Goal: Task Accomplishment & Management: Complete application form

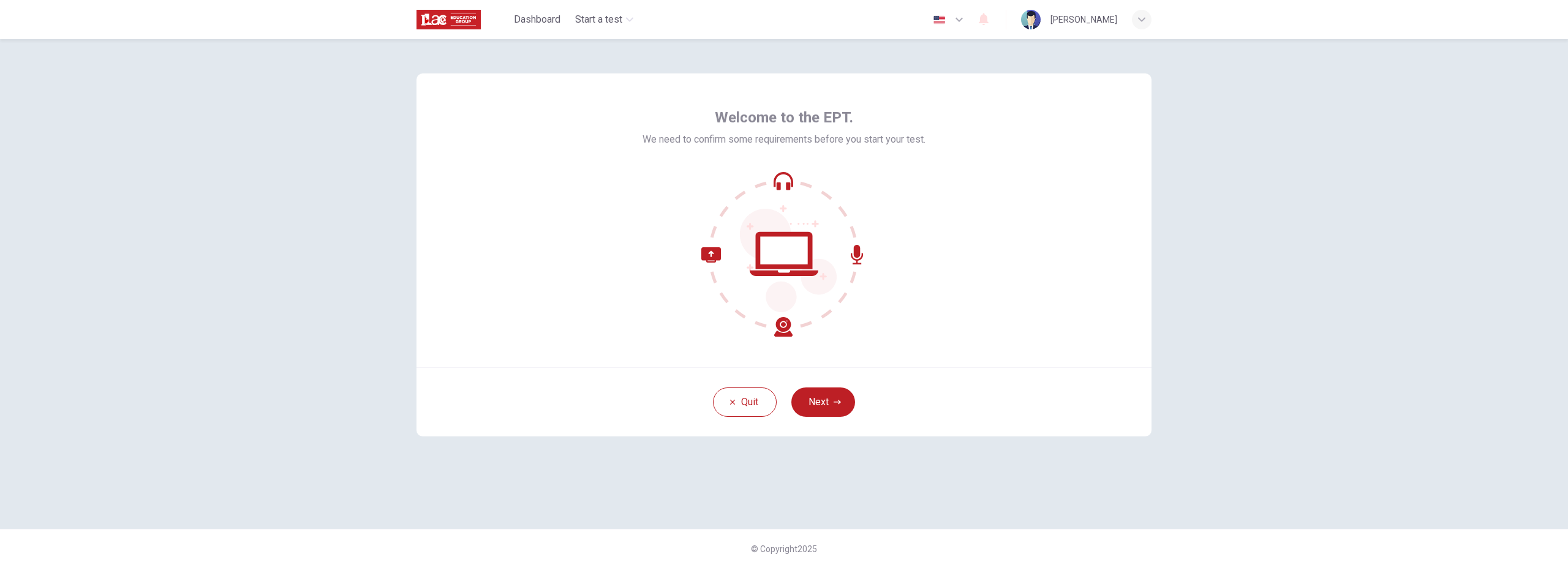
click at [837, 382] on div "Quit Next" at bounding box center [784, 401] width 735 height 69
click at [835, 396] on button "Next" at bounding box center [823, 402] width 64 height 30
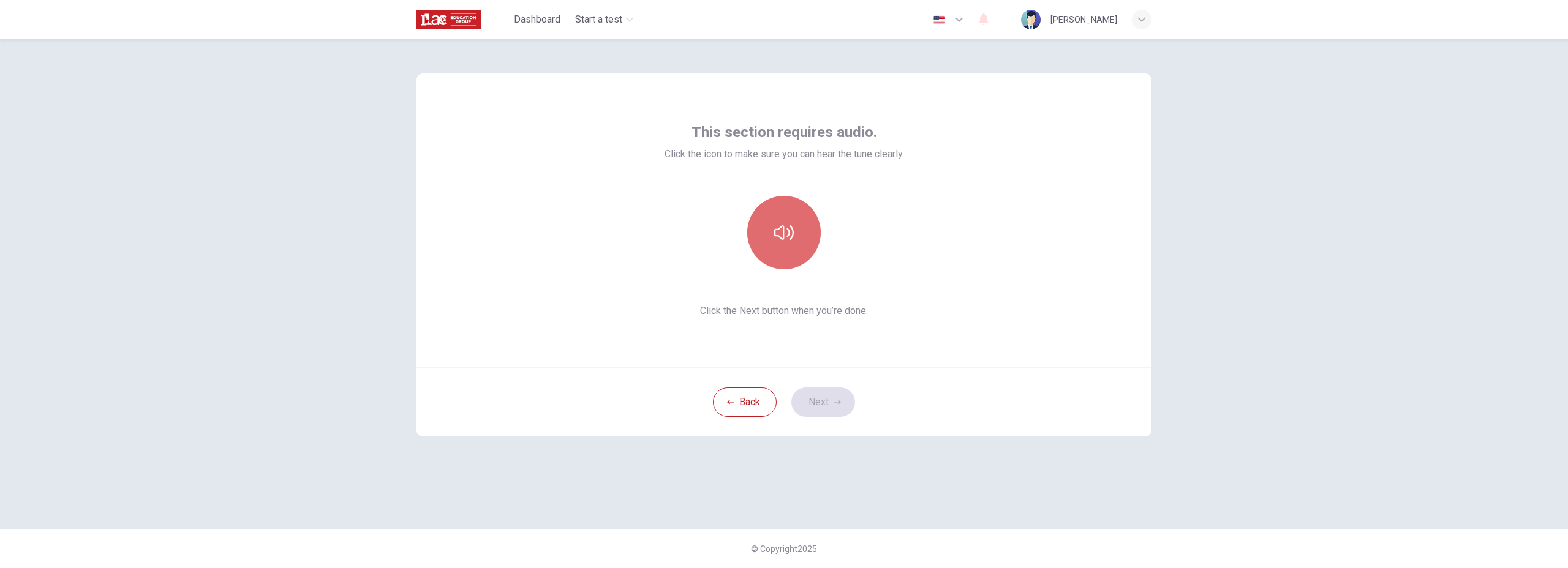
click at [793, 234] on icon "button" at bounding box center [784, 233] width 19 height 15
click at [826, 414] on button "Next" at bounding box center [823, 402] width 64 height 30
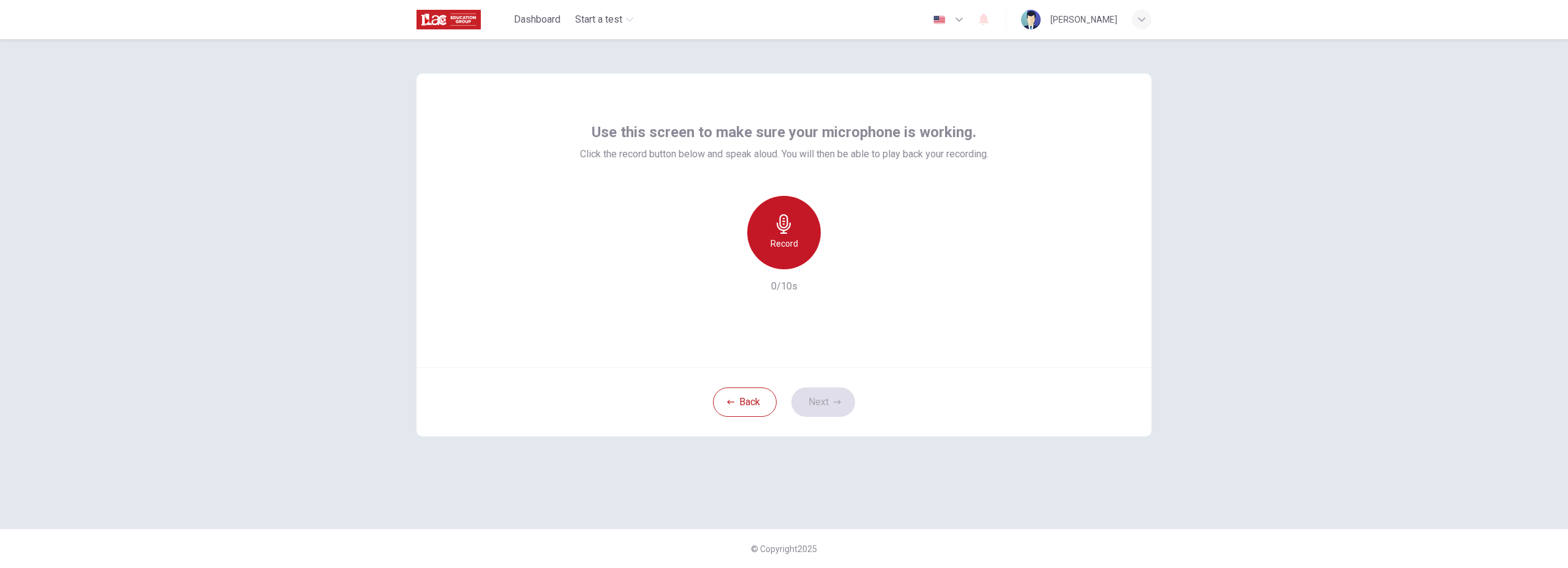
click at [801, 251] on div "Record" at bounding box center [783, 232] width 74 height 74
click at [801, 251] on div "Stop" at bounding box center [783, 232] width 74 height 74
click at [816, 408] on button "Next" at bounding box center [823, 402] width 64 height 30
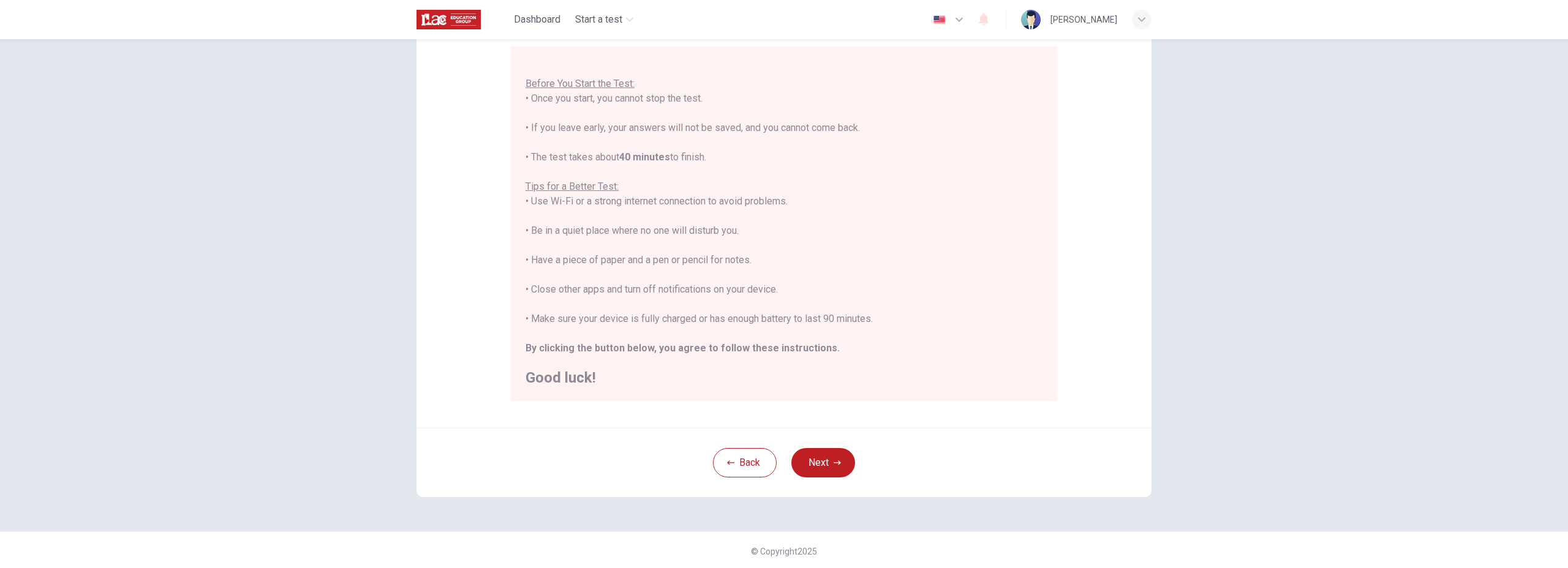
scroll to position [112, 0]
click at [832, 472] on button "Next" at bounding box center [823, 460] width 64 height 30
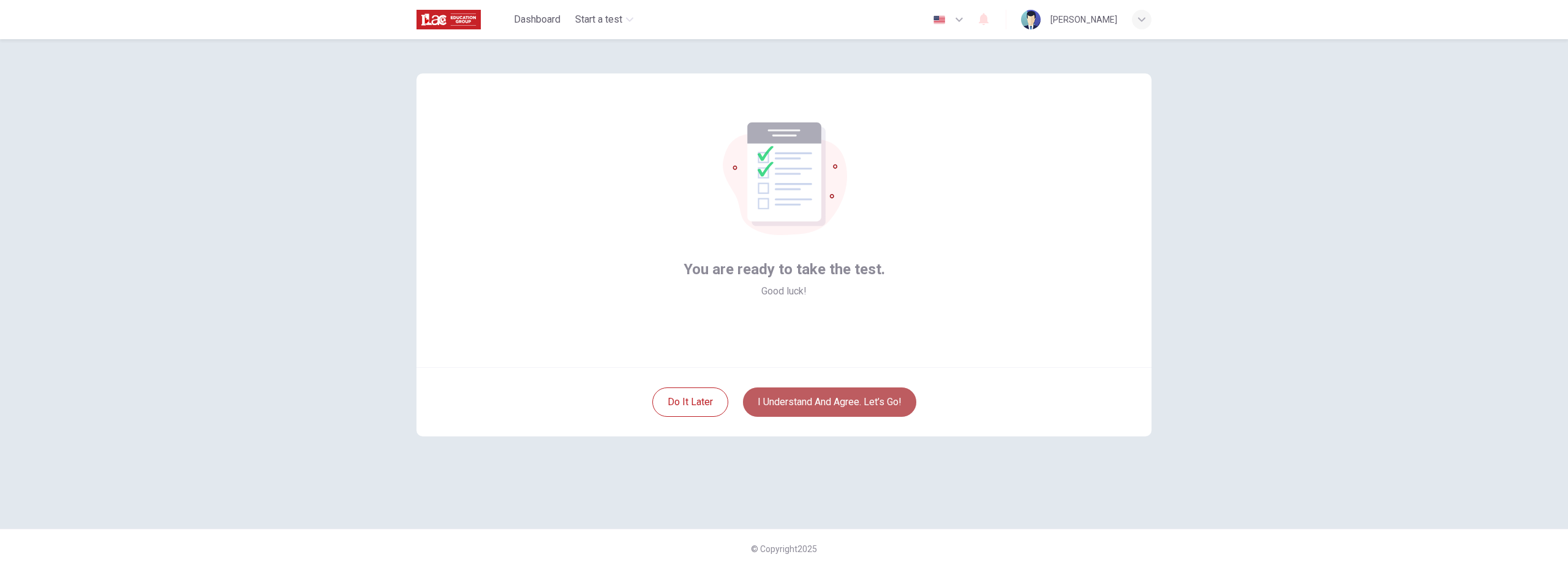
click at [831, 404] on button "I understand and agree. Let’s go!" at bounding box center [829, 402] width 173 height 30
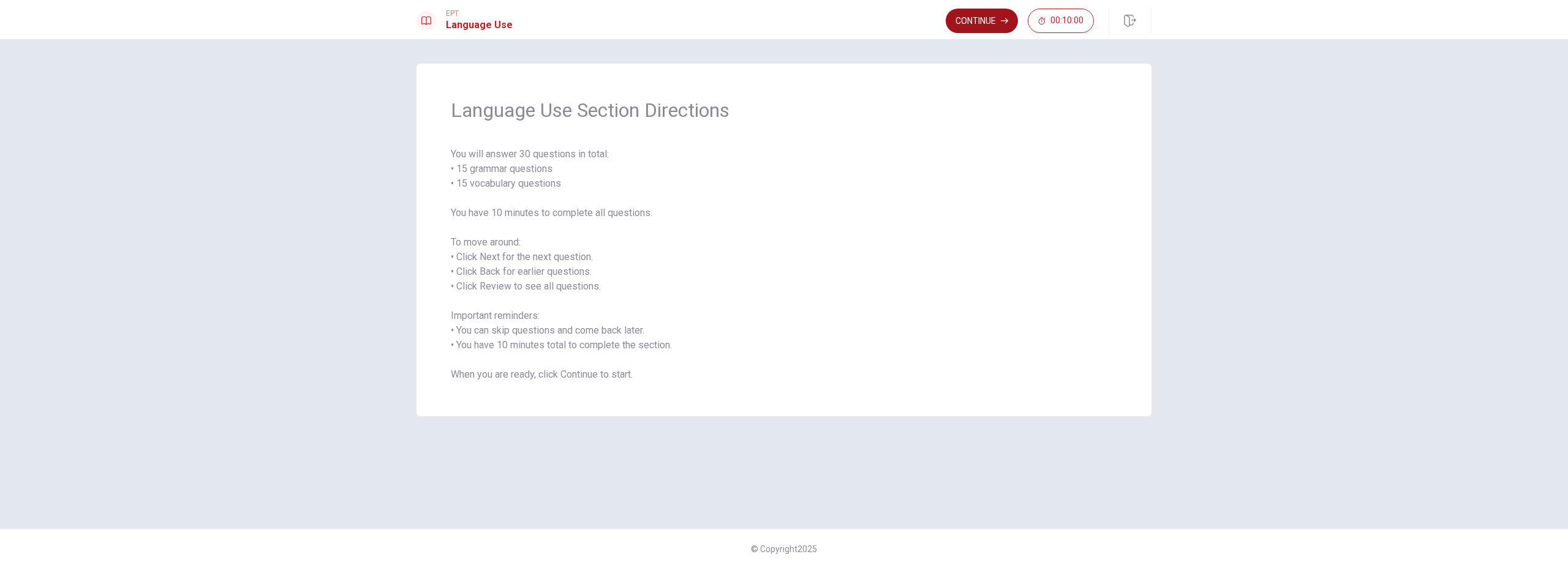
click at [986, 27] on button "Continue" at bounding box center [981, 21] width 72 height 25
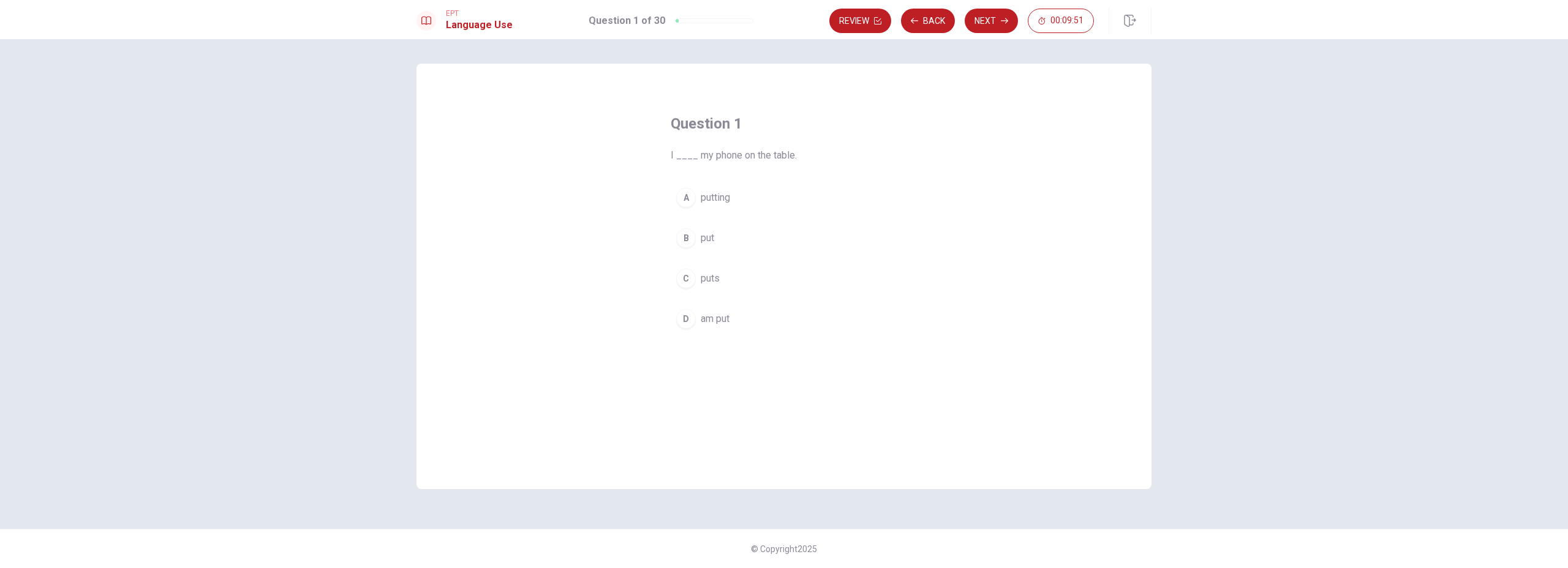
click at [692, 242] on div "B" at bounding box center [686, 238] width 19 height 19
click at [1000, 22] on icon "button" at bounding box center [1004, 21] width 7 height 7
click at [703, 203] on span "will met" at bounding box center [717, 198] width 33 height 15
click at [711, 272] on span "will meet" at bounding box center [720, 279] width 39 height 15
click at [989, 23] on button "Next" at bounding box center [992, 21] width 54 height 25
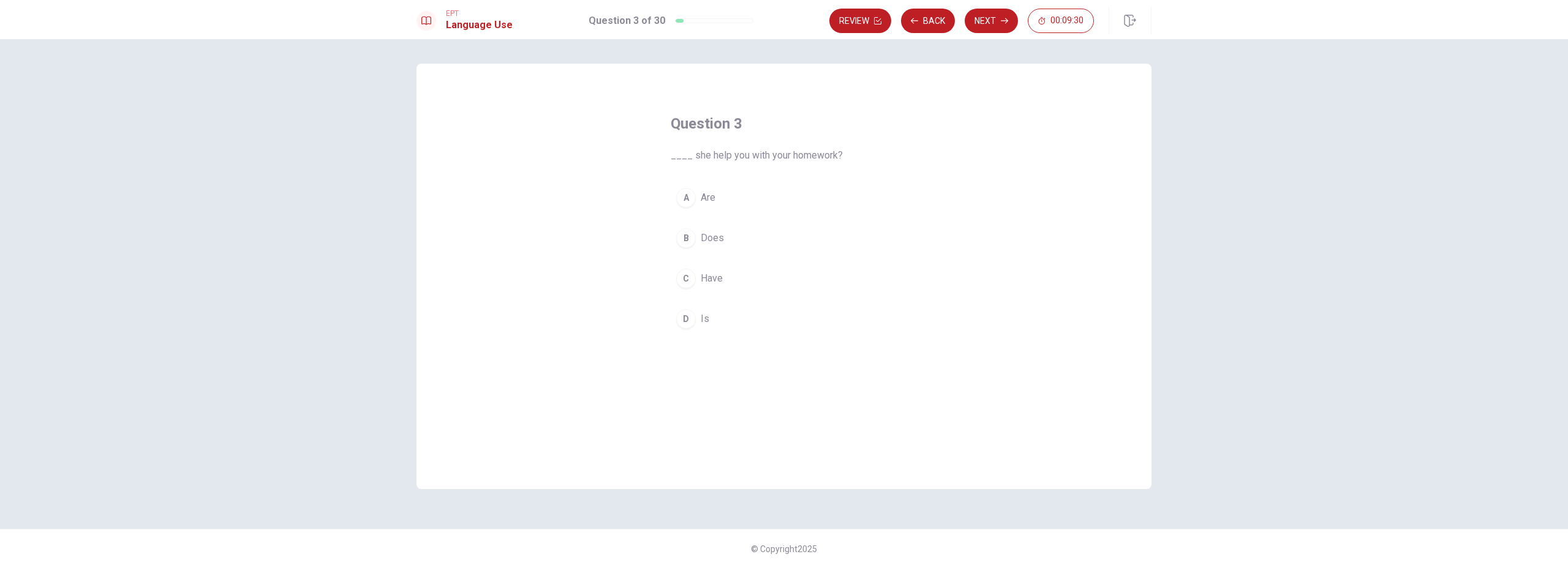
click at [684, 322] on div "D" at bounding box center [686, 319] width 19 height 19
click at [981, 27] on button "Next" at bounding box center [992, 21] width 54 height 25
click at [692, 280] on div "C" at bounding box center [686, 278] width 19 height 19
click at [1005, 25] on button "Next" at bounding box center [992, 21] width 54 height 25
click at [744, 154] on span "We ____ in the bank every month." at bounding box center [784, 155] width 227 height 15
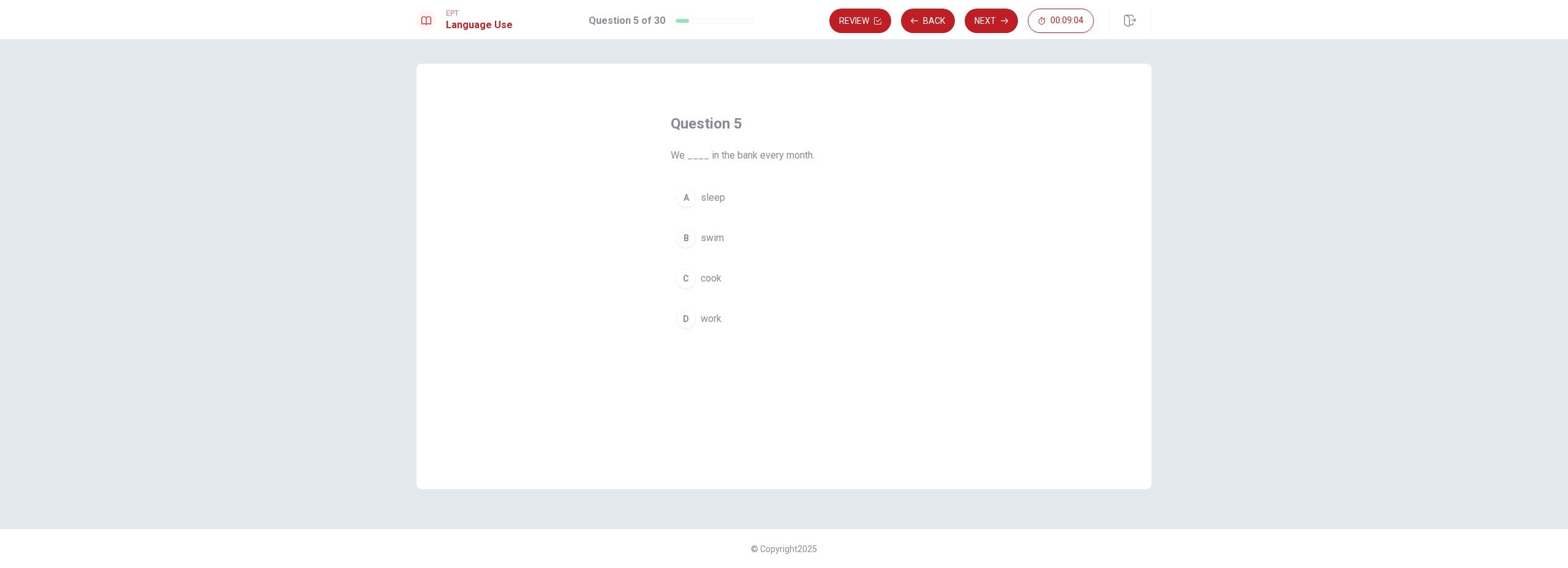
click at [744, 154] on span "We ____ in the bank every month." at bounding box center [784, 155] width 227 height 15
drag, startPoint x: 713, startPoint y: 156, endPoint x: 797, endPoint y: 152, distance: 84.1
click at [797, 152] on span "We ____ in the bank every month." at bounding box center [784, 155] width 227 height 15
click at [808, 154] on span "We ____ in the bank every month." at bounding box center [784, 155] width 227 height 15
click at [688, 237] on div "B" at bounding box center [686, 238] width 19 height 19
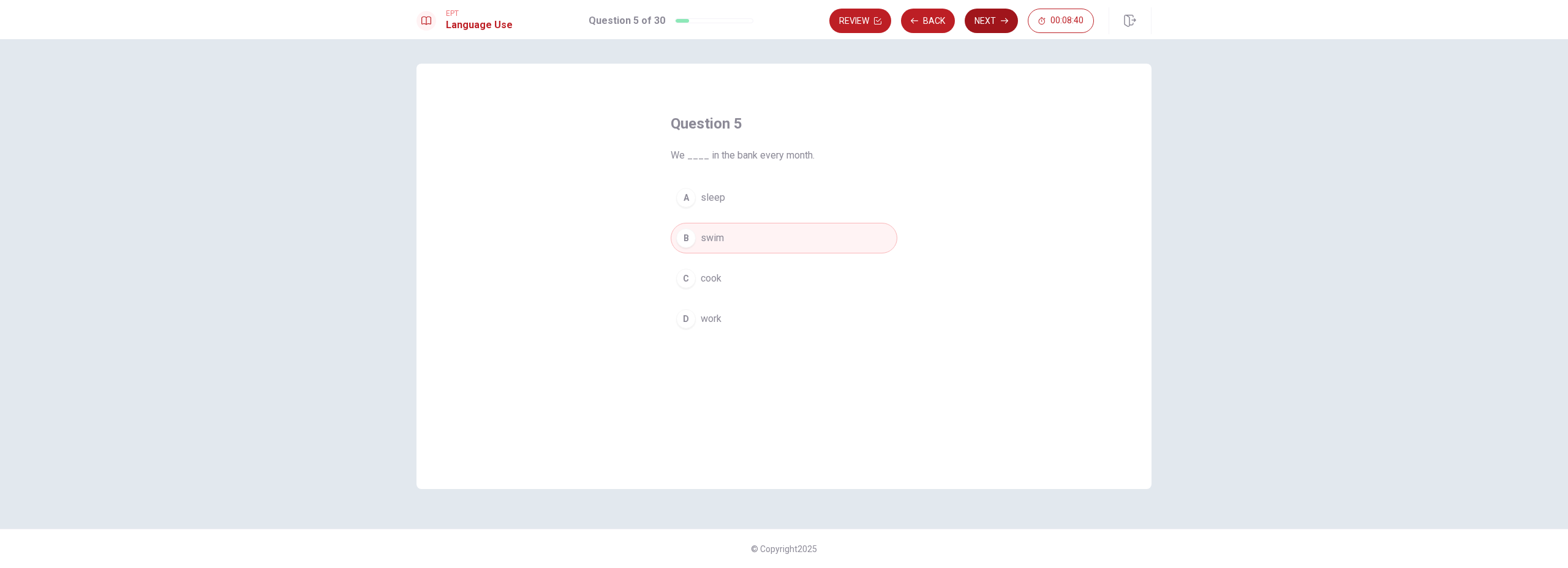
click at [977, 28] on button "Next" at bounding box center [992, 21] width 54 height 25
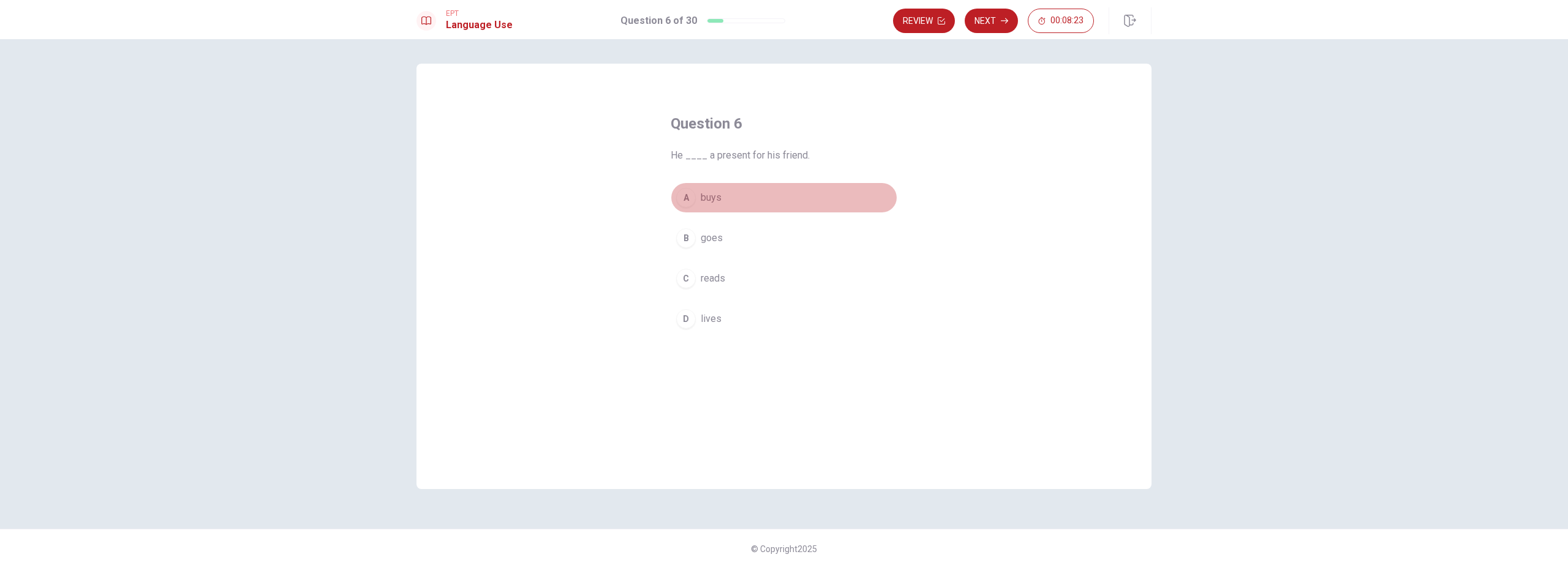
click at [688, 199] on div "A" at bounding box center [686, 198] width 19 height 19
click at [965, 156] on div "Question 6 He ____ a present for his friend. A buys B goes C reads D lives" at bounding box center [784, 277] width 735 height 425
click at [986, 19] on button "Next" at bounding box center [992, 21] width 54 height 25
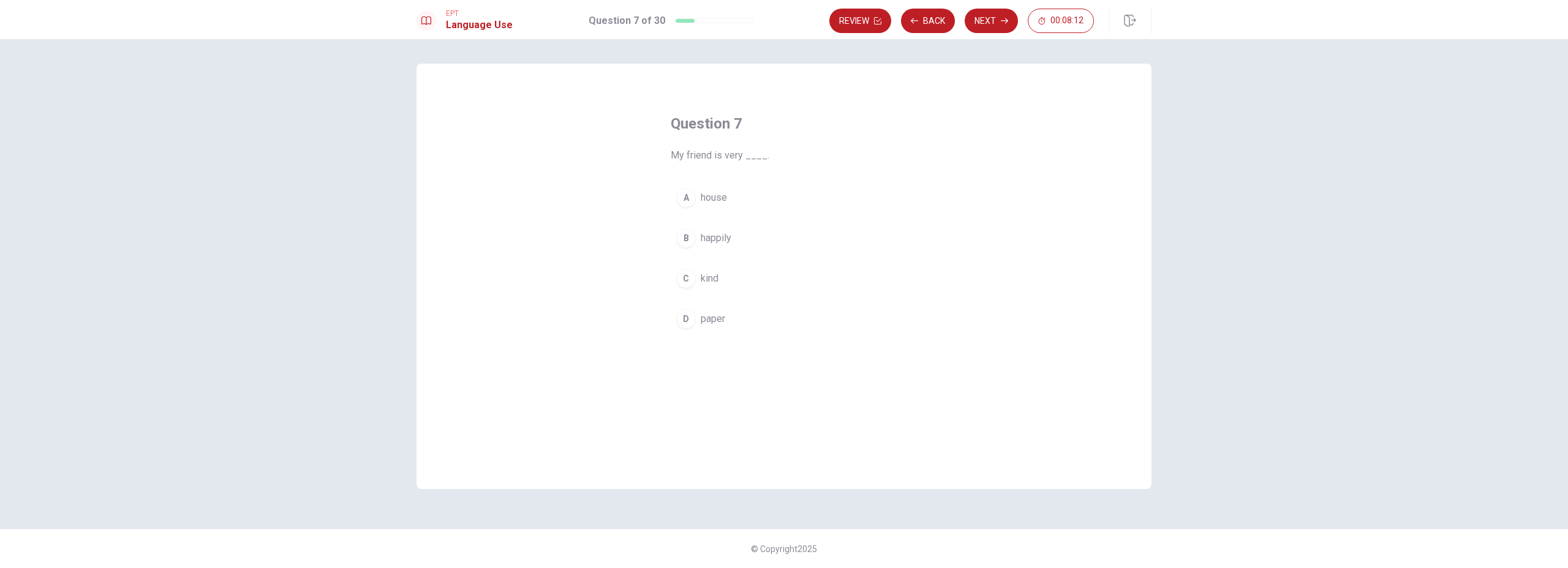
click at [682, 279] on div "C" at bounding box center [686, 278] width 19 height 19
click at [986, 24] on button "Next" at bounding box center [992, 21] width 54 height 25
click at [722, 320] on span "office" at bounding box center [713, 319] width 24 height 15
click at [1002, 24] on icon "button" at bounding box center [1004, 21] width 7 height 7
click at [941, 26] on button "Back" at bounding box center [928, 21] width 54 height 25
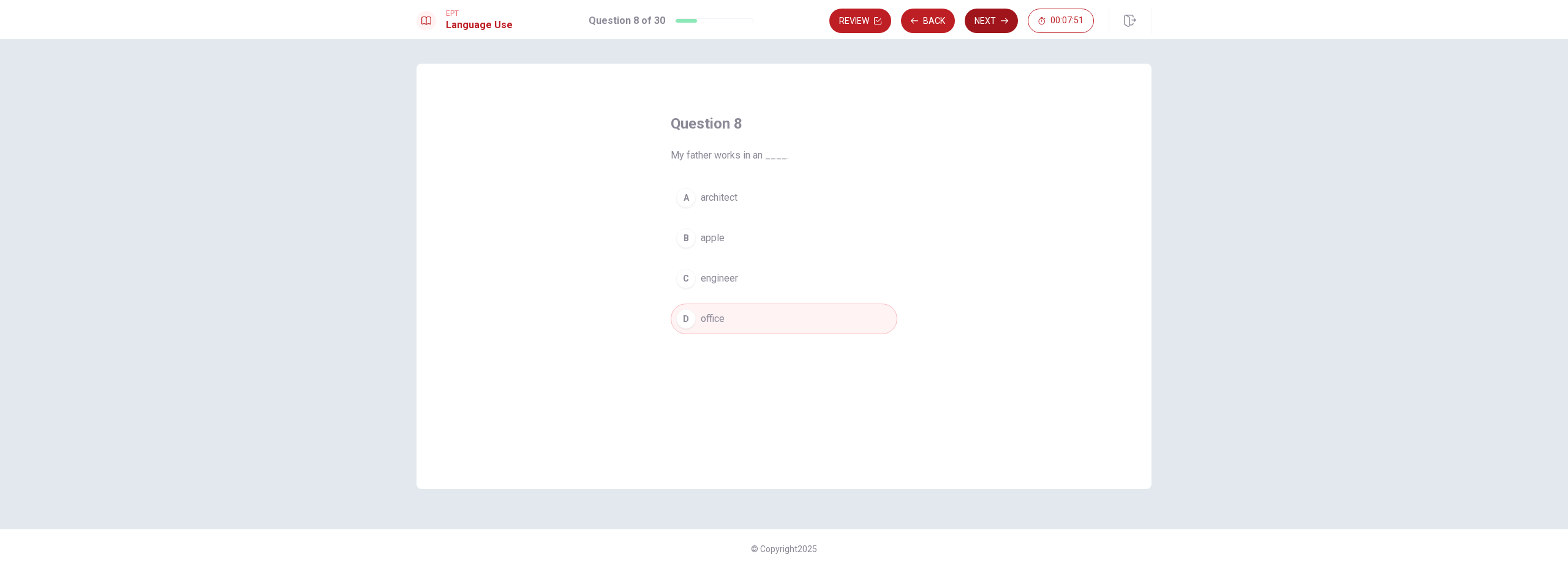
click at [981, 28] on button "Next" at bounding box center [992, 21] width 54 height 25
click at [687, 281] on div "C" at bounding box center [686, 278] width 19 height 19
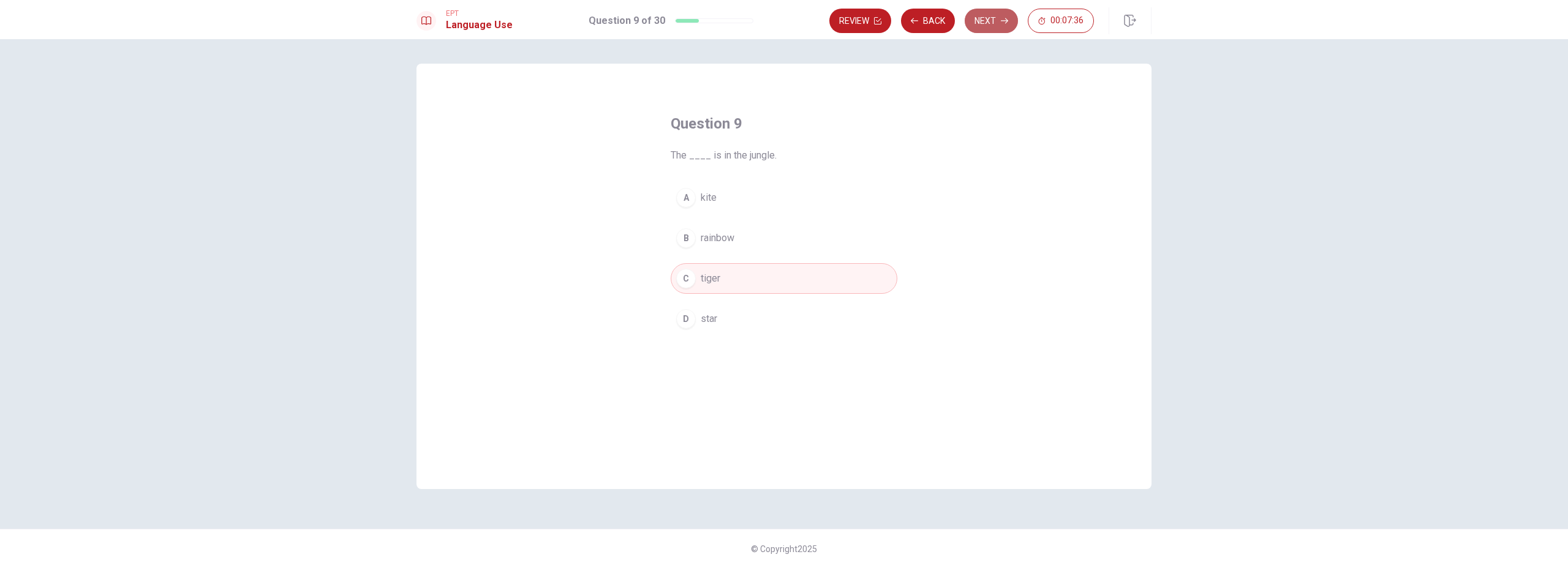
click at [981, 27] on button "Next" at bounding box center [992, 21] width 54 height 25
click at [687, 320] on div "D" at bounding box center [686, 319] width 19 height 19
click at [982, 26] on button "Next" at bounding box center [992, 21] width 54 height 25
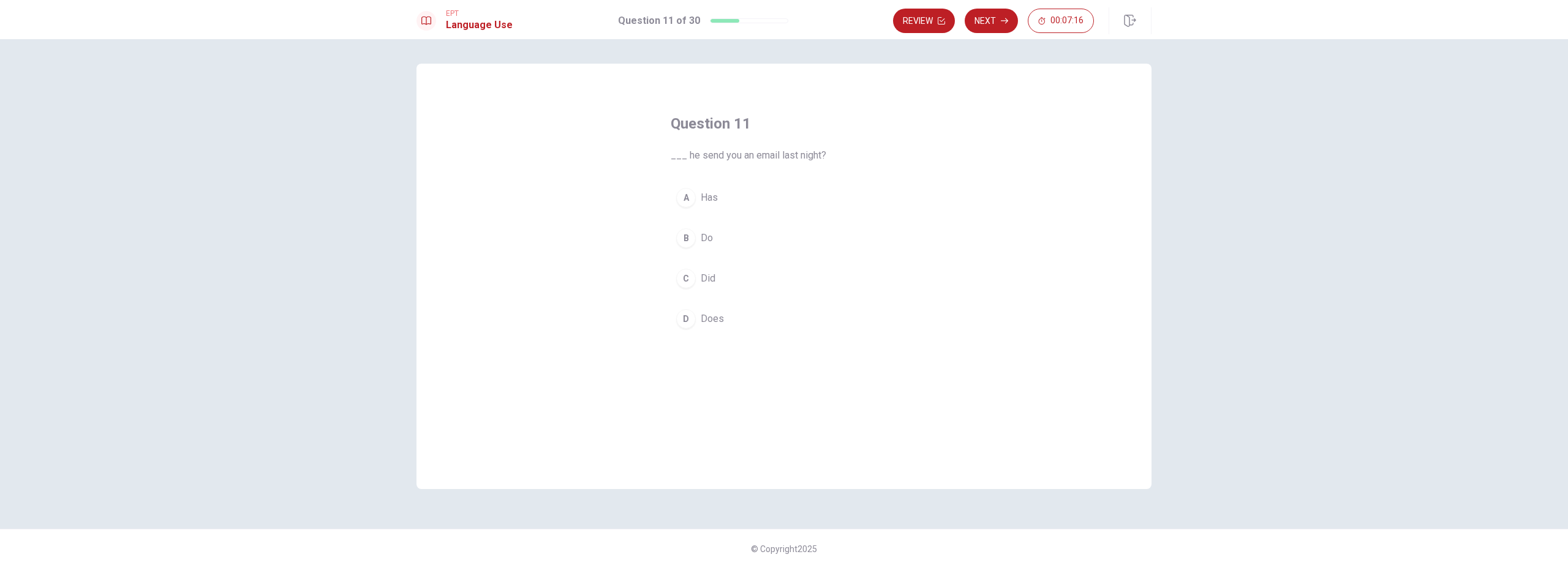
click at [686, 200] on div "A" at bounding box center [686, 198] width 19 height 19
click at [986, 216] on div "Question 11 ___ he send you an email last night? A Has B Do C Did D Does" at bounding box center [784, 277] width 735 height 425
click at [687, 279] on div "C" at bounding box center [686, 278] width 19 height 19
click at [990, 24] on button "Next" at bounding box center [992, 21] width 54 height 25
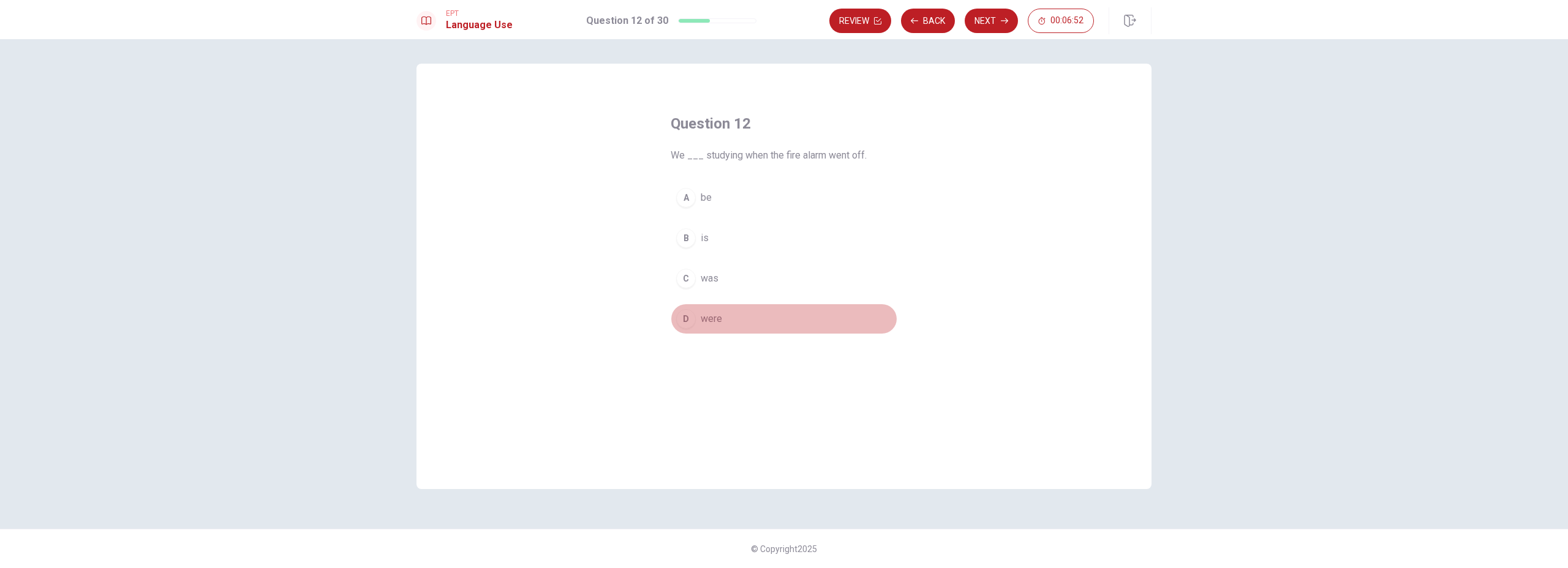
click at [706, 318] on span "were" at bounding box center [711, 319] width 22 height 15
click at [992, 14] on button "Next" at bounding box center [992, 21] width 54 height 25
click at [689, 240] on div "B" at bounding box center [686, 238] width 19 height 19
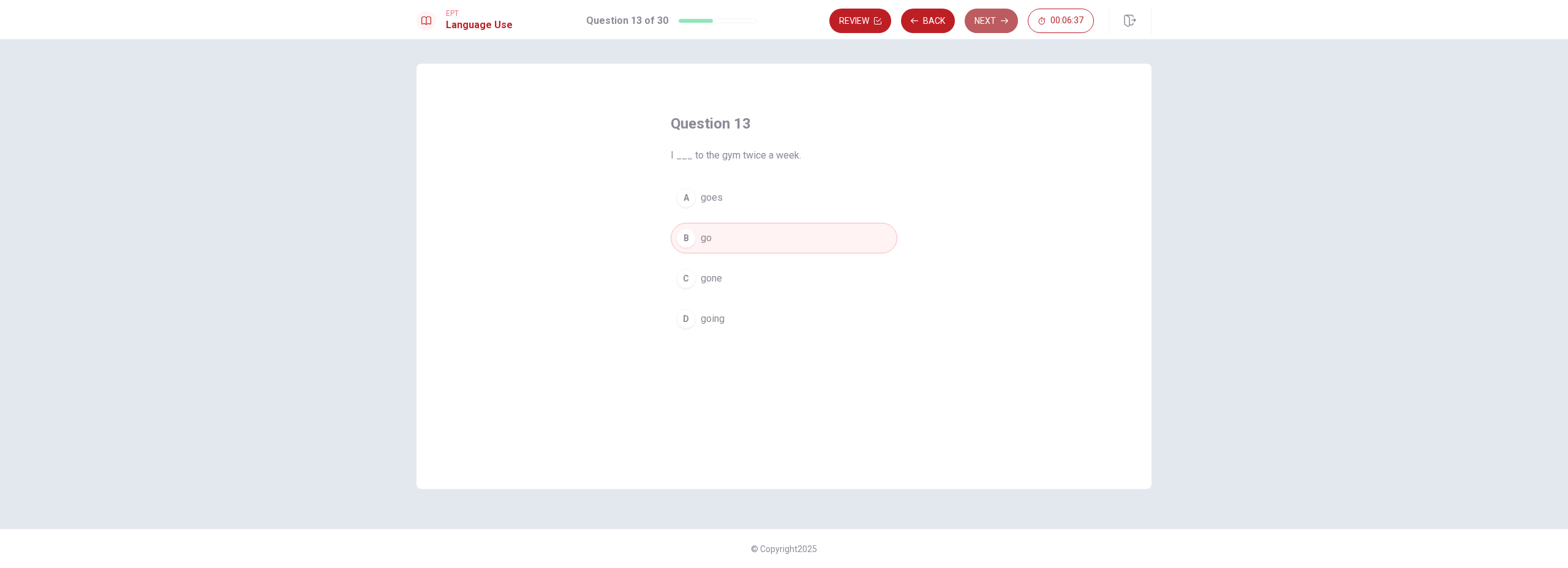
click at [1000, 26] on button "Next" at bounding box center [992, 21] width 54 height 25
click at [688, 236] on div "B" at bounding box center [686, 238] width 19 height 19
click at [992, 25] on button "Next" at bounding box center [992, 21] width 54 height 25
click at [934, 26] on button "Back" at bounding box center [928, 21] width 54 height 25
click at [980, 24] on button "Next" at bounding box center [992, 21] width 54 height 25
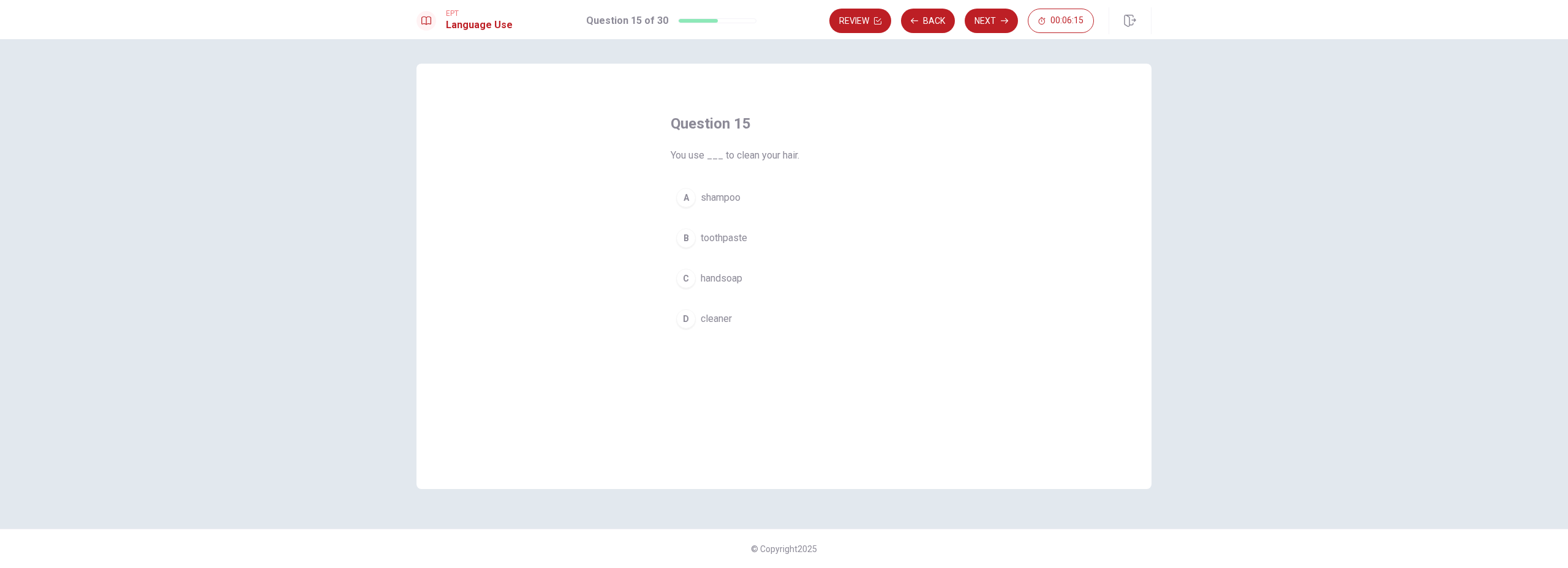
click at [690, 195] on div "A" at bounding box center [686, 198] width 19 height 19
click at [981, 19] on button "Next" at bounding box center [992, 21] width 54 height 25
click at [709, 196] on span "rush" at bounding box center [710, 198] width 19 height 15
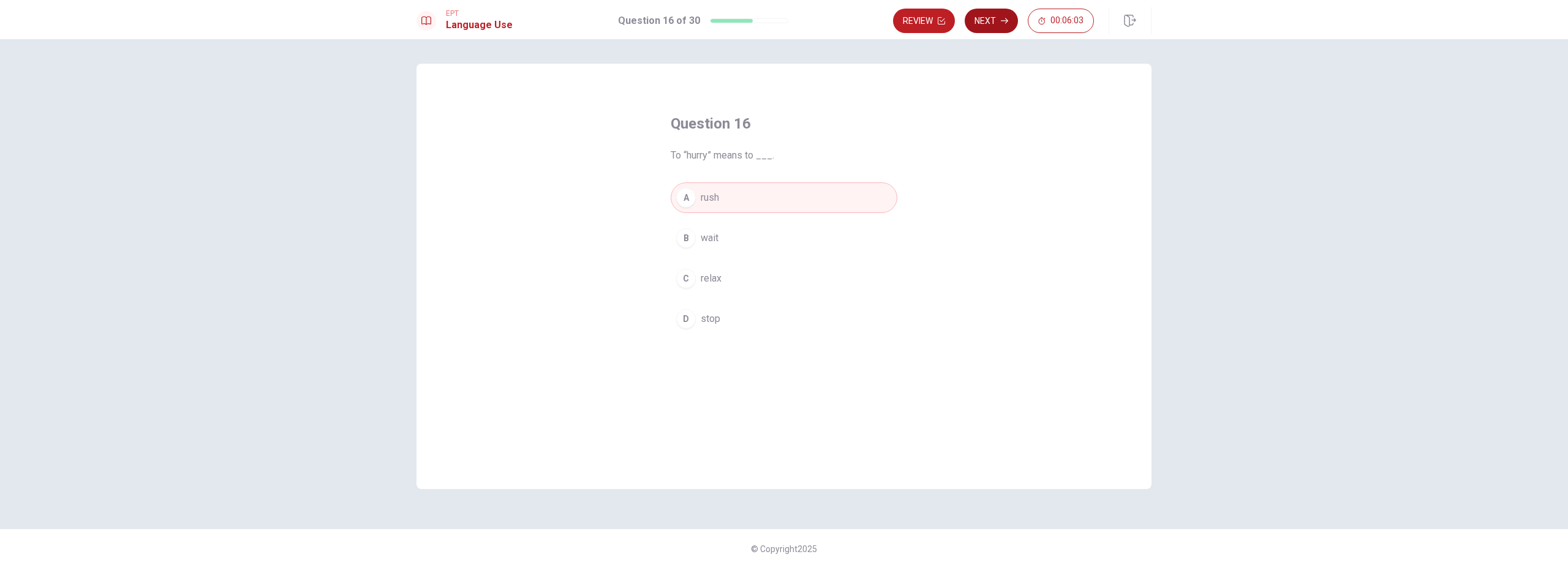
click at [989, 26] on button "Next" at bounding box center [992, 21] width 54 height 25
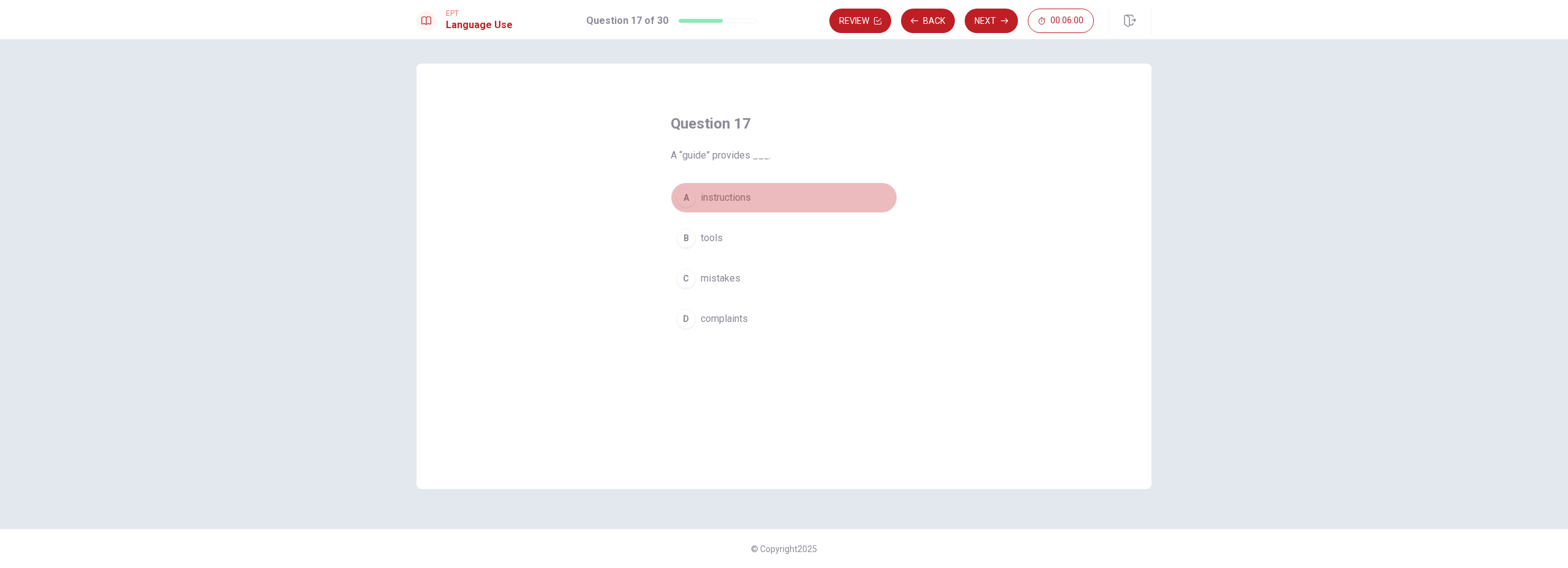
click at [739, 203] on span "instructions" at bounding box center [726, 198] width 51 height 15
click at [1002, 22] on icon "button" at bounding box center [1004, 21] width 7 height 7
click at [719, 196] on button "A pilot" at bounding box center [784, 197] width 227 height 30
click at [993, 25] on button "Next" at bounding box center [992, 21] width 54 height 25
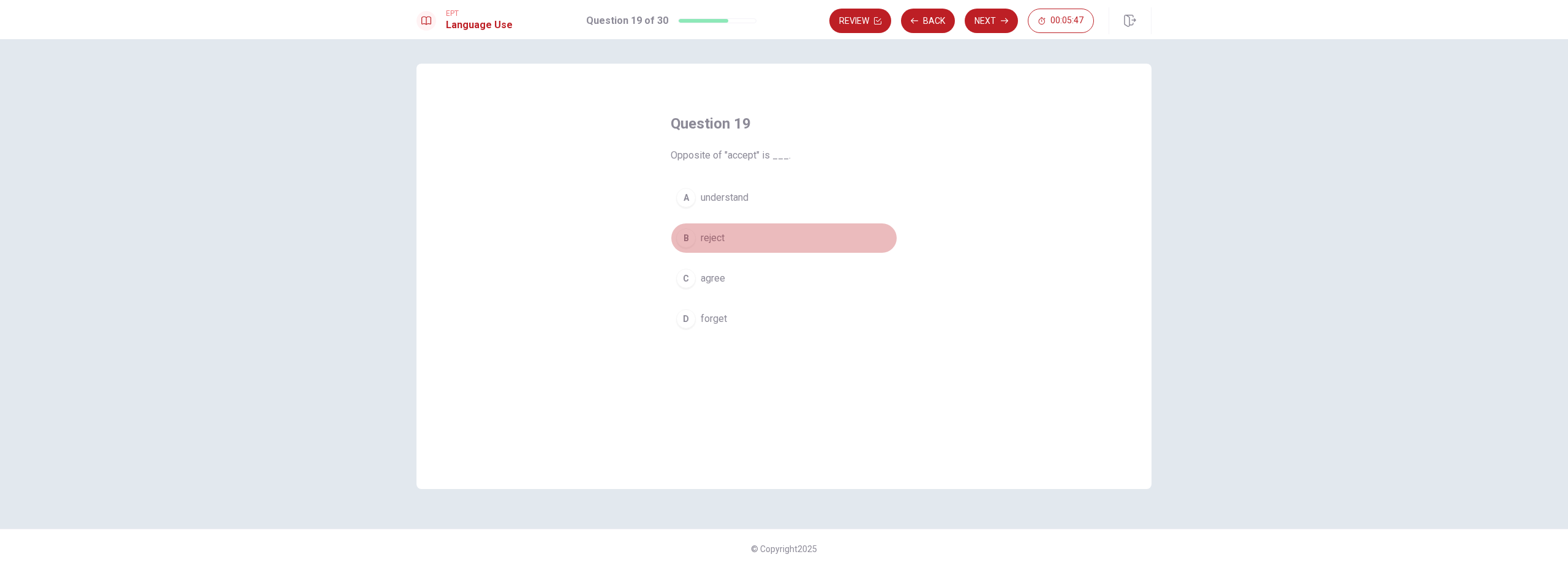
click at [709, 242] on span "reject" at bounding box center [713, 238] width 24 height 15
click at [984, 20] on button "Next" at bounding box center [992, 21] width 54 height 25
click at [717, 315] on span "None" at bounding box center [712, 319] width 22 height 15
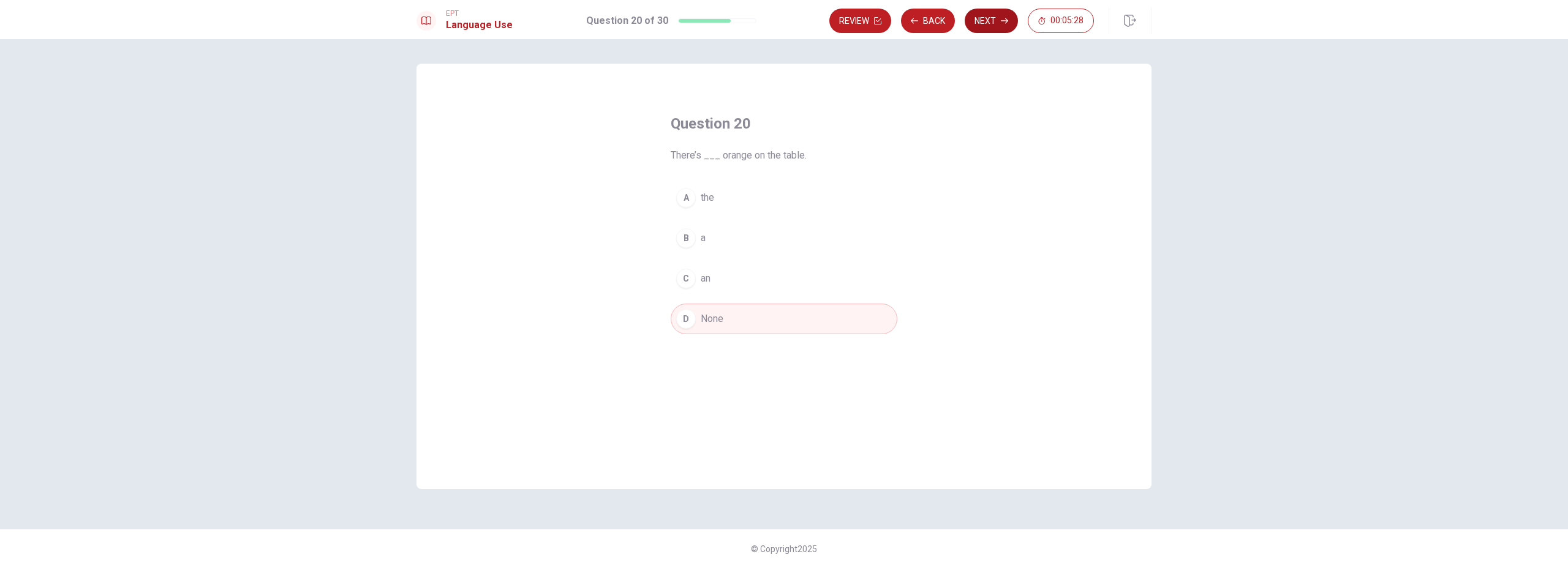
click at [986, 22] on button "Next" at bounding box center [992, 21] width 54 height 25
click at [993, 245] on div "Question 21 She ____ a lot of books last year. A reads B is reading C read D ha…" at bounding box center [784, 277] width 735 height 425
click at [695, 278] on div "C" at bounding box center [686, 278] width 19 height 19
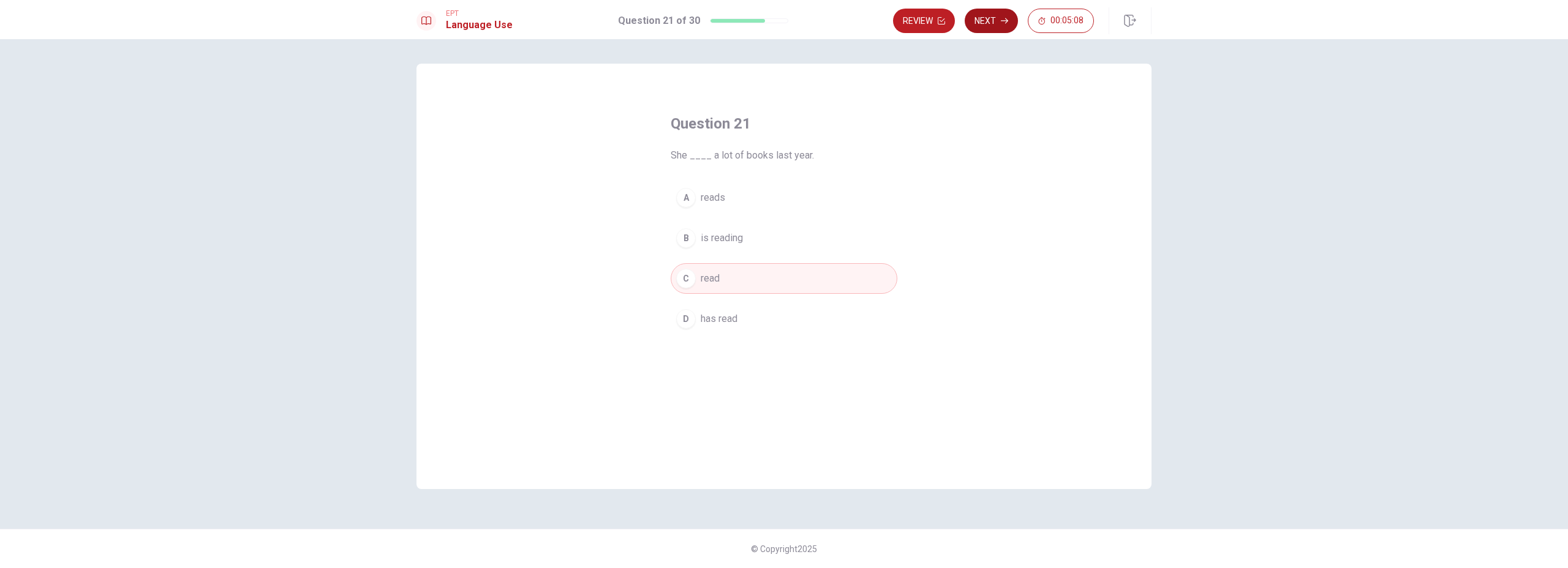
click at [1000, 22] on button "Next" at bounding box center [992, 21] width 54 height 25
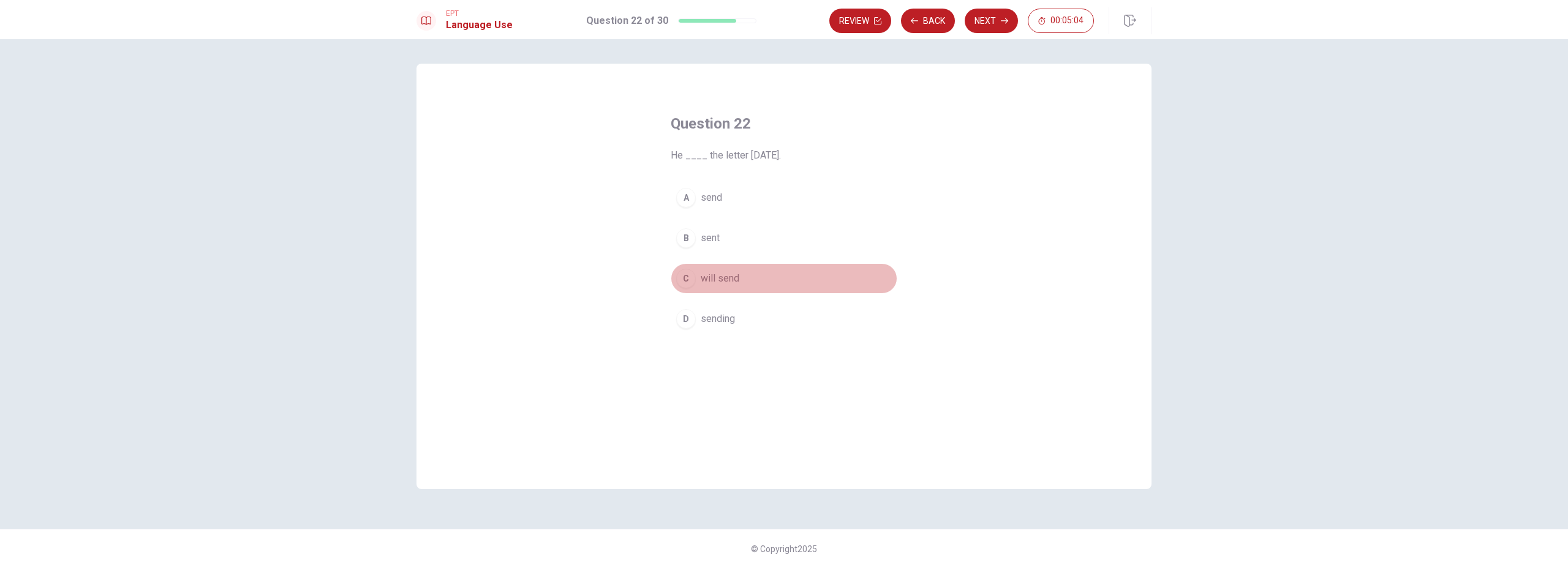
click at [730, 280] on span "will send" at bounding box center [720, 279] width 39 height 15
click at [979, 12] on button "Next" at bounding box center [992, 21] width 54 height 25
click at [733, 282] on span "will win" at bounding box center [716, 279] width 32 height 15
click at [987, 28] on button "Next" at bounding box center [992, 21] width 54 height 25
click at [705, 202] on span "at" at bounding box center [704, 198] width 8 height 15
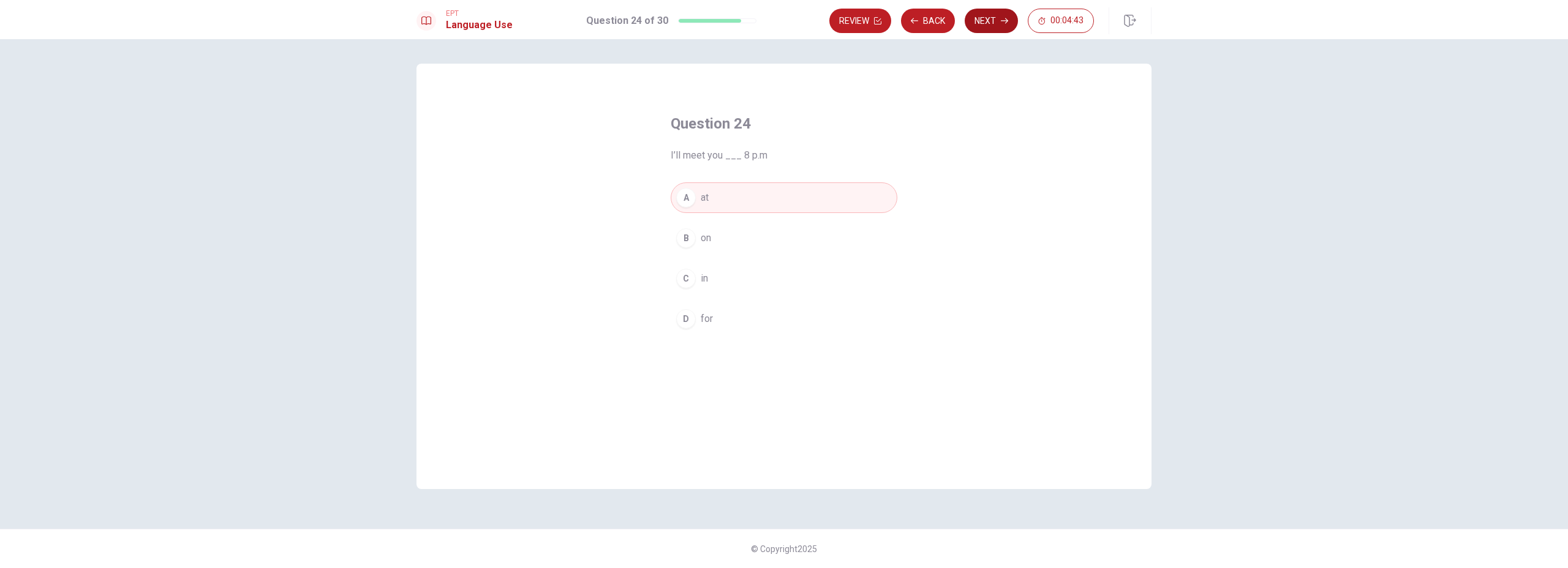
click at [978, 26] on button "Next" at bounding box center [992, 21] width 54 height 25
click at [696, 200] on button "A mustn’t" at bounding box center [784, 197] width 227 height 30
click at [982, 28] on button "Next" at bounding box center [992, 21] width 54 height 25
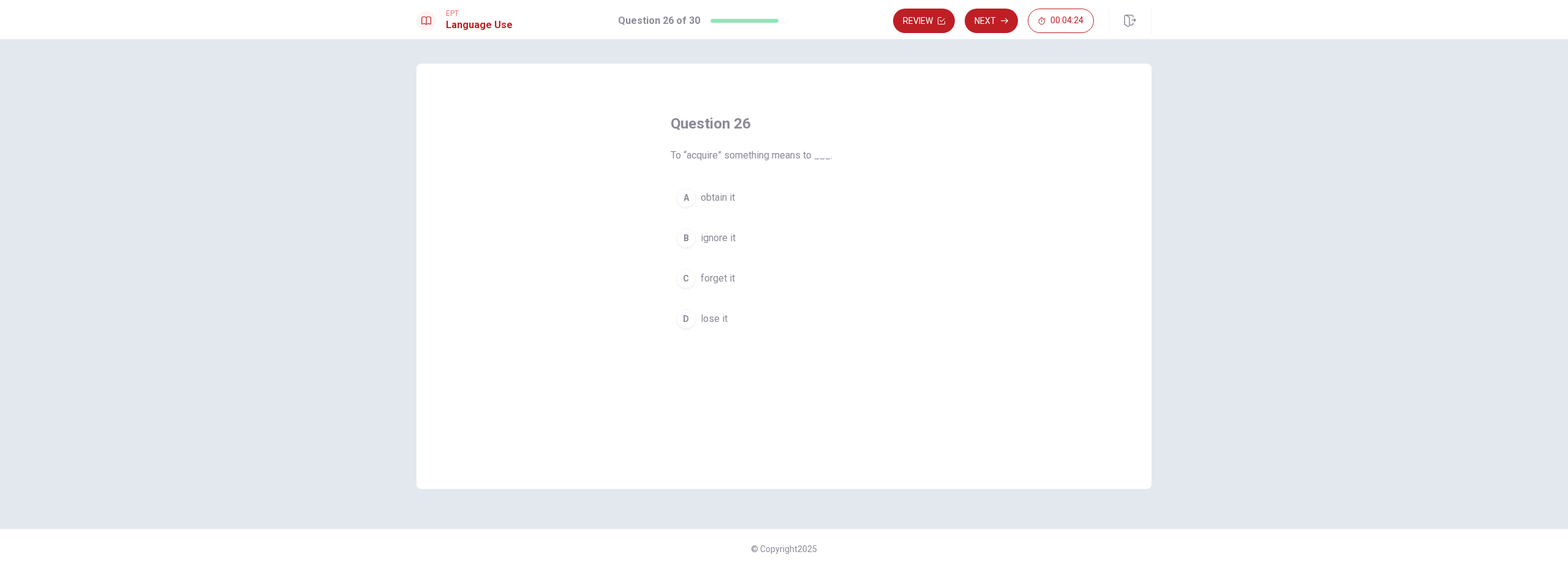
click at [717, 201] on span "obtain it" at bounding box center [718, 198] width 34 height 15
click at [975, 23] on button "Next" at bounding box center [992, 21] width 54 height 25
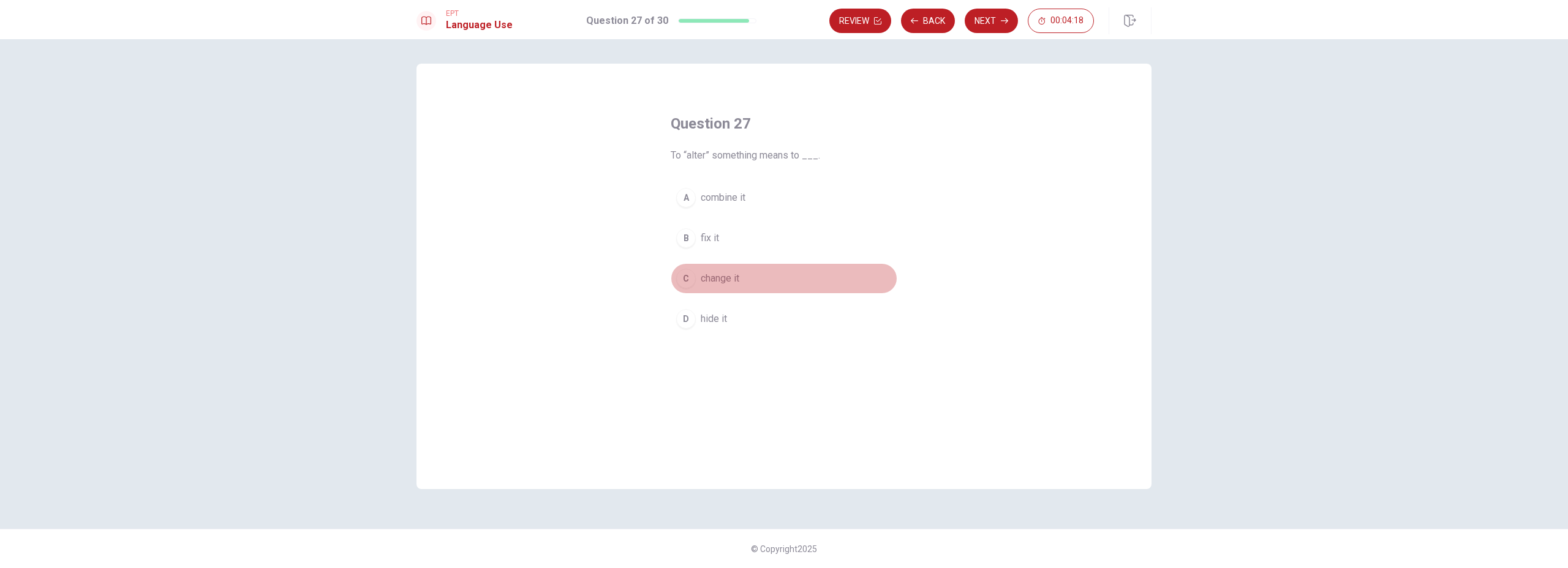
click at [747, 280] on button "C change it" at bounding box center [784, 278] width 227 height 30
click at [1012, 20] on button "Next" at bounding box center [992, 21] width 54 height 25
click at [744, 275] on span "permanent" at bounding box center [723, 279] width 45 height 15
drag, startPoint x: 1006, startPoint y: 26, endPoint x: 998, endPoint y: 101, distance: 75.4
click at [1006, 26] on button "Next" at bounding box center [992, 21] width 54 height 25
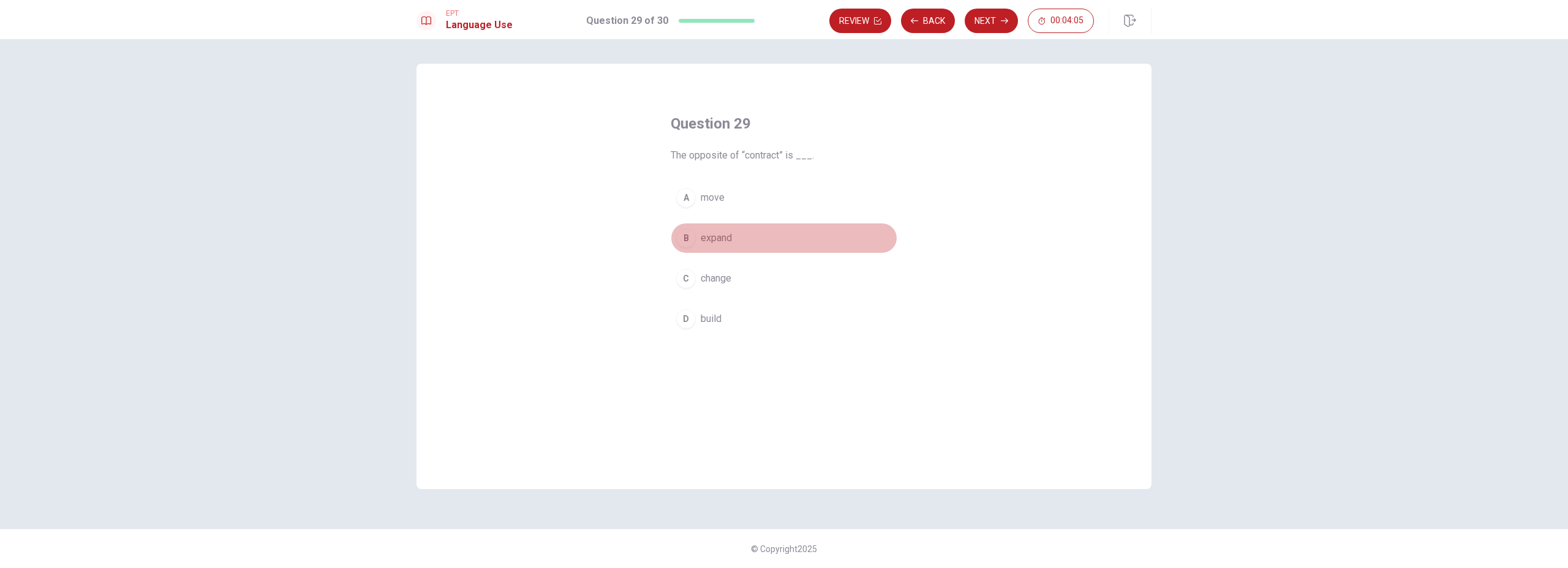
click at [716, 239] on span "expand" at bounding box center [716, 238] width 31 height 15
click at [1000, 25] on button "Next" at bounding box center [992, 21] width 54 height 25
click at [719, 241] on span "will cancel" at bounding box center [723, 238] width 45 height 15
click at [987, 22] on button "Next" at bounding box center [992, 21] width 54 height 25
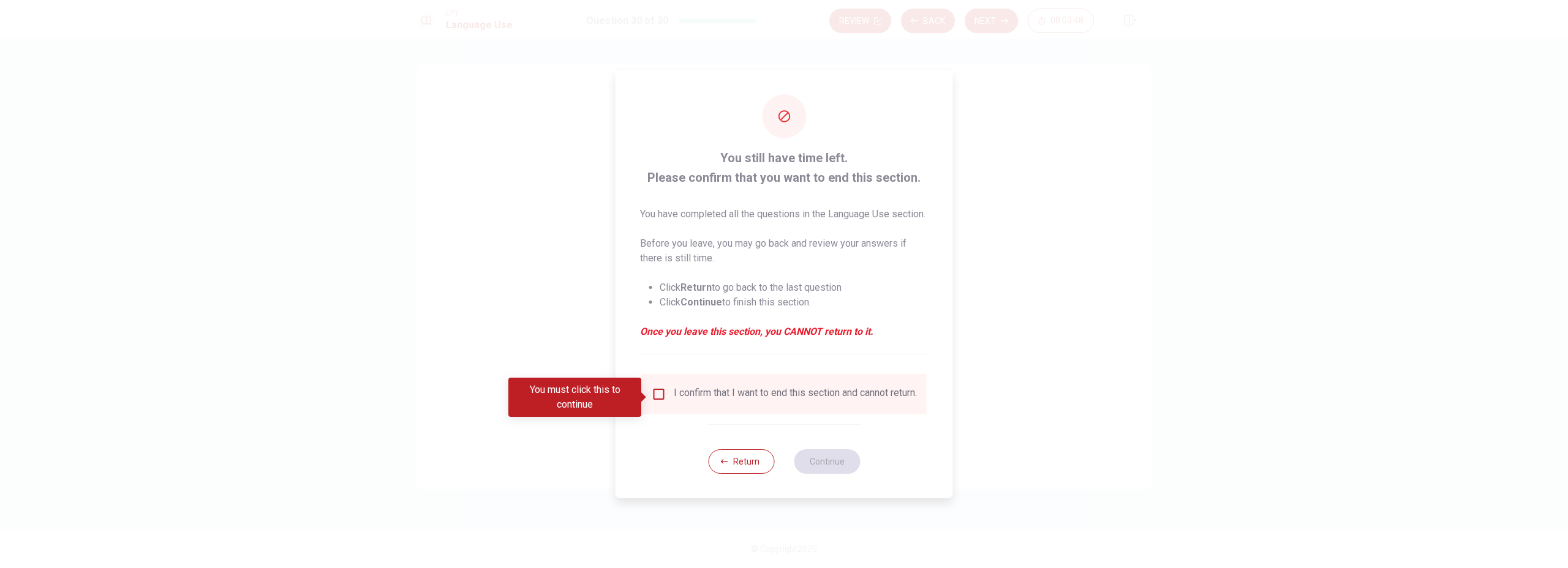
click at [669, 400] on div "I confirm that I want to end this section and cannot return." at bounding box center [784, 394] width 265 height 15
click at [657, 397] on input "You must click this to continue" at bounding box center [659, 394] width 15 height 15
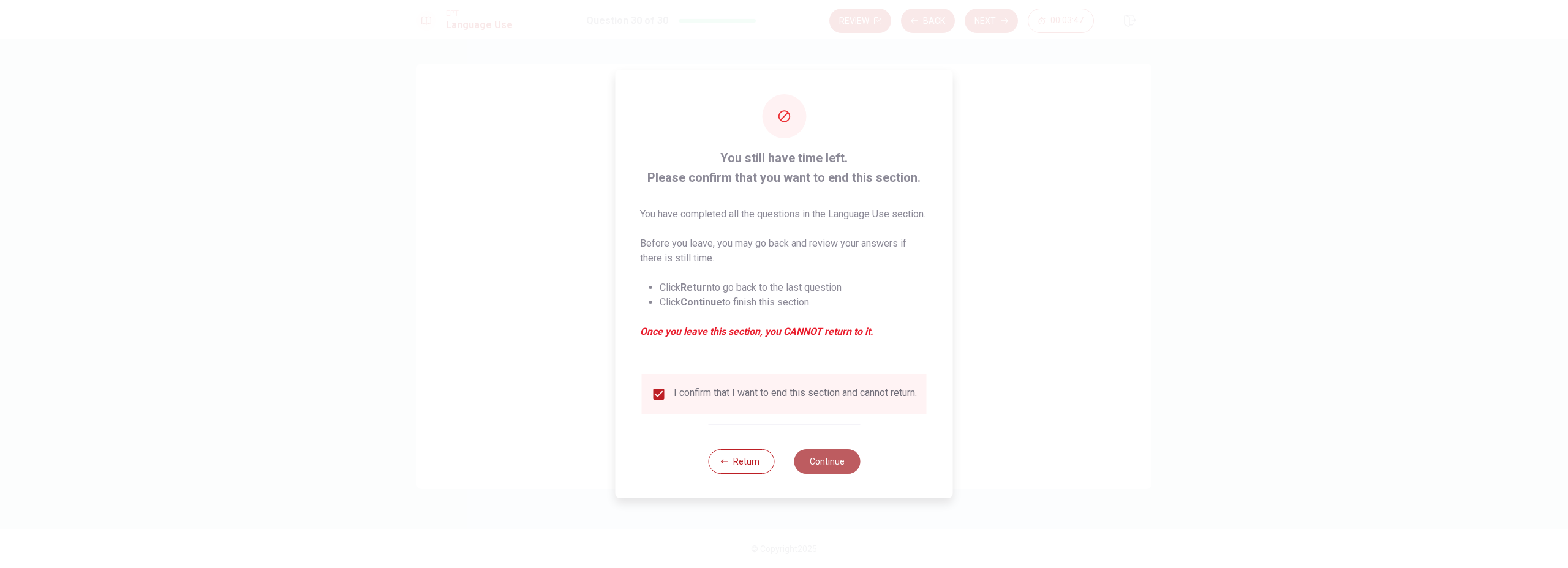
click at [831, 474] on button "Continue" at bounding box center [826, 461] width 66 height 25
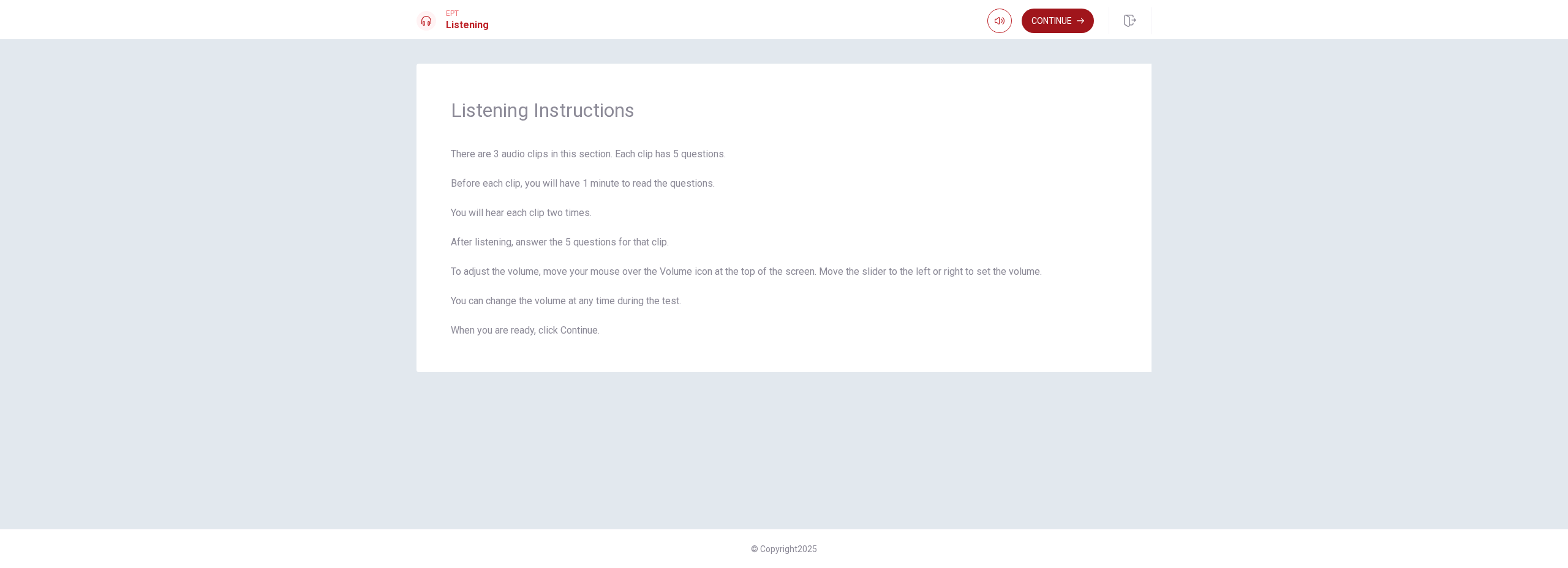
click at [1059, 21] on button "Continue" at bounding box center [1057, 21] width 72 height 25
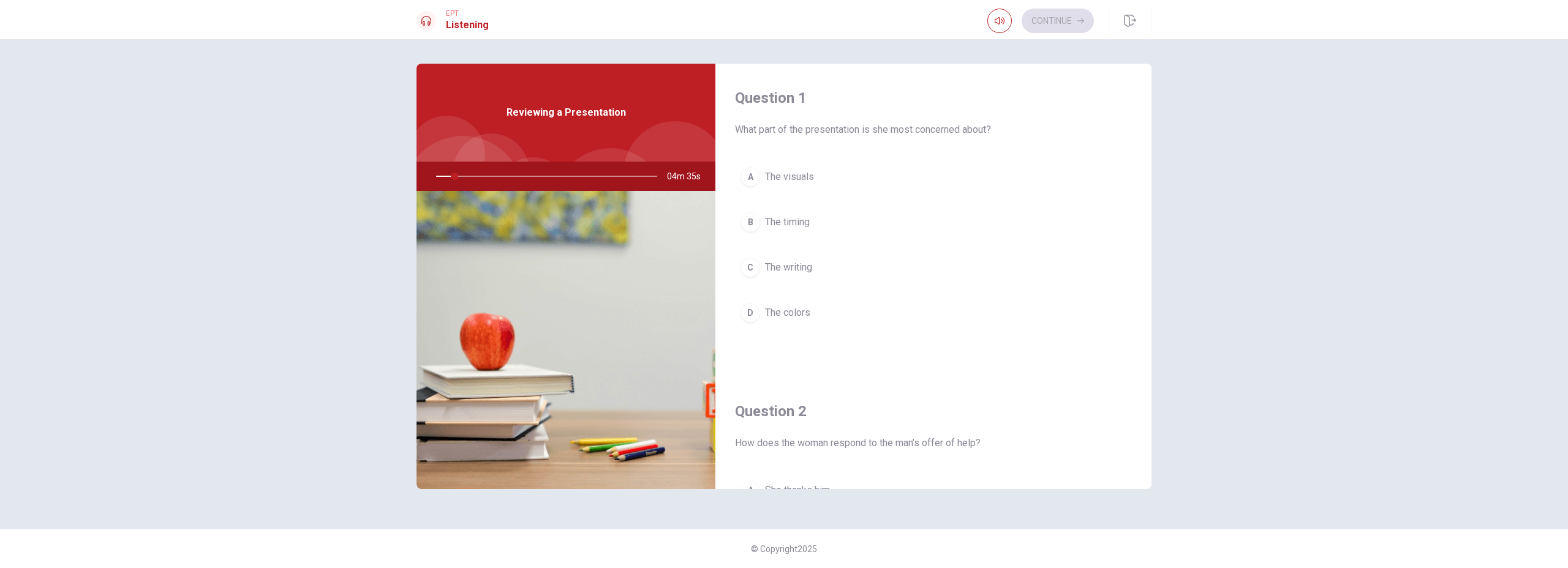
click at [617, 178] on div at bounding box center [544, 176] width 245 height 30
click at [475, 176] on div at bounding box center [544, 176] width 245 height 30
drag, startPoint x: 463, startPoint y: 177, endPoint x: 426, endPoint y: 178, distance: 37.0
click at [426, 178] on div at bounding box center [544, 176] width 245 height 30
click at [444, 178] on div at bounding box center [544, 176] width 245 height 30
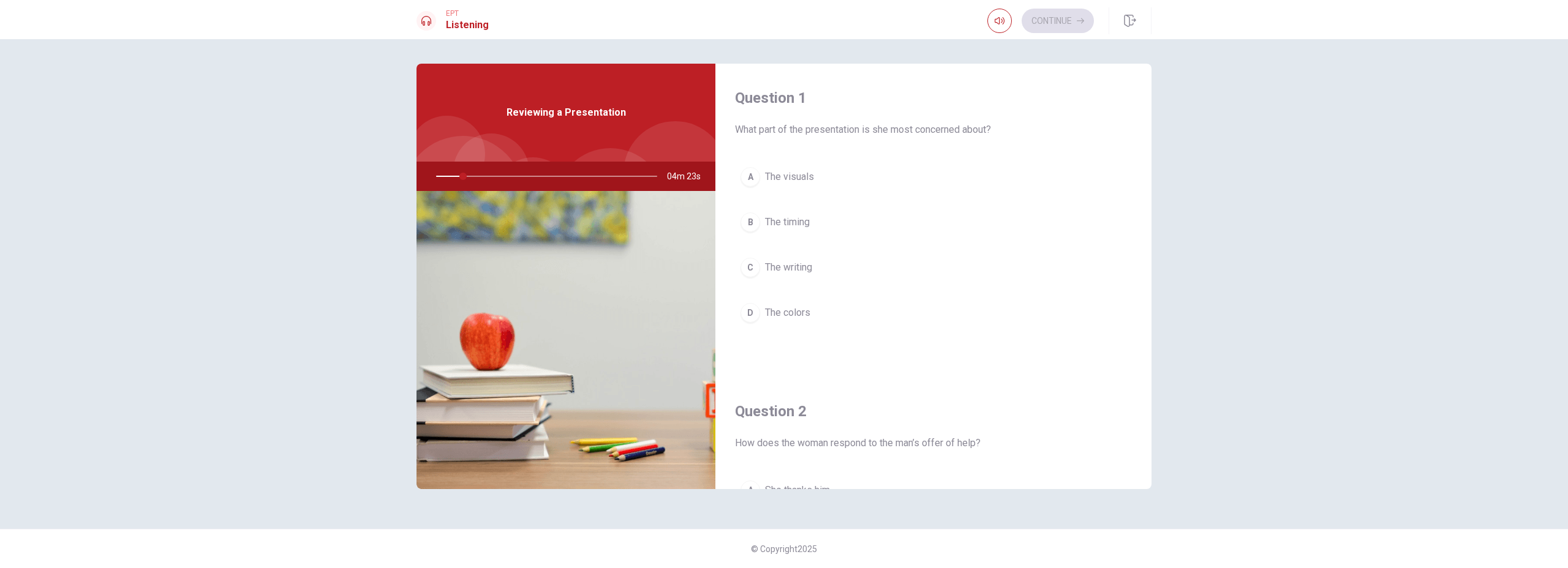
click at [571, 114] on span "Reviewing a Presentation" at bounding box center [566, 113] width 120 height 15
click at [504, 114] on div "Reviewing a Presentation" at bounding box center [566, 113] width 299 height 98
drag, startPoint x: 627, startPoint y: 100, endPoint x: 641, endPoint y: 116, distance: 21.3
click at [628, 100] on div "Reviewing a Presentation" at bounding box center [566, 113] width 299 height 98
click at [660, 144] on div at bounding box center [675, 172] width 103 height 103
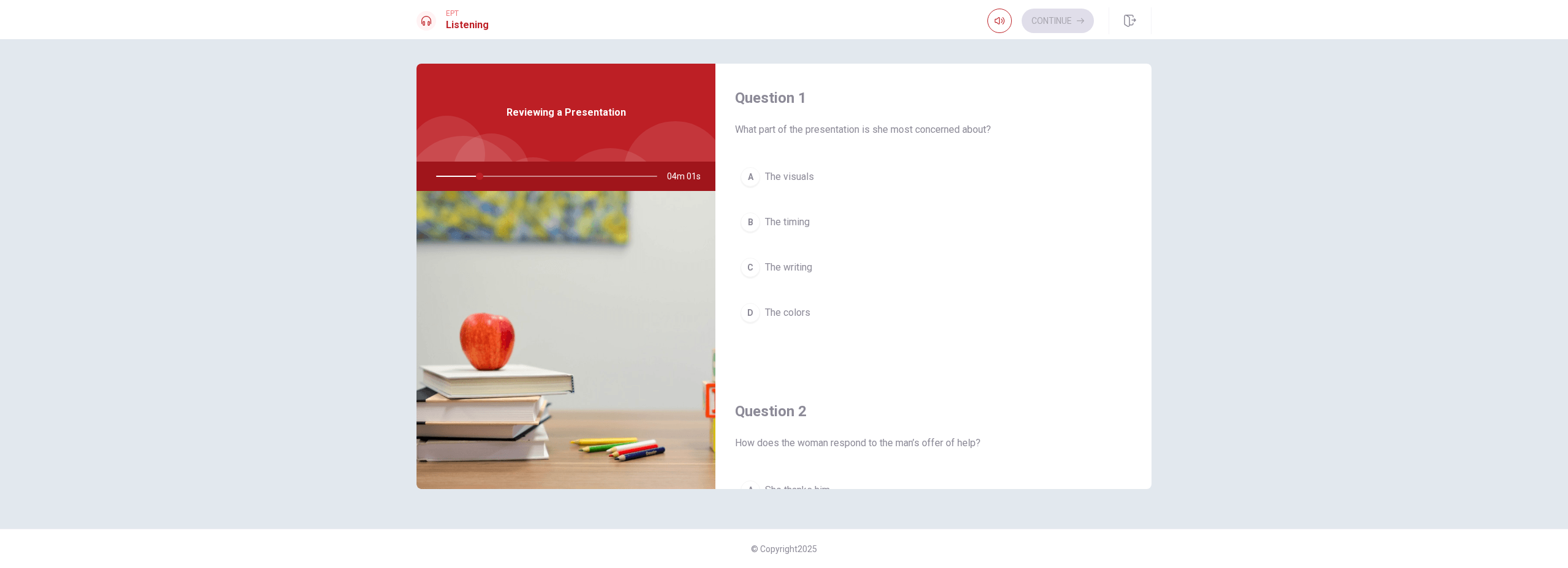
click at [929, 161] on div "Question 1 What part of the presentation is she most concerned about? A The vis…" at bounding box center [934, 221] width 436 height 314
click at [459, 176] on div at bounding box center [544, 176] width 245 height 30
click at [452, 176] on div at bounding box center [544, 176] width 245 height 30
click at [1047, 210] on button "B The timing" at bounding box center [934, 222] width 397 height 30
click at [887, 149] on div "Question 1 What part of the presentation is she most concerned about? A The vis…" at bounding box center [934, 221] width 436 height 314
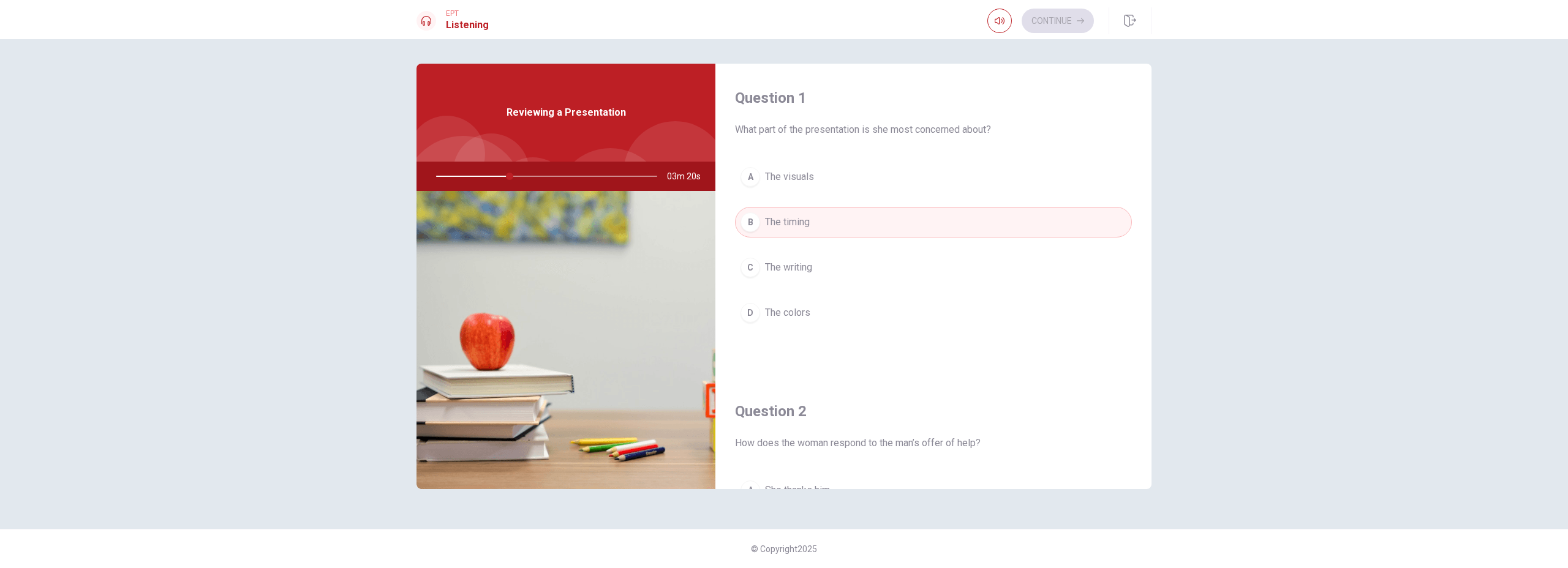
drag, startPoint x: 843, startPoint y: 182, endPoint x: 861, endPoint y: 197, distance: 23.4
click at [843, 182] on button "A The visuals" at bounding box center [934, 176] width 397 height 30
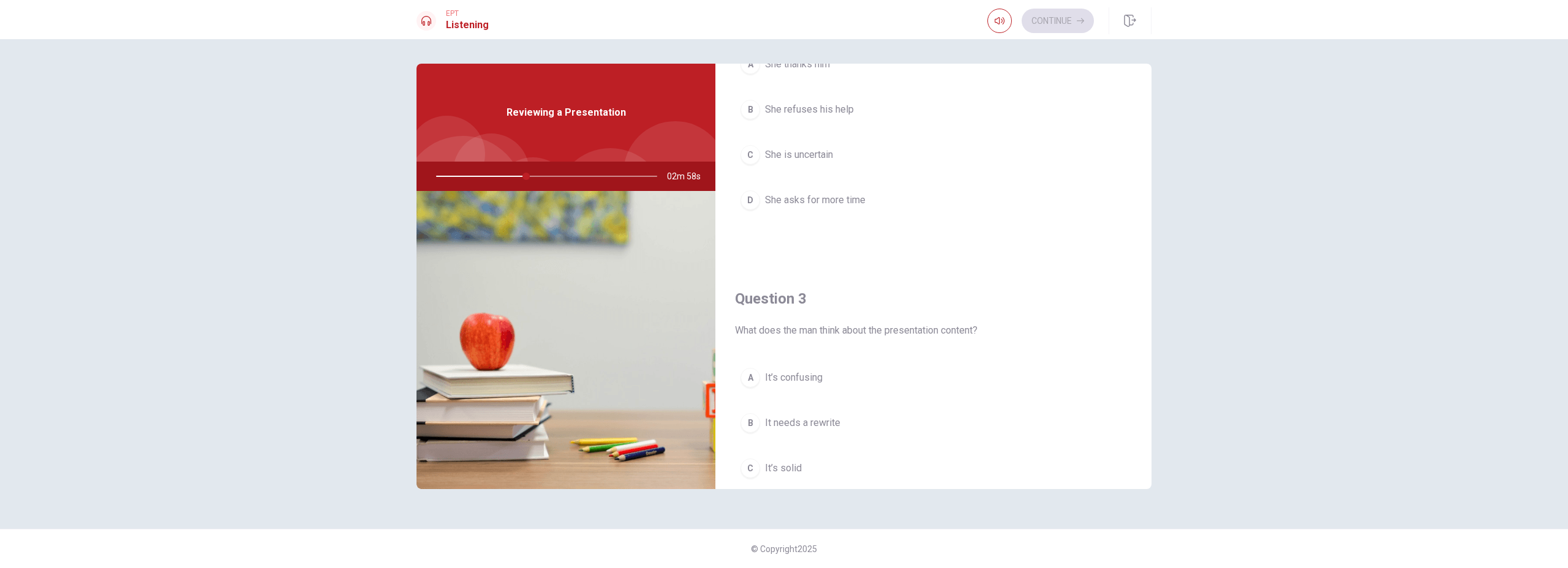
scroll to position [315, 0]
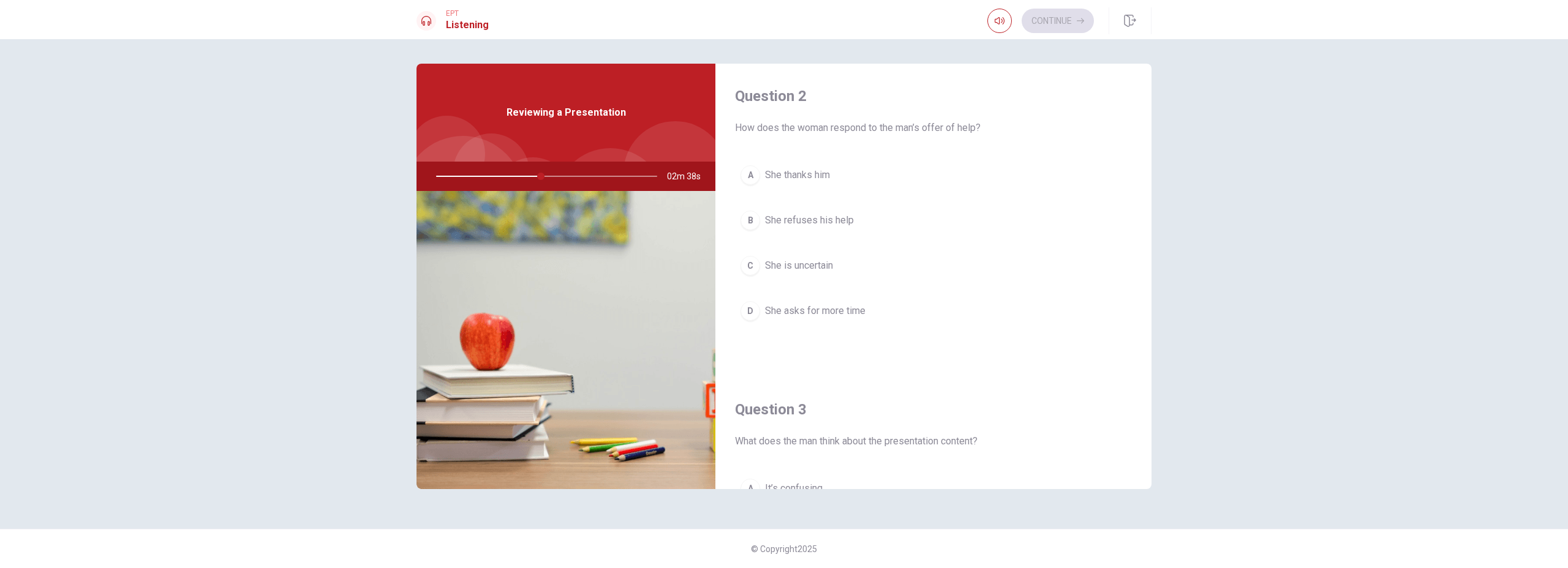
click at [813, 175] on span "She thanks him" at bounding box center [797, 175] width 65 height 15
click at [785, 278] on span "It’s solid" at bounding box center [783, 275] width 36 height 15
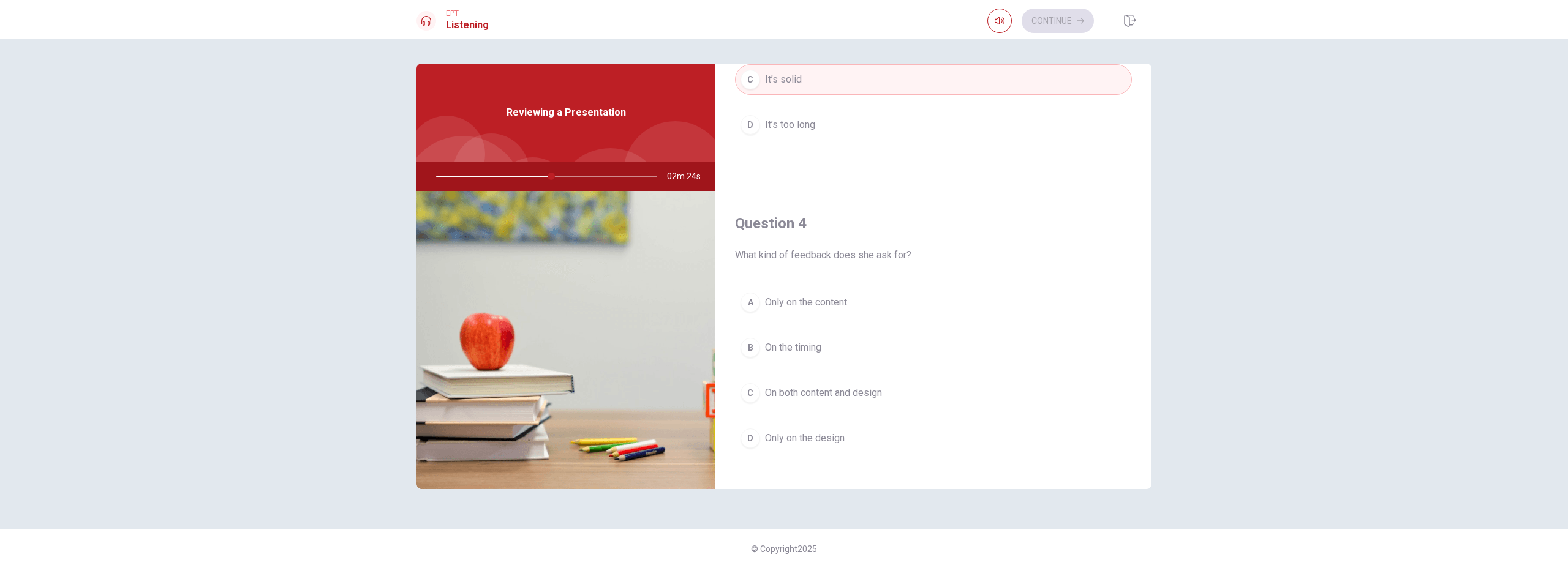
scroll to position [964, 0]
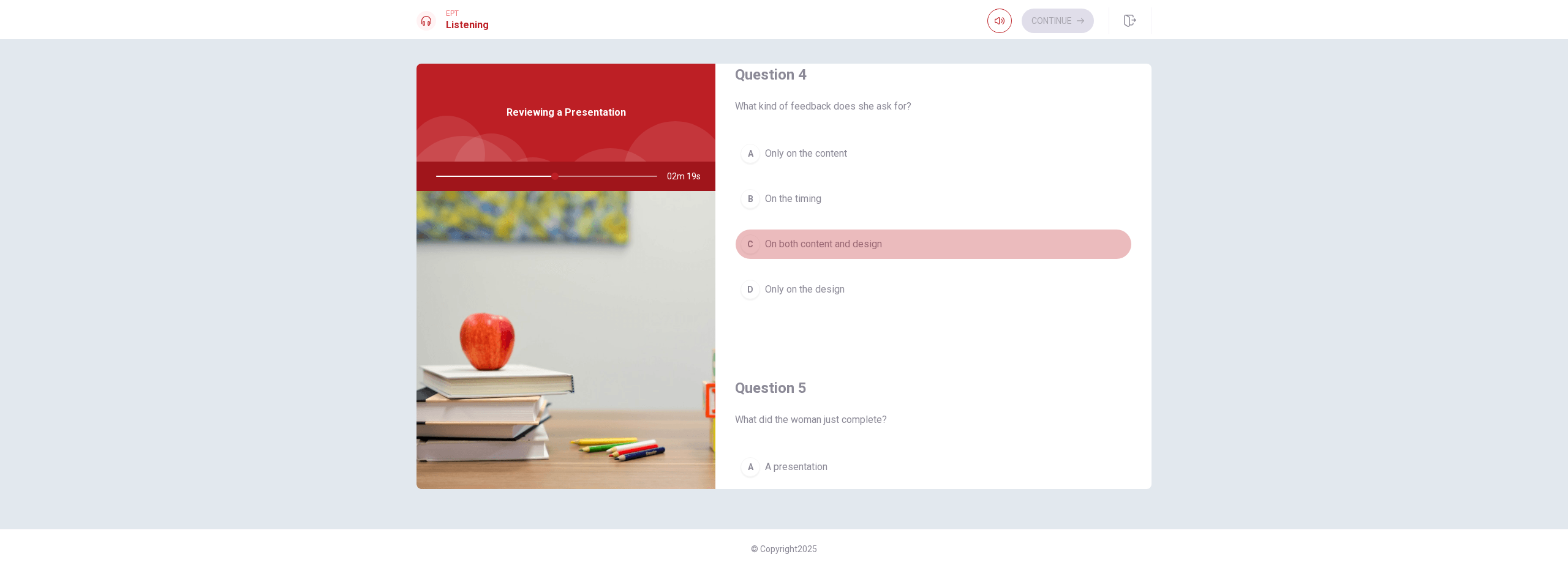
click at [866, 247] on span "On both content and design" at bounding box center [823, 245] width 117 height 15
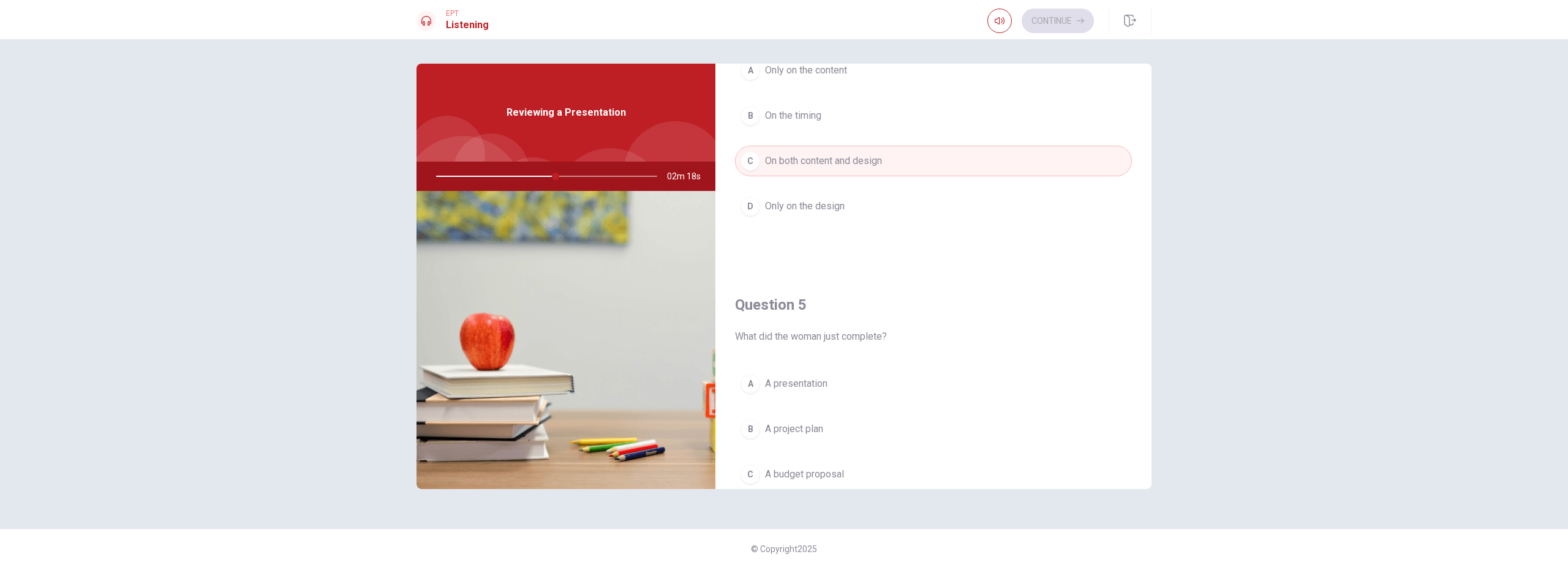
scroll to position [1141, 0]
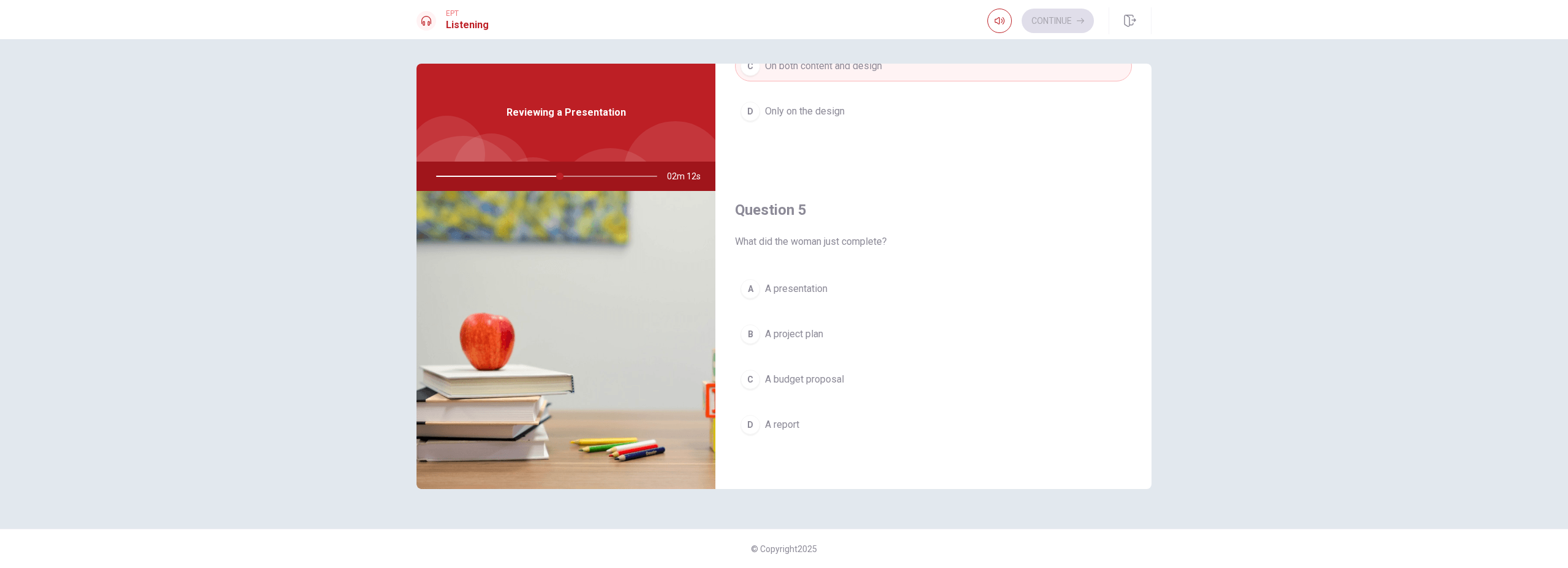
click at [894, 291] on button "A A presentation" at bounding box center [934, 288] width 397 height 30
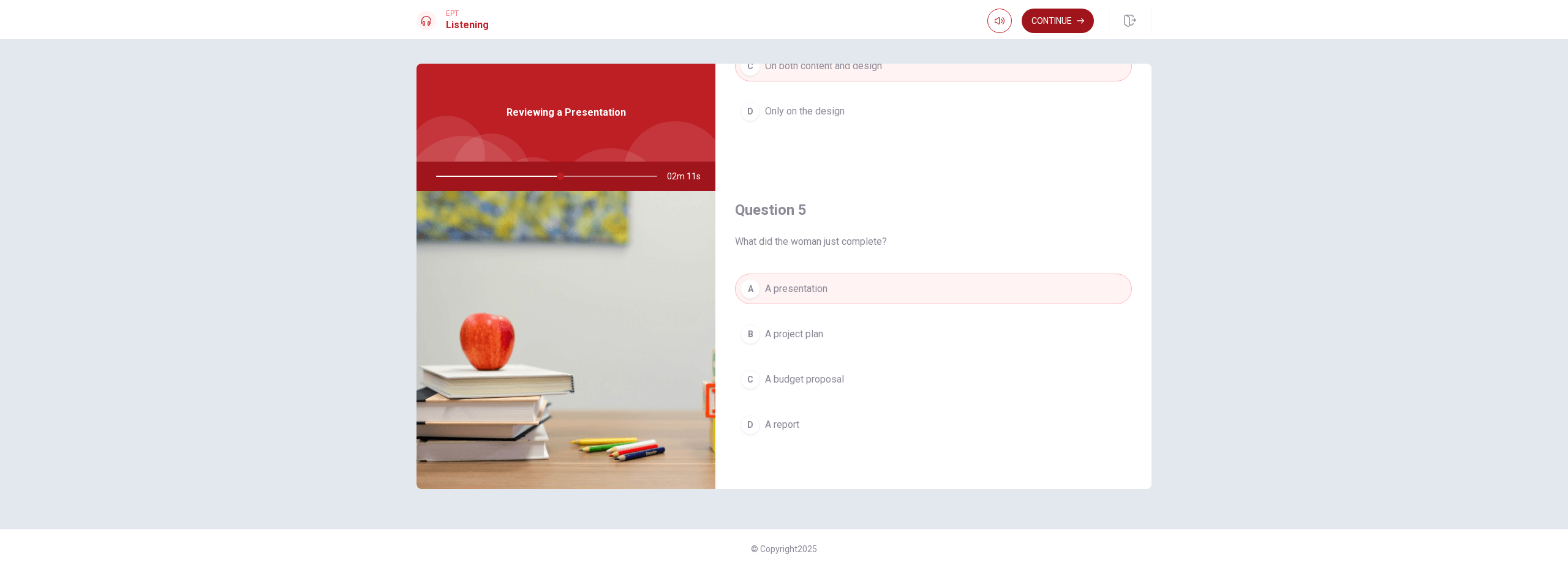
click at [1057, 27] on button "Continue" at bounding box center [1057, 21] width 72 height 25
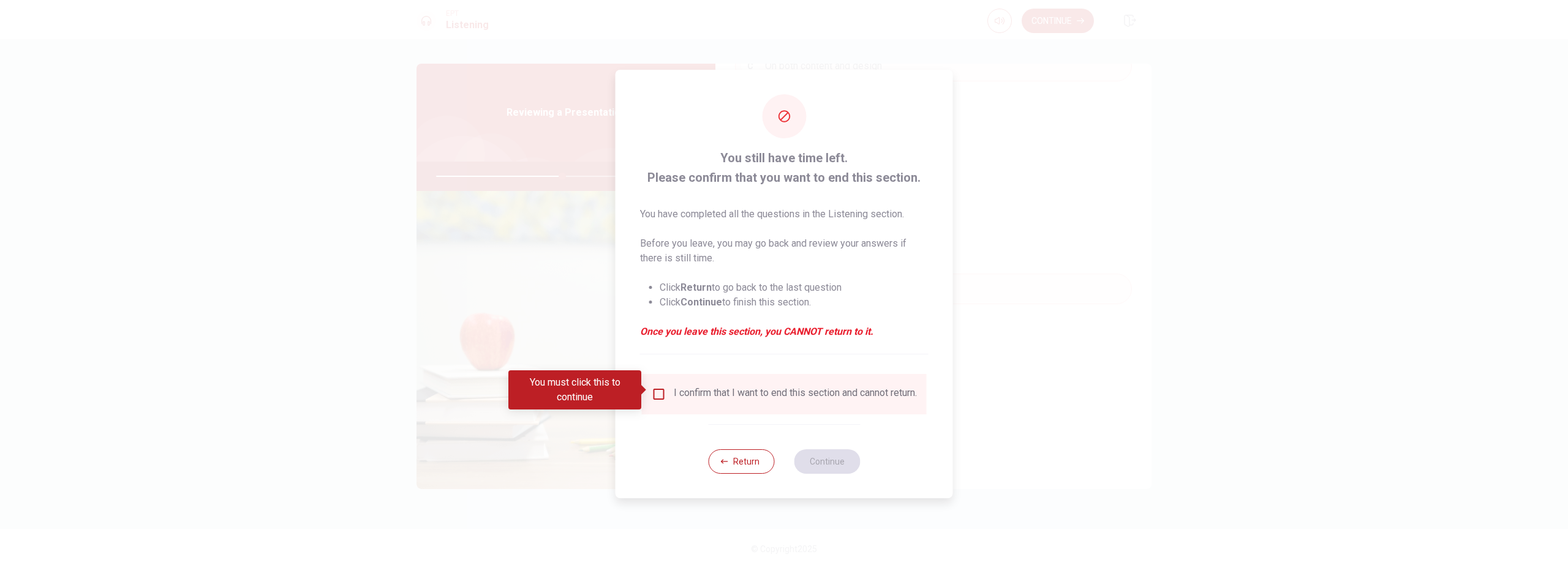
click at [661, 394] on input "You must click this to continue" at bounding box center [659, 394] width 15 height 15
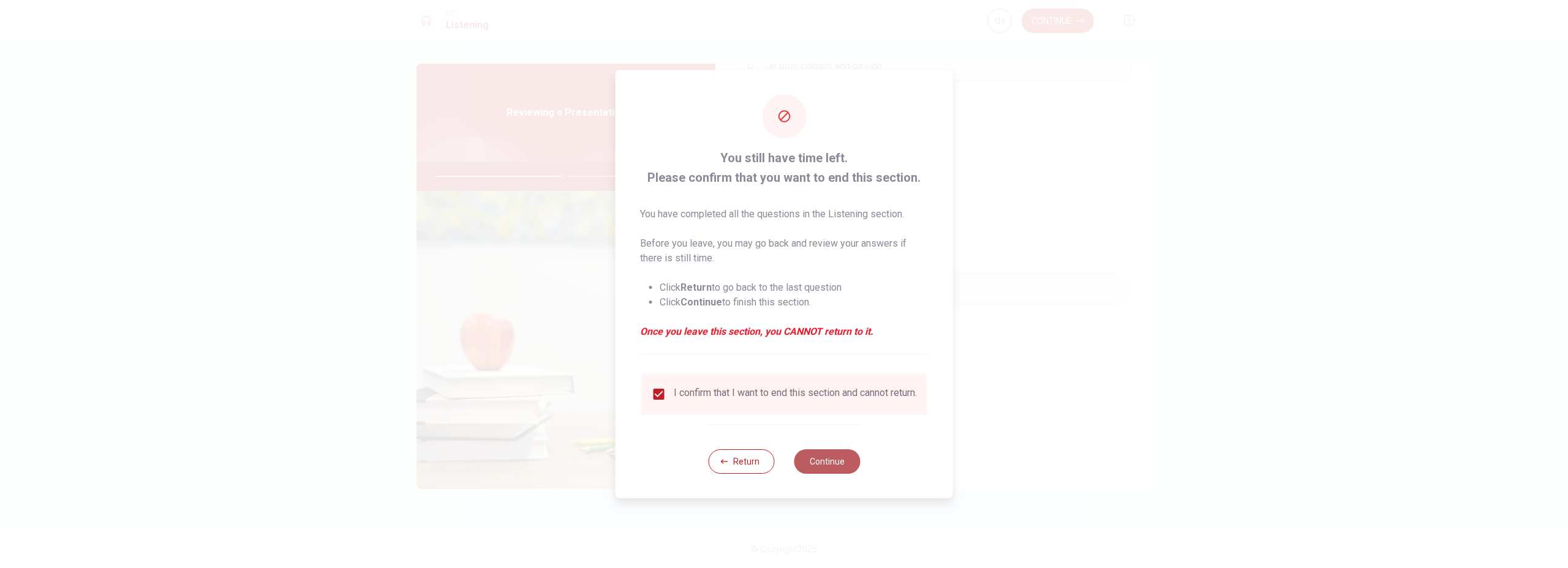
click at [820, 469] on button "Continue" at bounding box center [826, 461] width 66 height 25
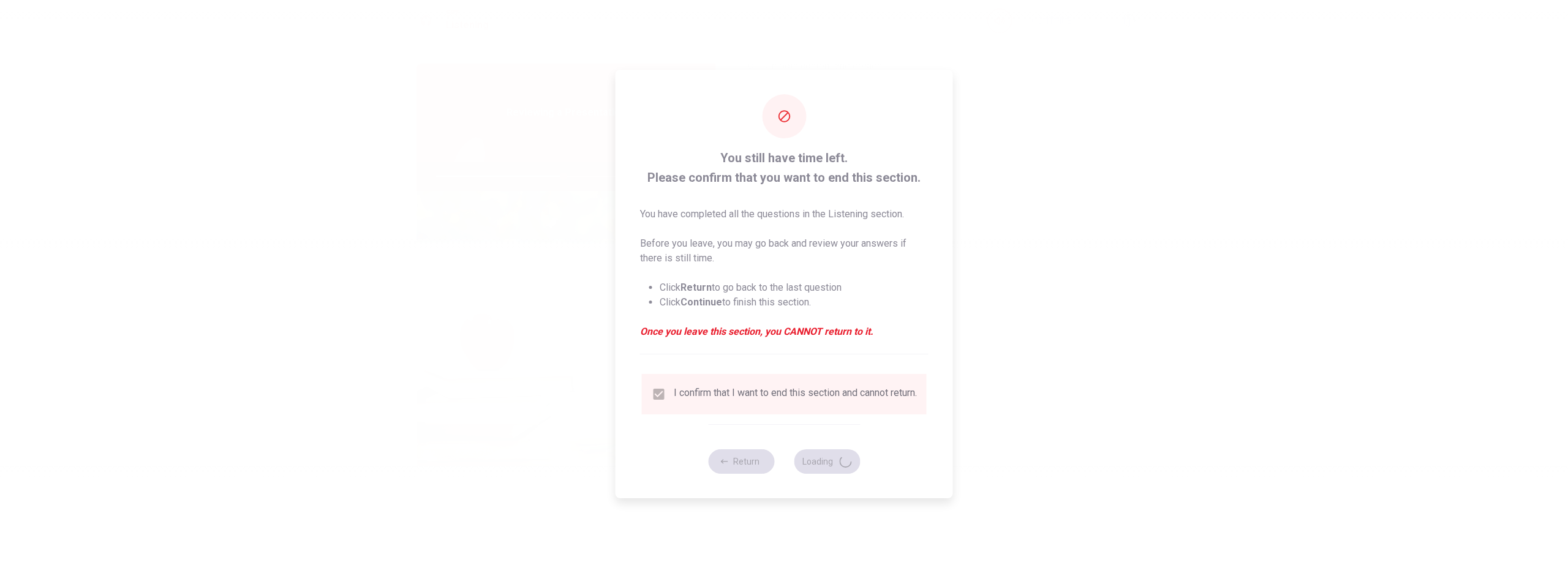
type input "58"
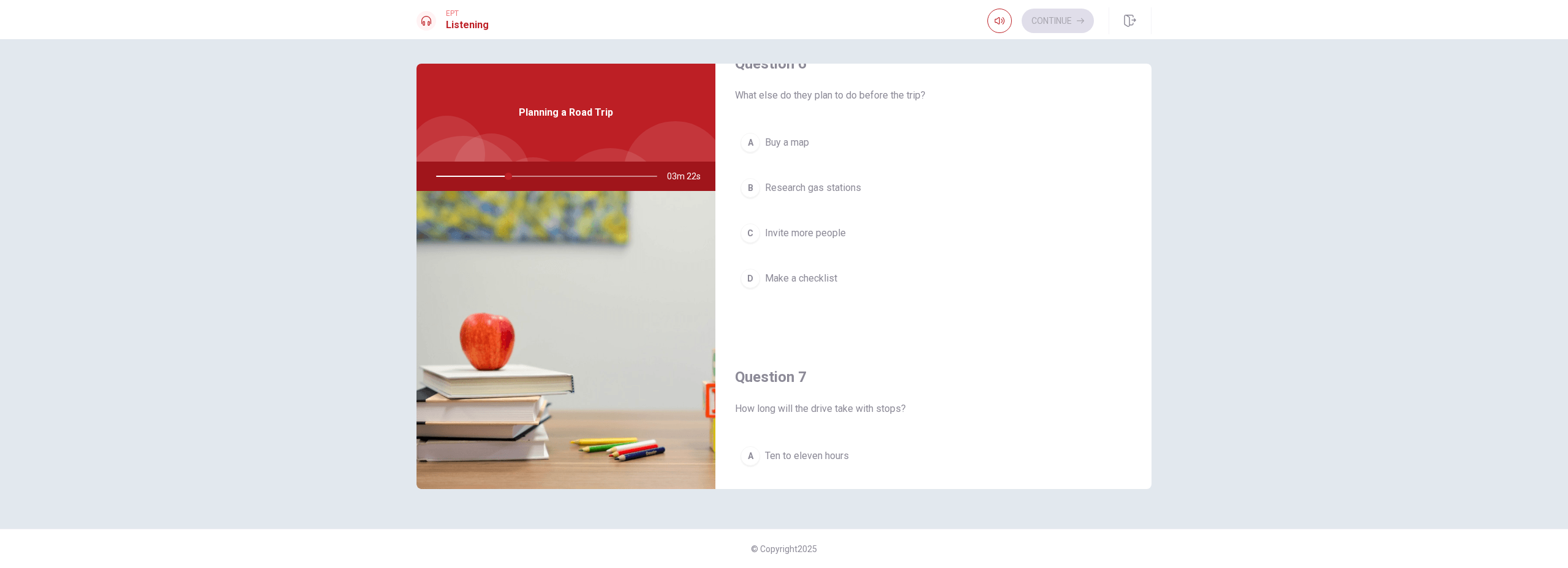
scroll to position [0, 0]
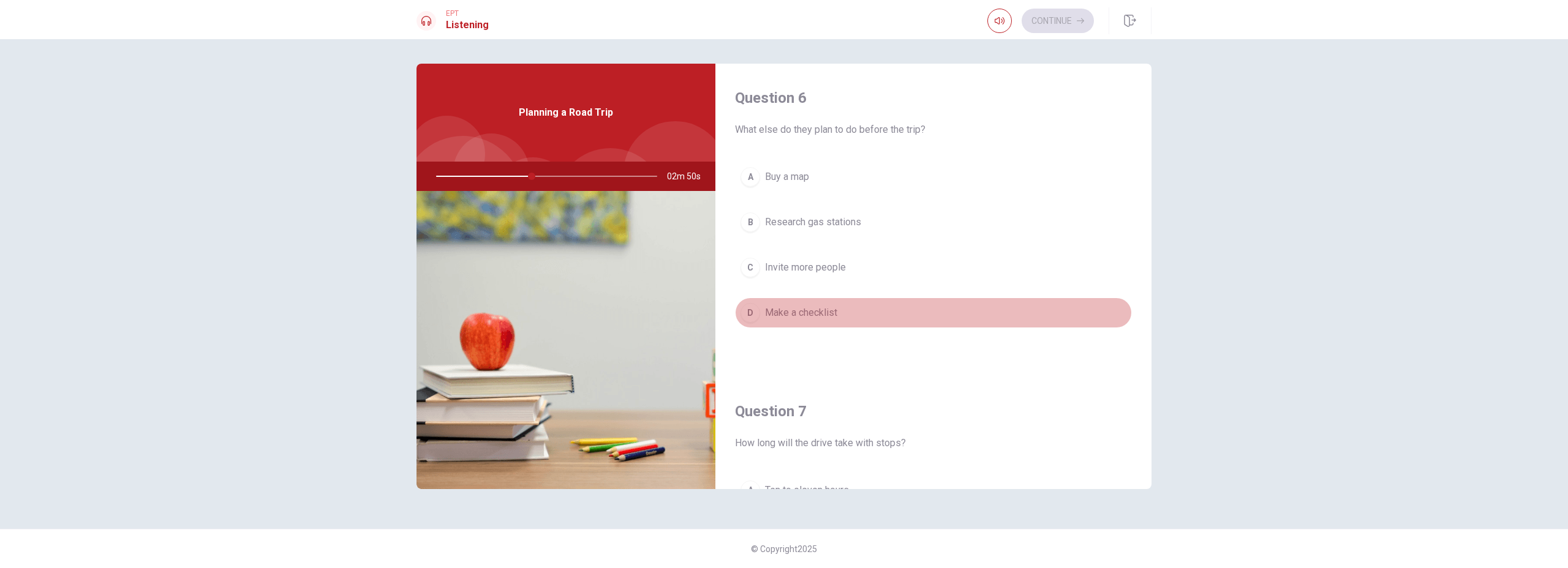
click at [794, 313] on span "Make a checklist" at bounding box center [800, 313] width 72 height 15
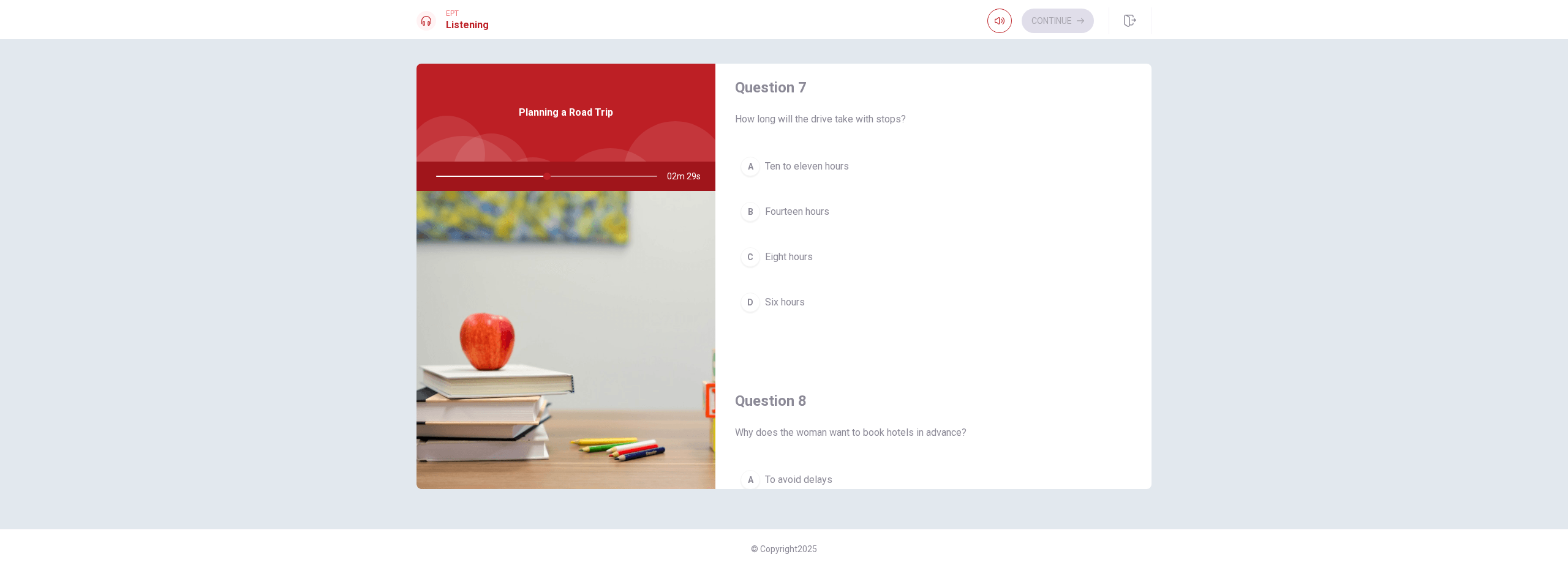
scroll to position [327, 0]
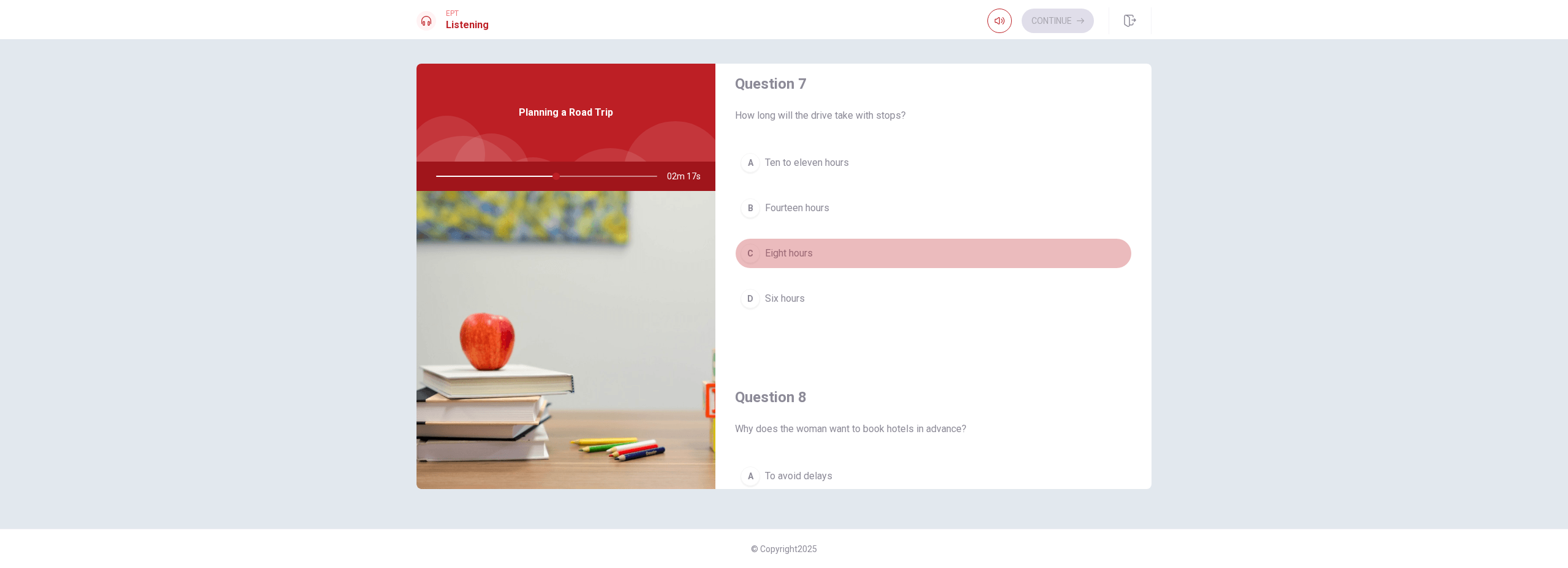
drag, startPoint x: 793, startPoint y: 258, endPoint x: 834, endPoint y: 251, distance: 41.6
click at [793, 258] on span "Eight hours" at bounding box center [788, 254] width 48 height 15
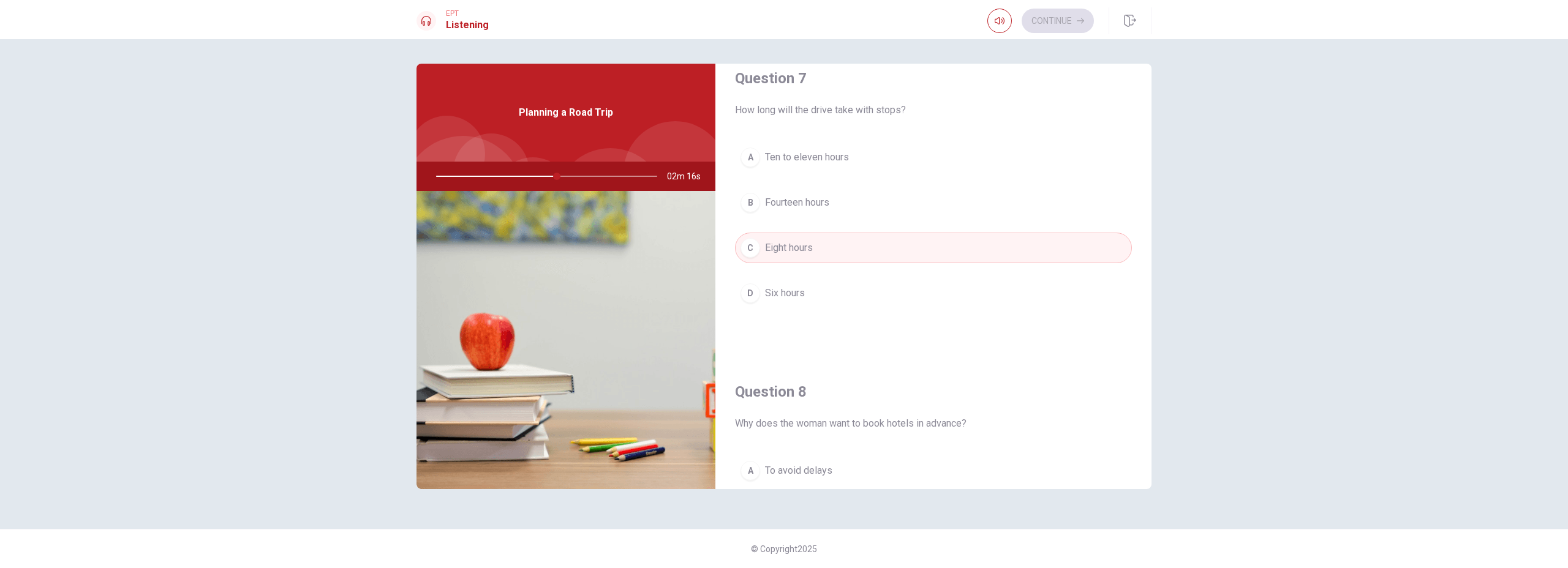
scroll to position [317, 0]
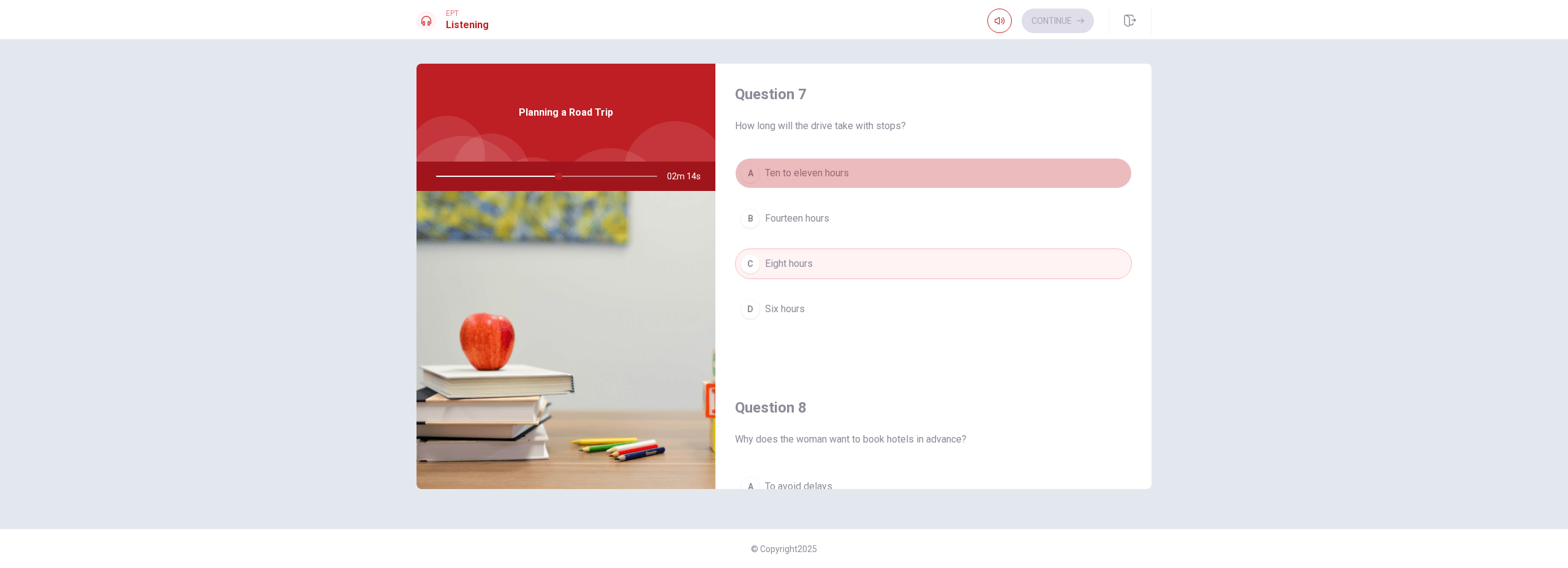
click at [840, 178] on span "Ten to eleven hours" at bounding box center [806, 173] width 84 height 15
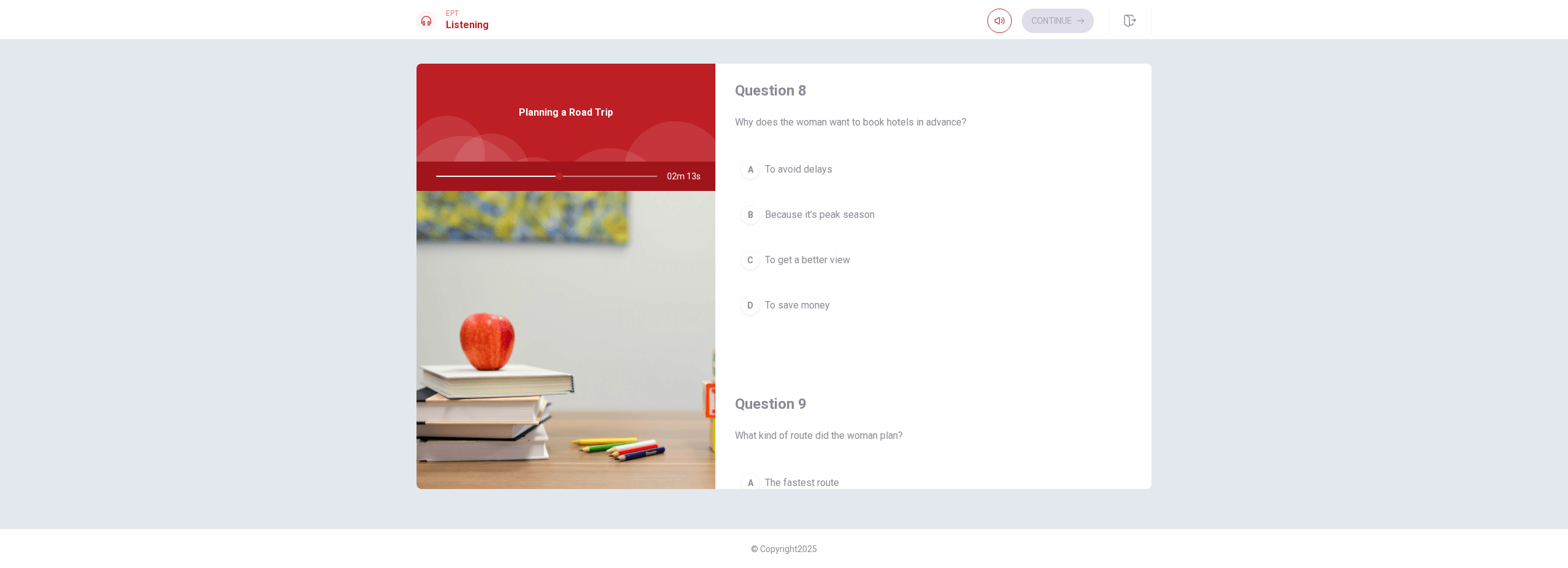
scroll to position [632, 0]
click at [838, 220] on span "Because it’s peak season" at bounding box center [819, 217] width 109 height 15
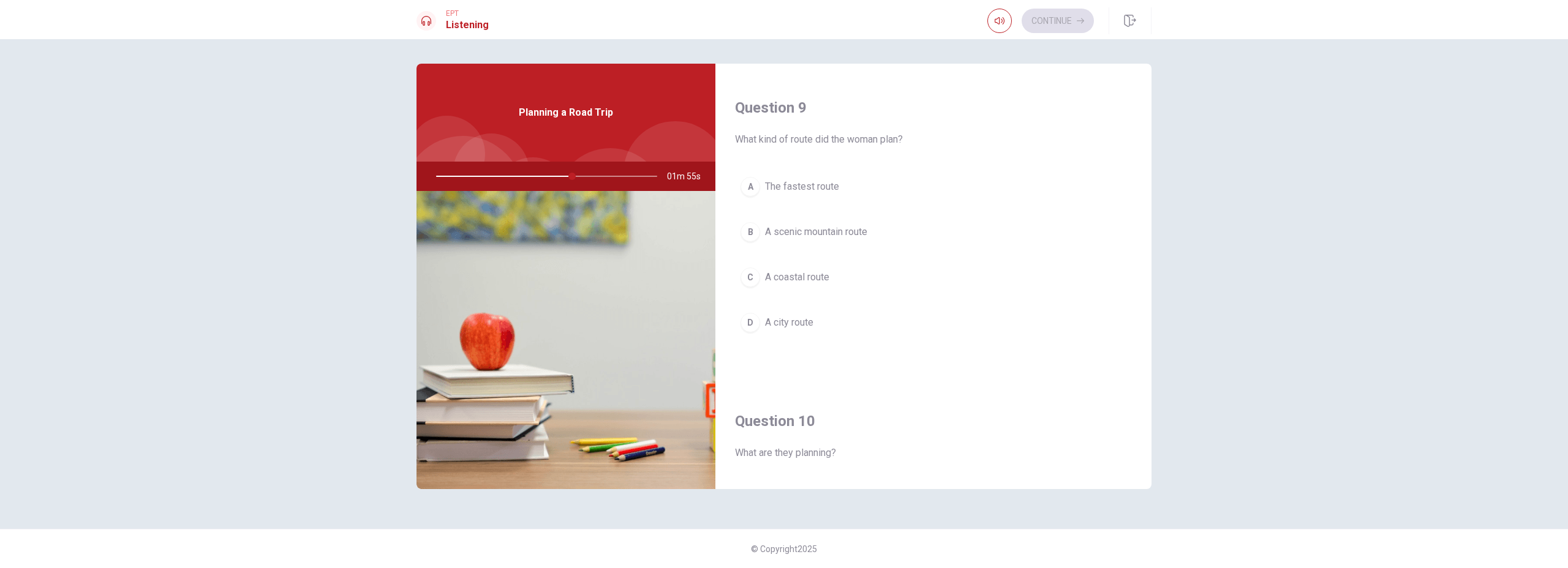
click at [855, 232] on span "A scenic mountain route" at bounding box center [815, 232] width 102 height 15
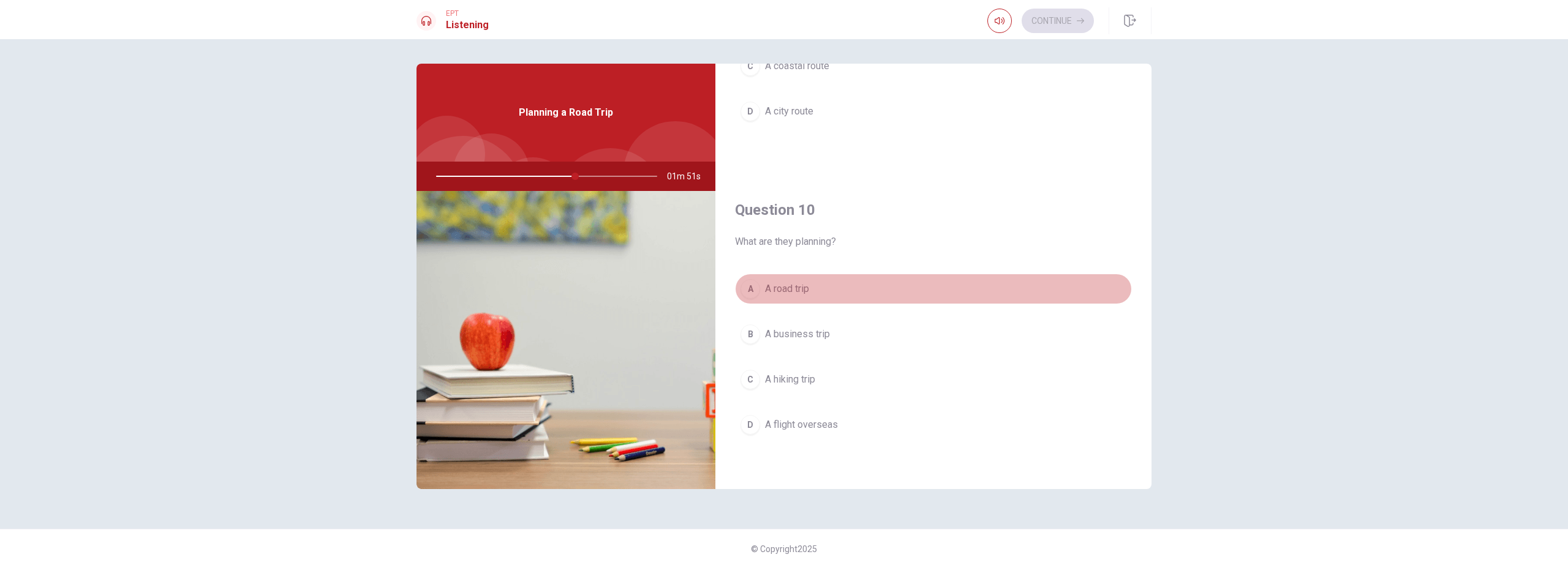
click at [808, 296] on button "A A road trip" at bounding box center [934, 288] width 397 height 30
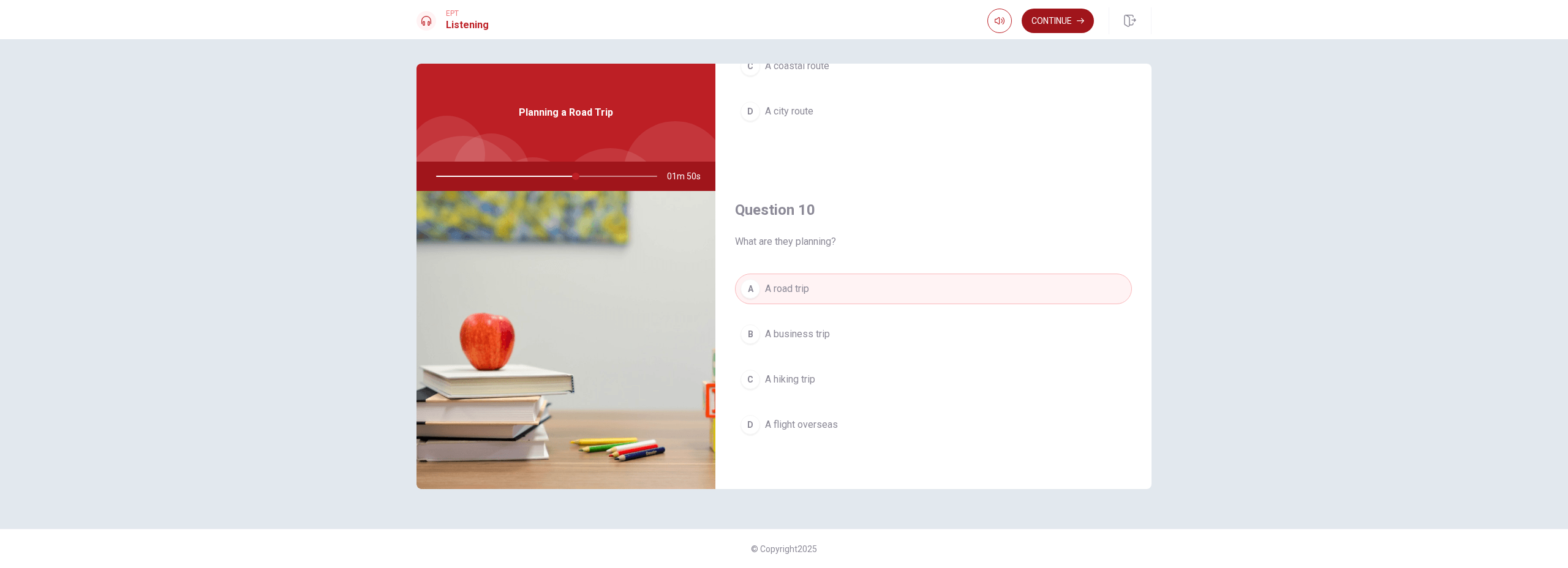
click at [1069, 20] on button "Continue" at bounding box center [1057, 21] width 72 height 25
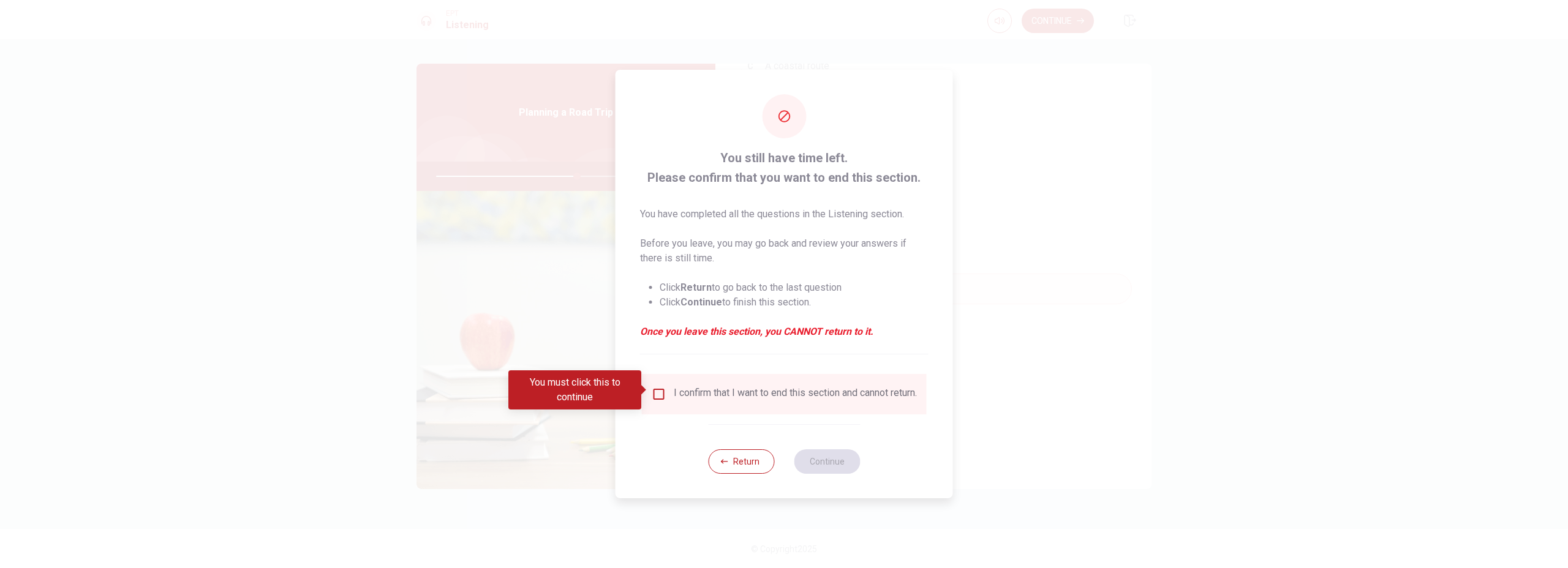
click at [688, 393] on div "I confirm that I want to end this section and cannot return." at bounding box center [795, 394] width 243 height 15
click at [656, 389] on input "You must click this to continue" at bounding box center [659, 394] width 15 height 15
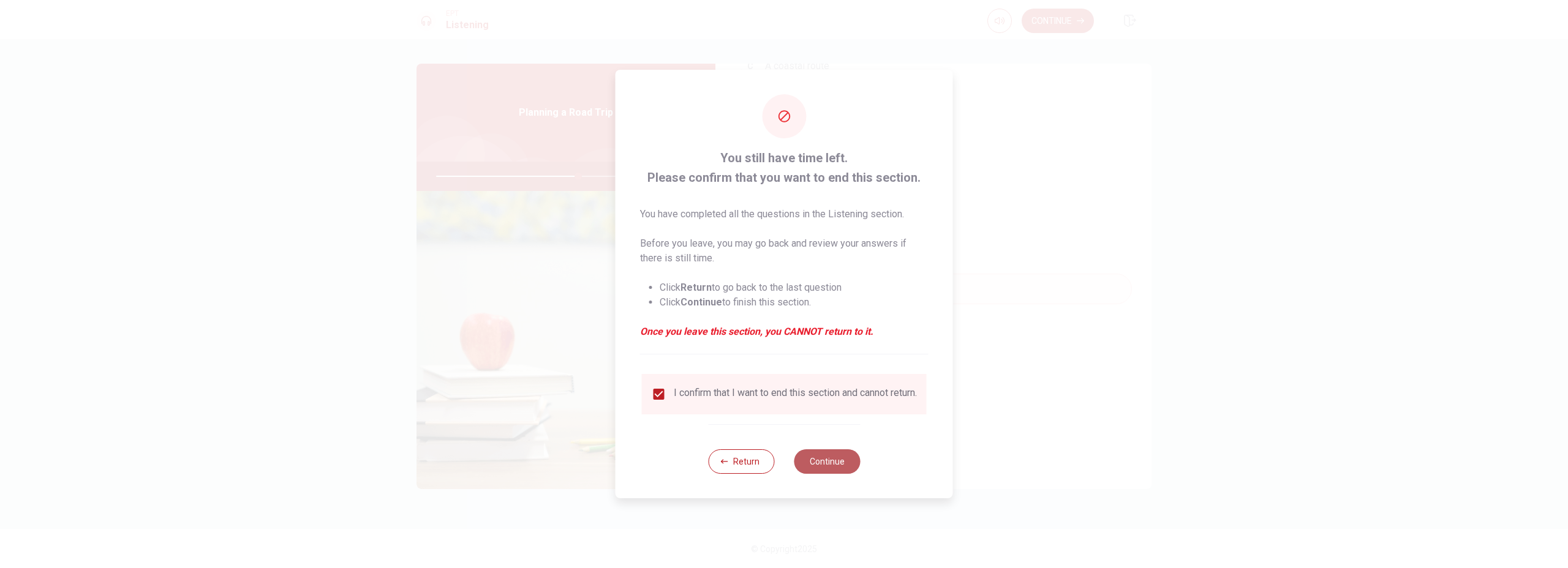
click at [813, 458] on button "Continue" at bounding box center [826, 461] width 66 height 25
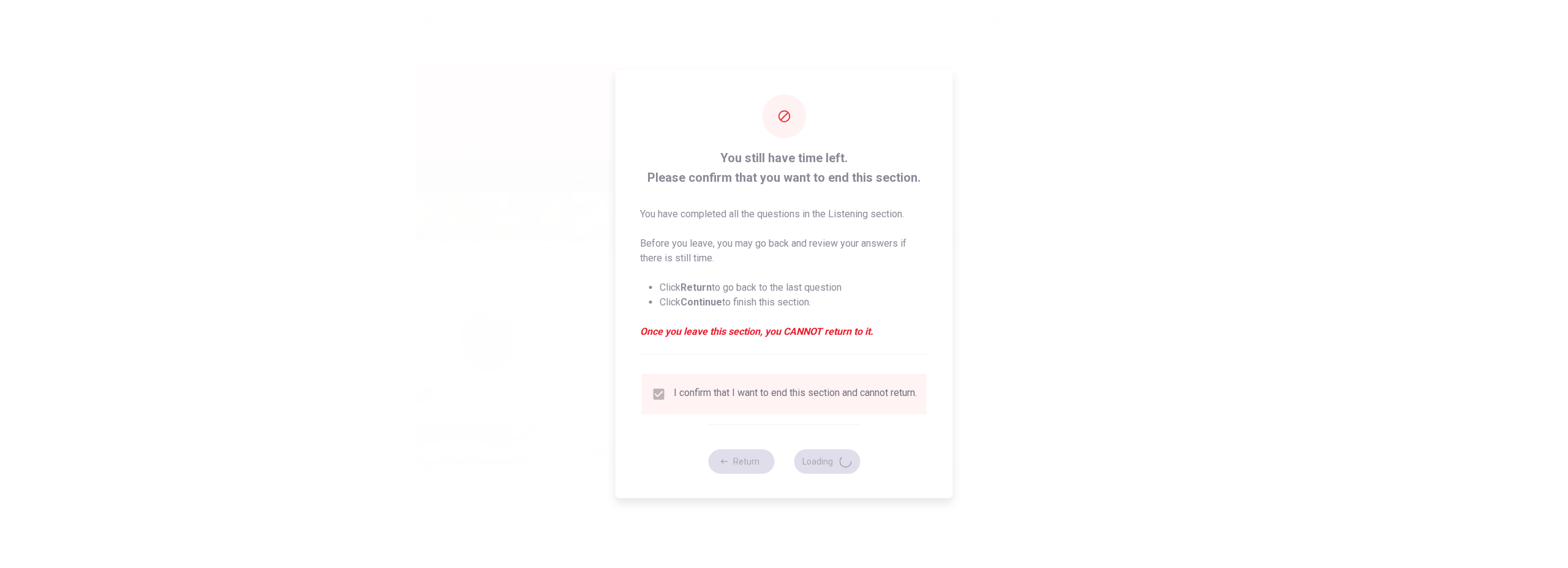
type input "66"
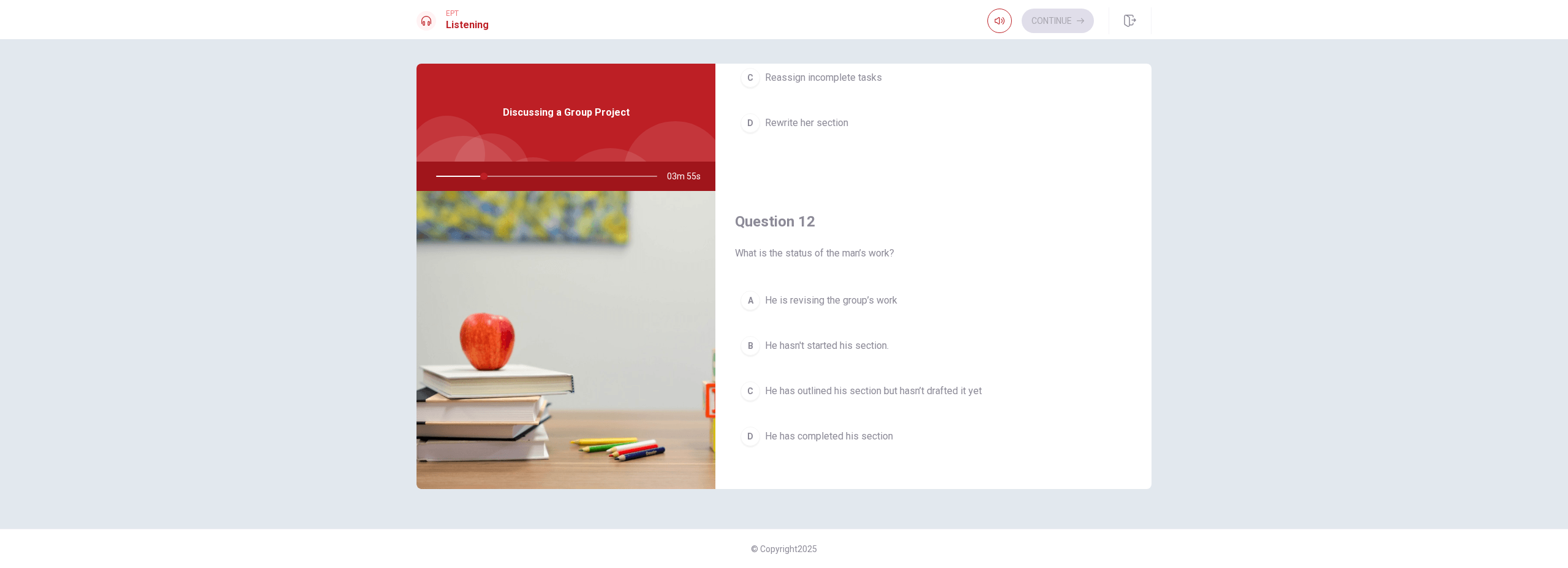
scroll to position [0, 0]
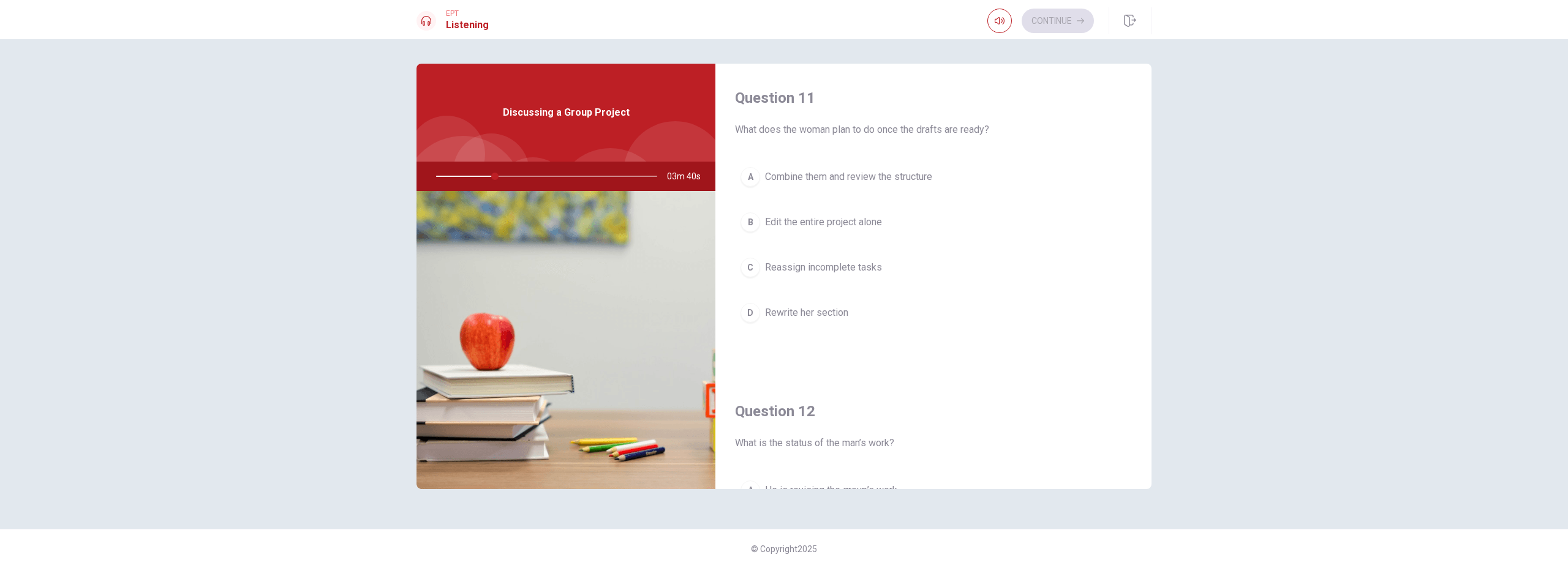
click at [994, 102] on h4 "Question 11" at bounding box center [934, 98] width 397 height 19
click at [1013, 103] on h4 "Question 11" at bounding box center [934, 98] width 397 height 19
click at [1000, 106] on h4 "Question 11" at bounding box center [934, 98] width 397 height 19
click at [892, 144] on div "Question 11 What does the woman plan to do once the drafts are ready? A Combine…" at bounding box center [934, 221] width 436 height 314
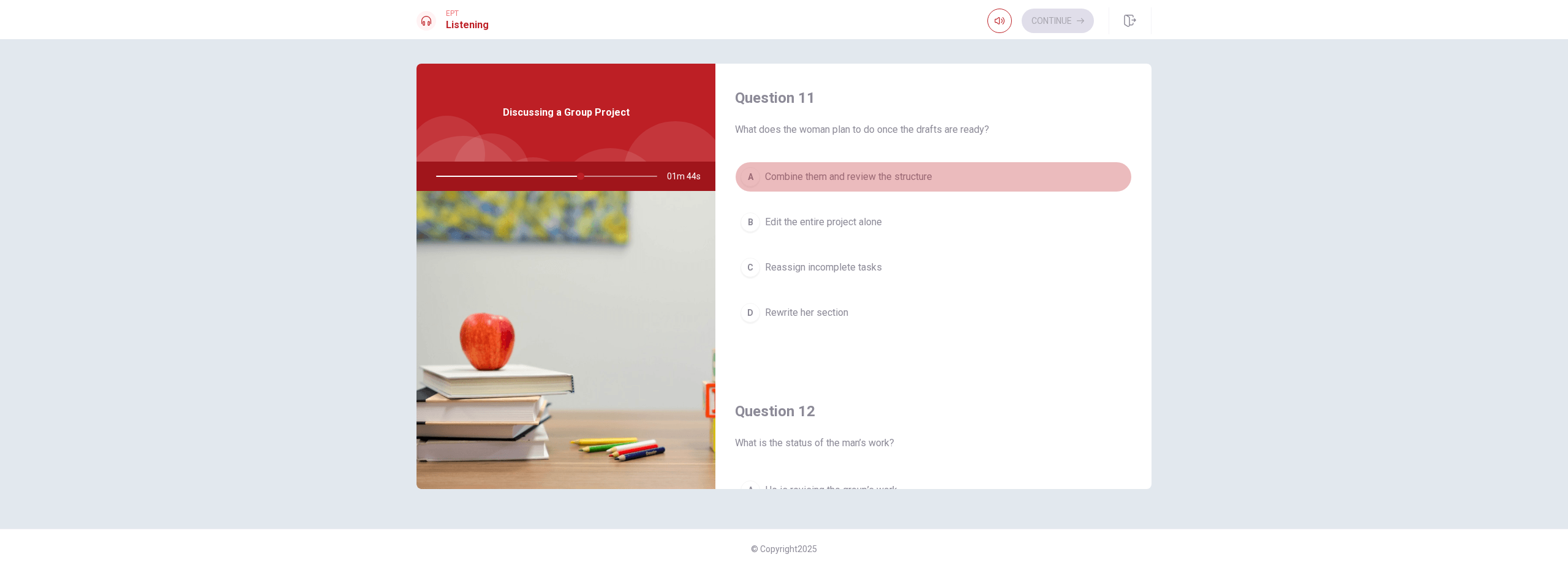
click at [878, 175] on span "Combine them and review the structure" at bounding box center [848, 177] width 167 height 15
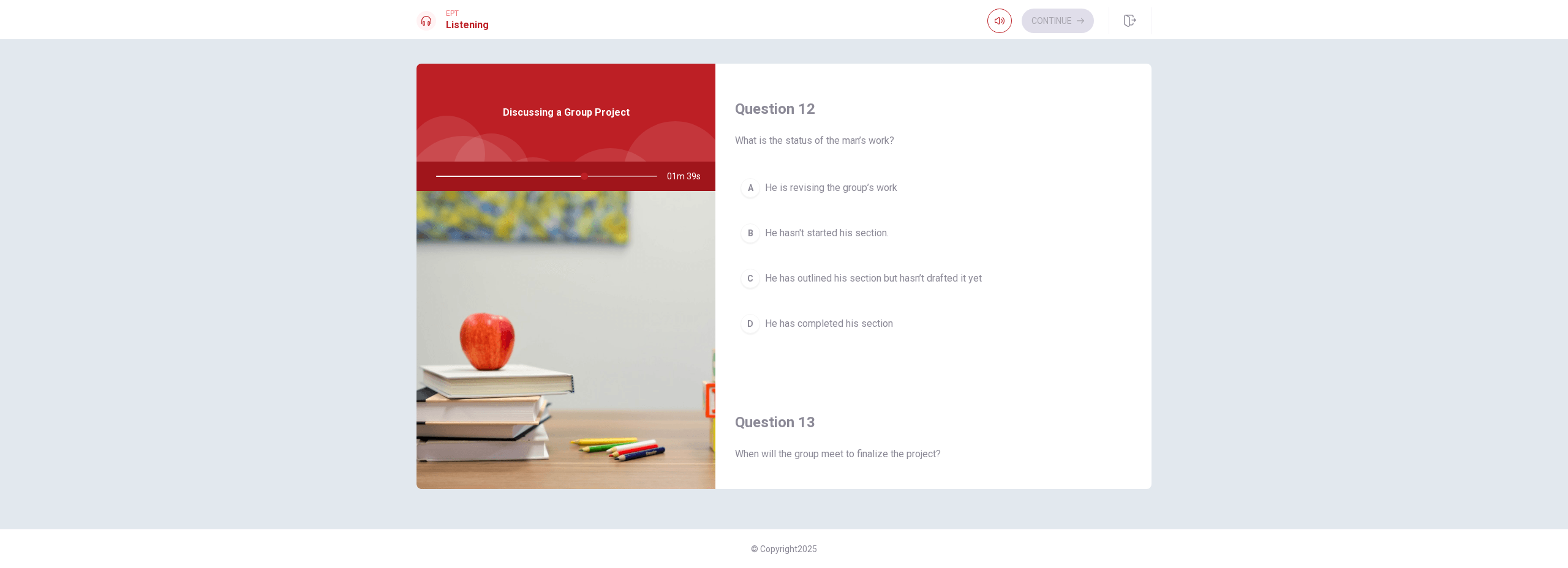
scroll to position [328, 0]
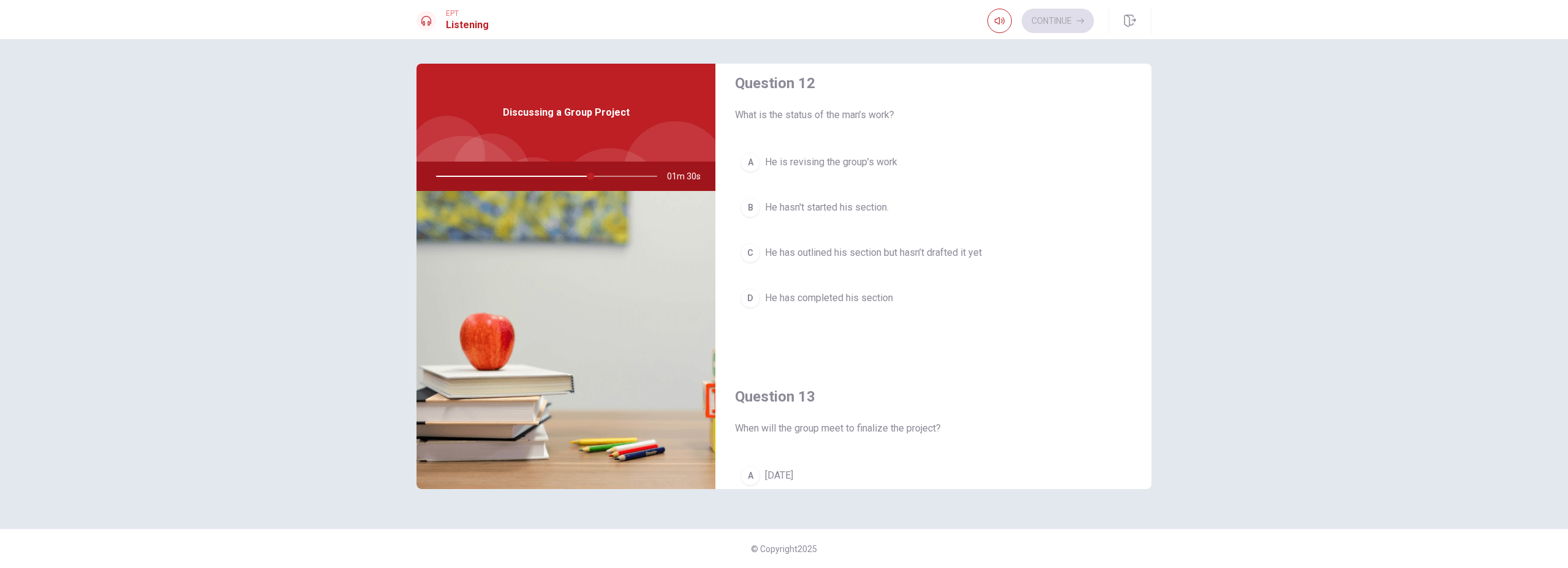
click at [886, 303] on span "He has completed his section" at bounding box center [829, 298] width 128 height 15
click at [605, 174] on div at bounding box center [544, 176] width 245 height 30
click at [535, 182] on div at bounding box center [544, 176] width 245 height 30
click at [535, 177] on div at bounding box center [544, 176] width 245 height 30
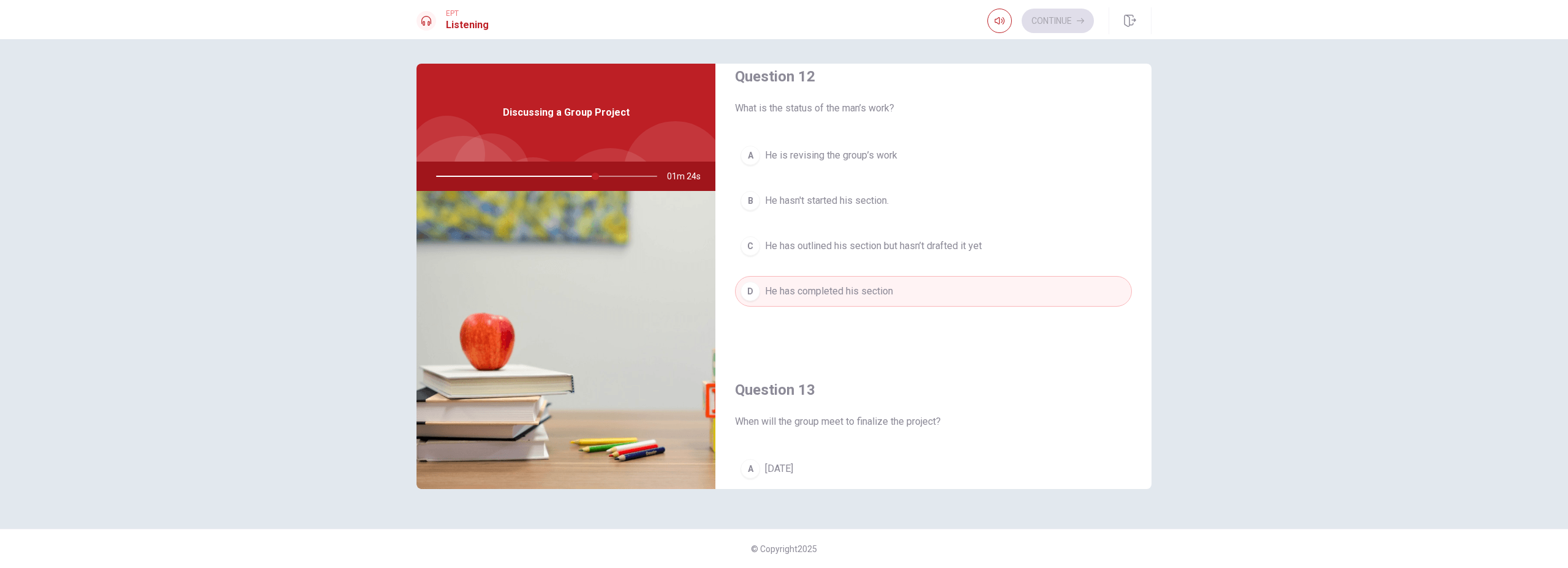
click at [535, 177] on div at bounding box center [544, 176] width 245 height 30
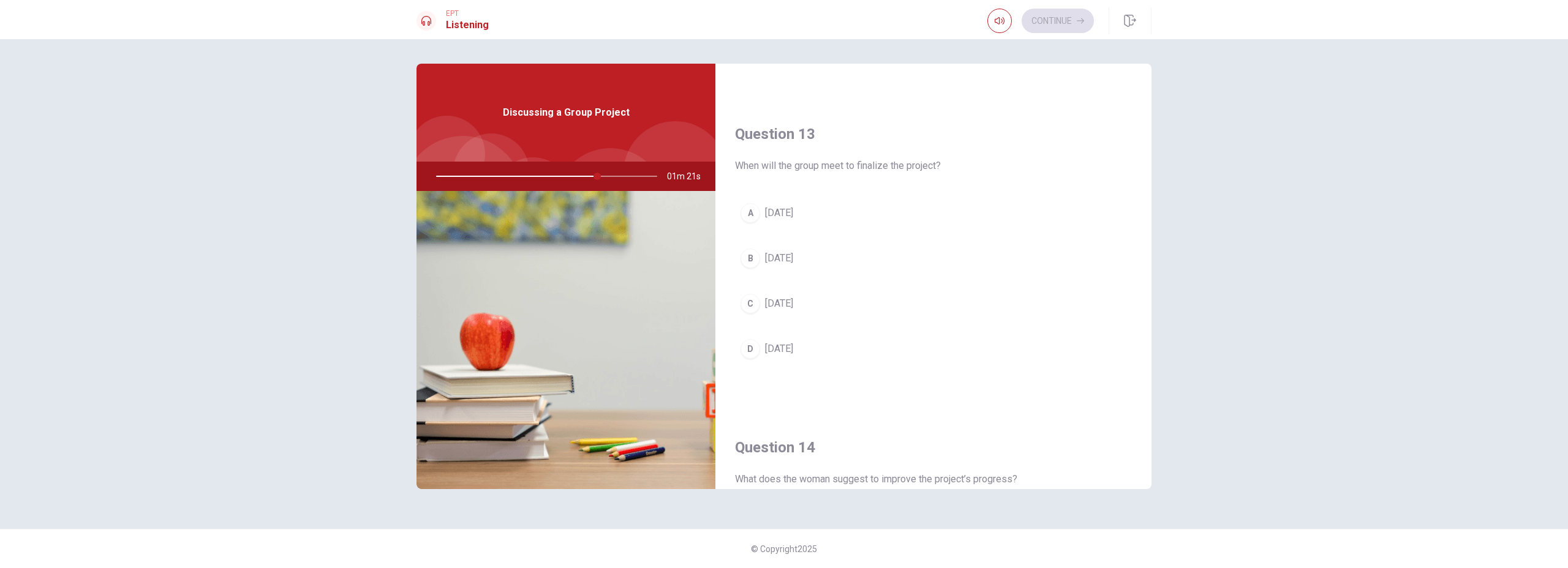
scroll to position [592, 0]
click at [838, 216] on button "A [DATE]" at bounding box center [934, 211] width 397 height 30
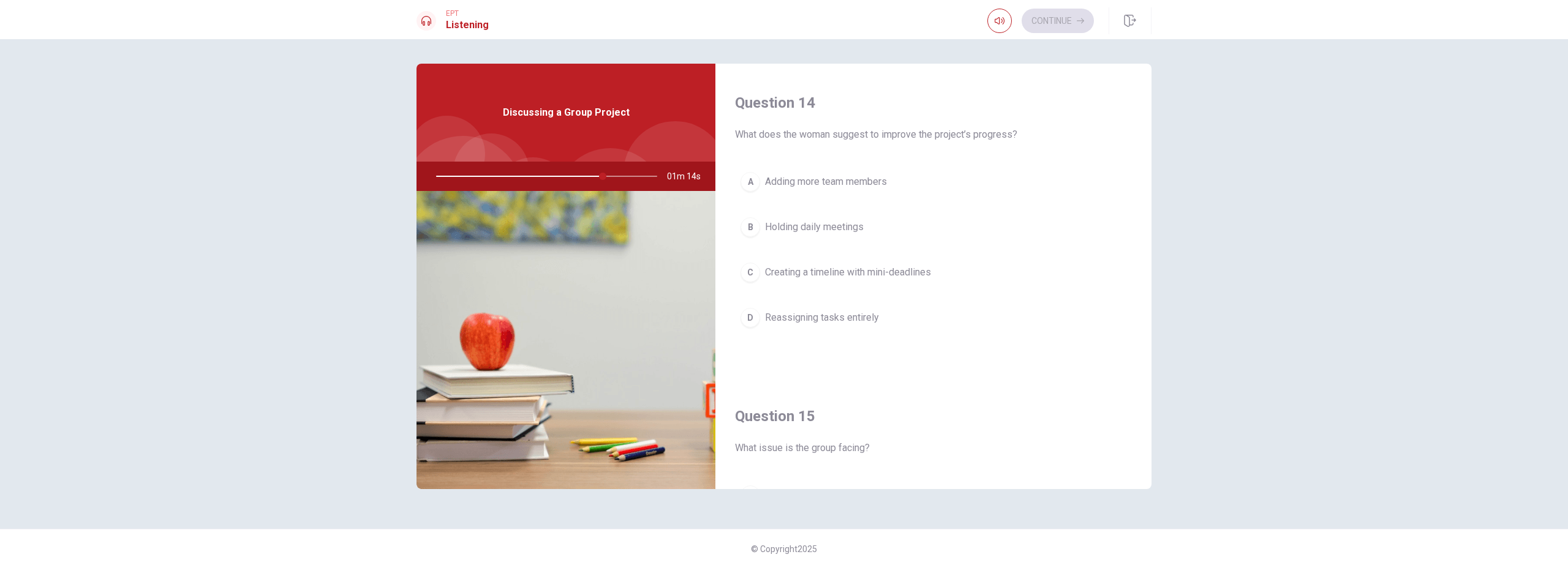
scroll to position [937, 0]
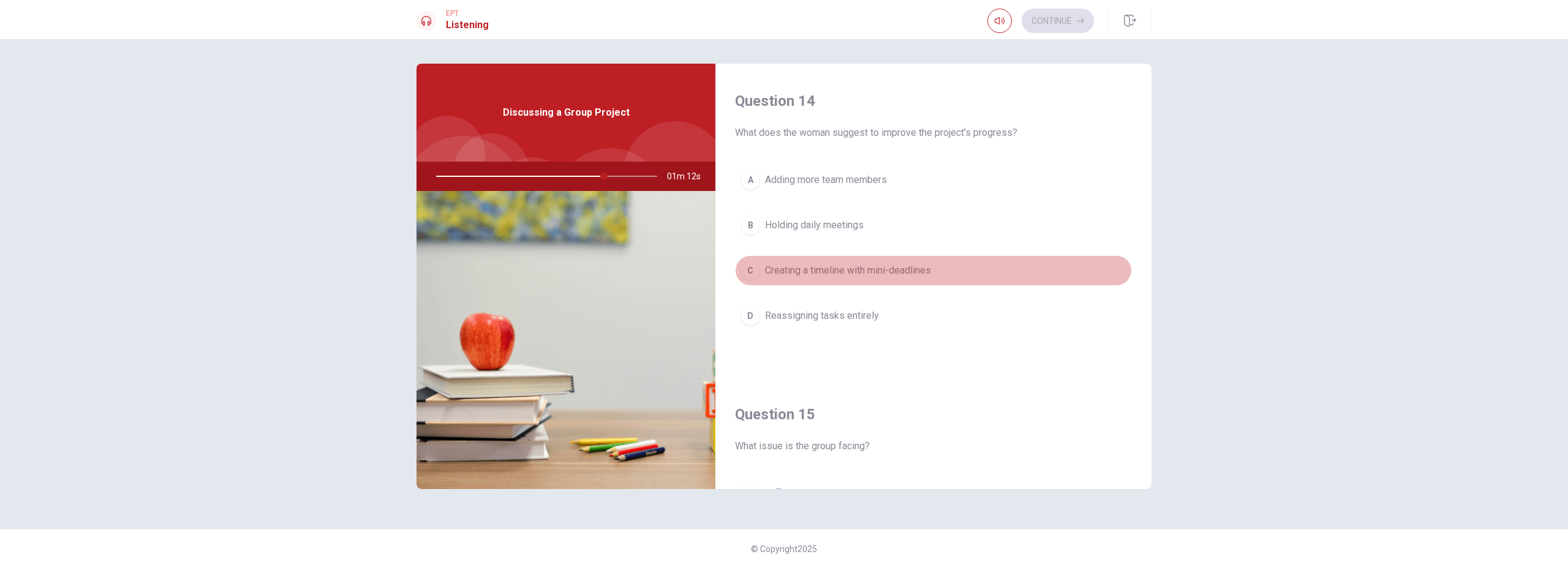
click at [858, 273] on span "Creating a timeline with mini-deadlines" at bounding box center [847, 271] width 166 height 15
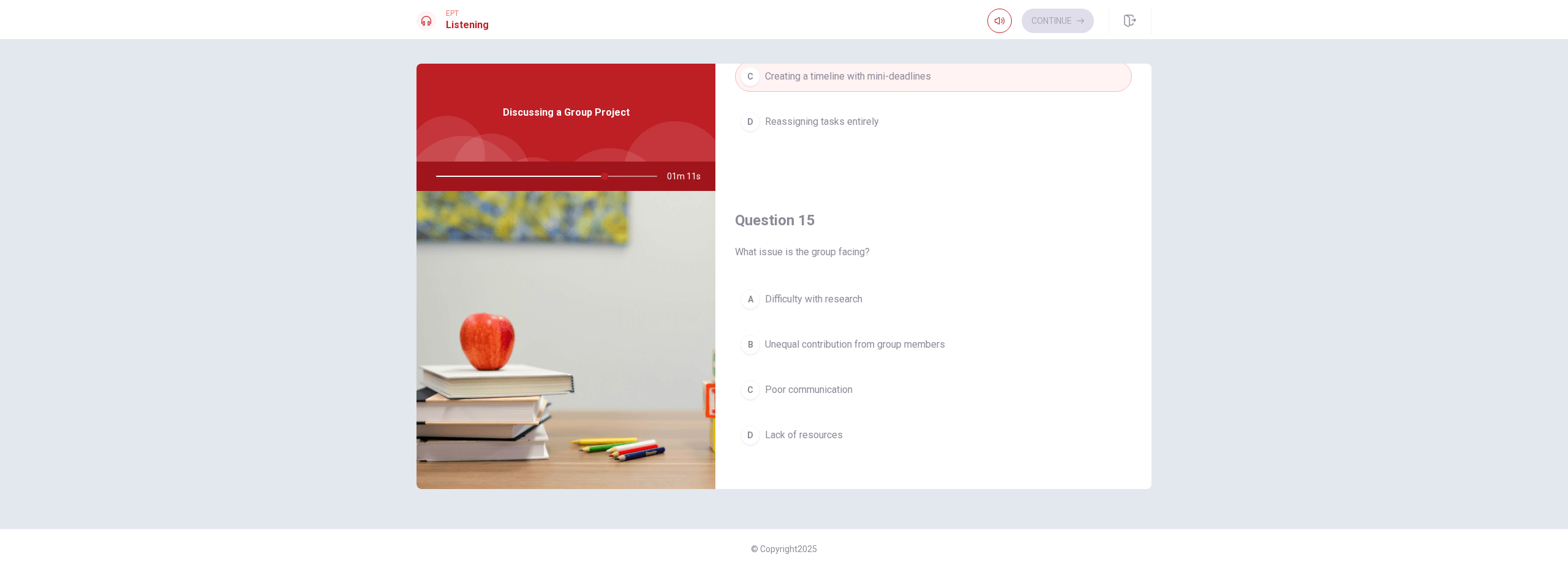
scroll to position [1141, 0]
click at [893, 328] on span "Unequal contribution from group members" at bounding box center [855, 335] width 180 height 15
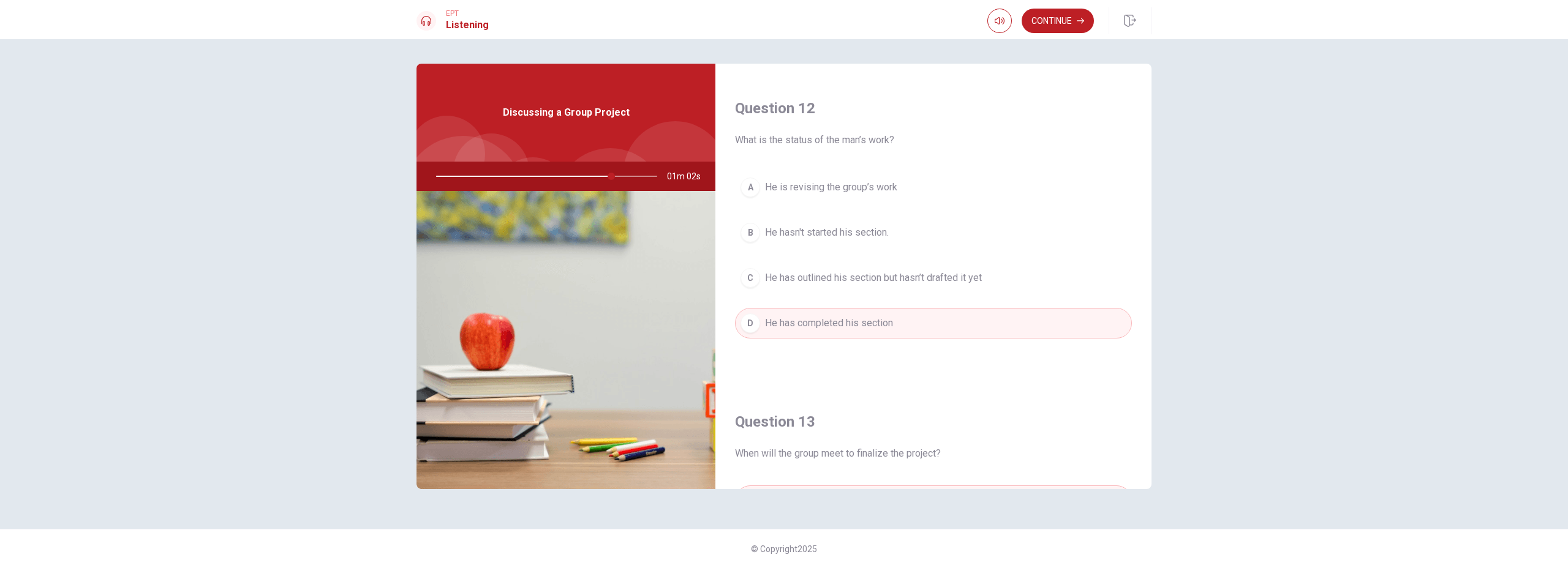
scroll to position [303, 0]
click at [899, 281] on span "He has outlined his section but hasn’t drafted it yet" at bounding box center [873, 279] width 216 height 15
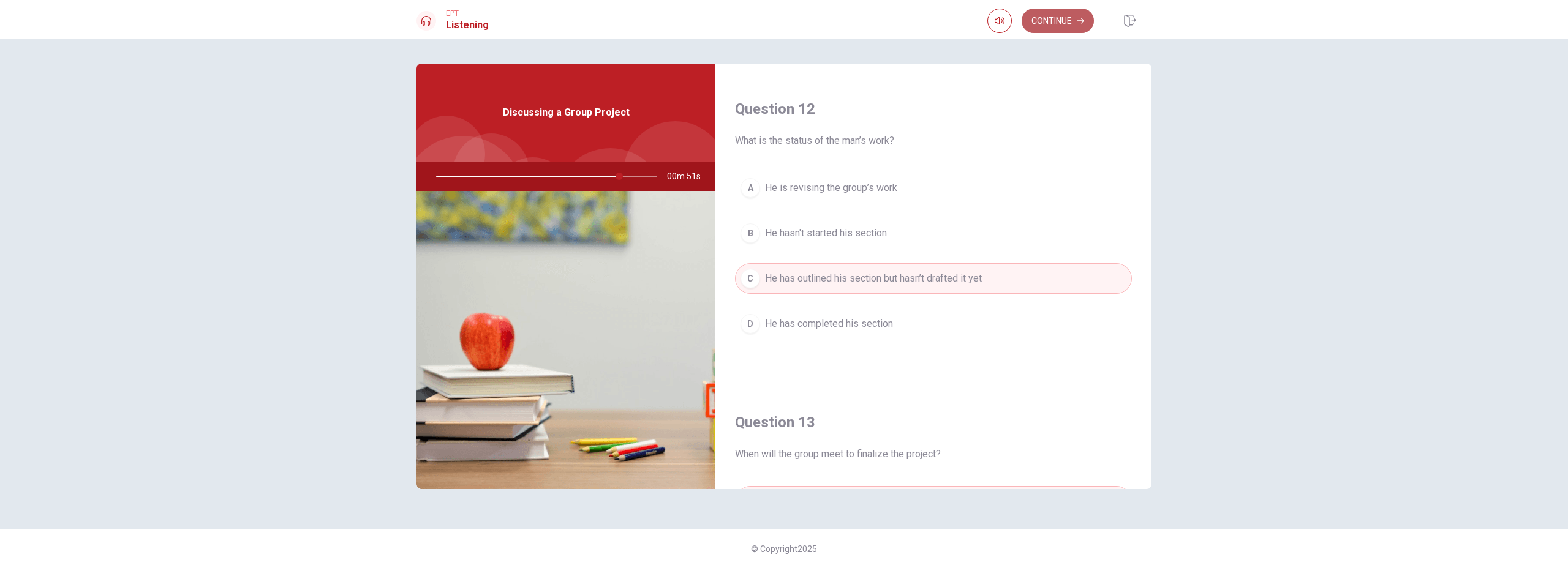
click at [1039, 30] on button "Continue" at bounding box center [1057, 21] width 72 height 25
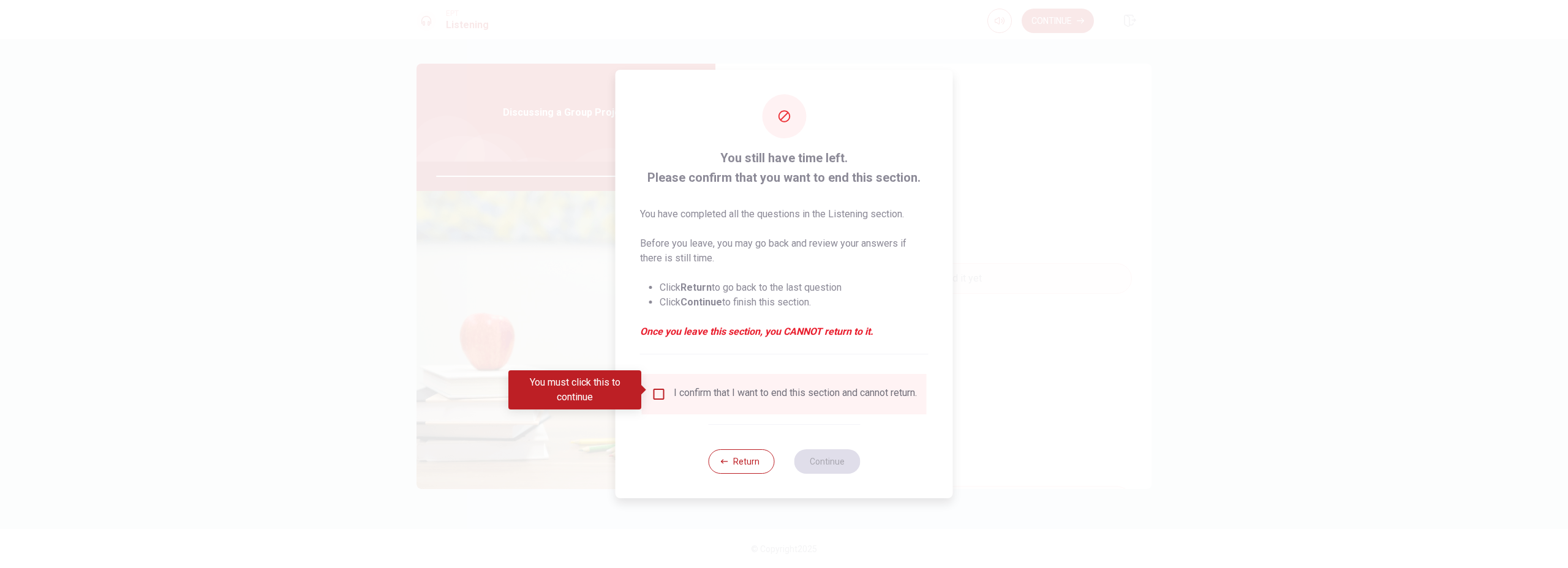
click at [679, 397] on div "I confirm that I want to end this section and cannot return." at bounding box center [795, 394] width 243 height 15
click at [663, 393] on input "You must click this to continue" at bounding box center [659, 394] width 15 height 15
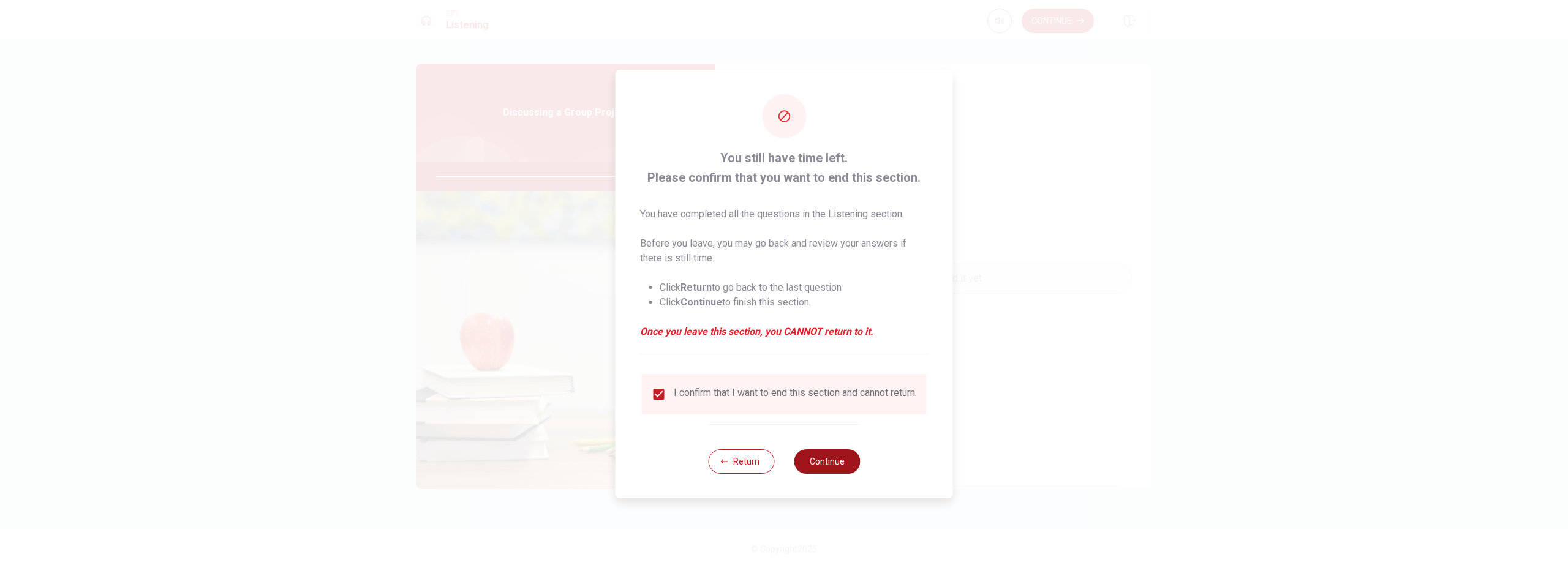
click at [840, 470] on button "Continue" at bounding box center [826, 461] width 66 height 25
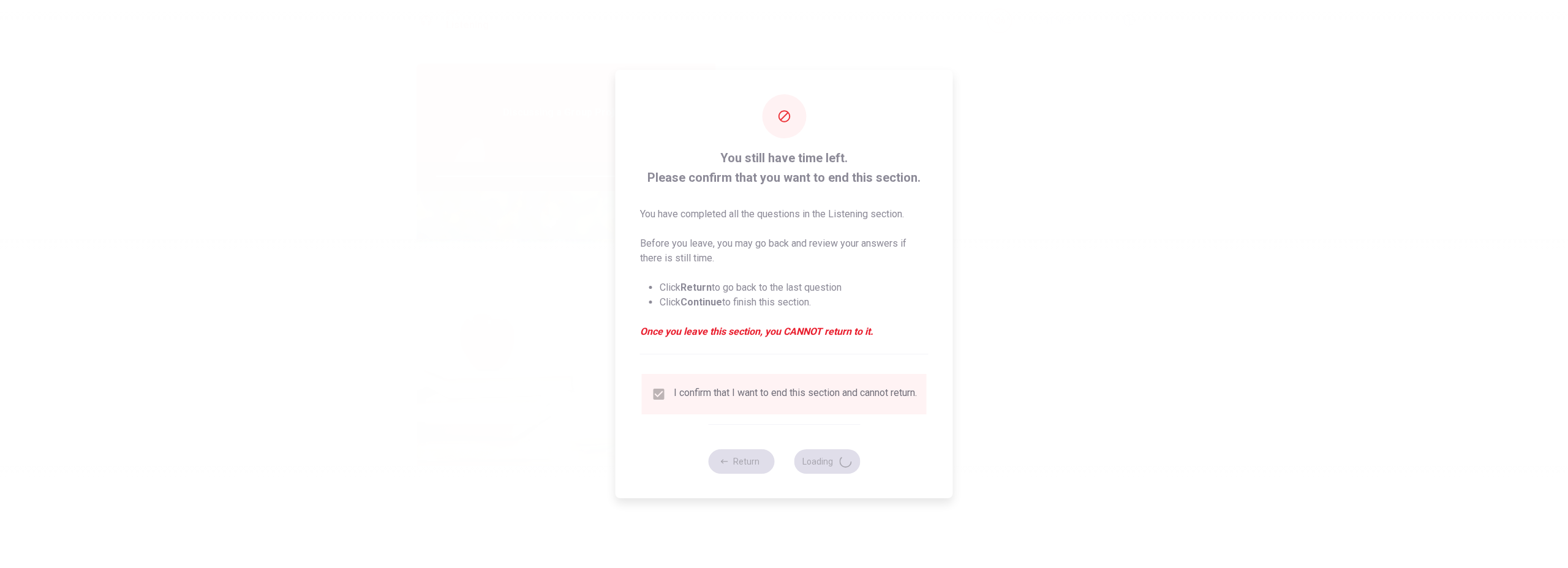
type input "85"
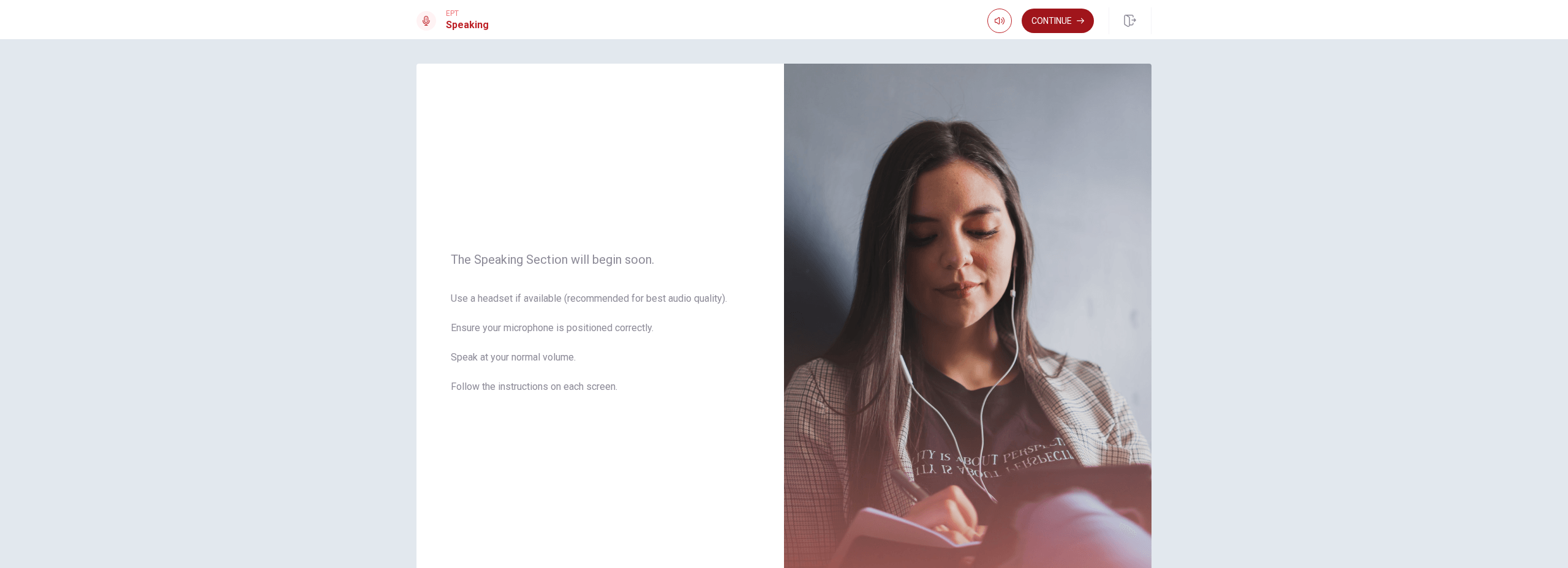
click at [1069, 25] on button "Continue" at bounding box center [1057, 21] width 72 height 25
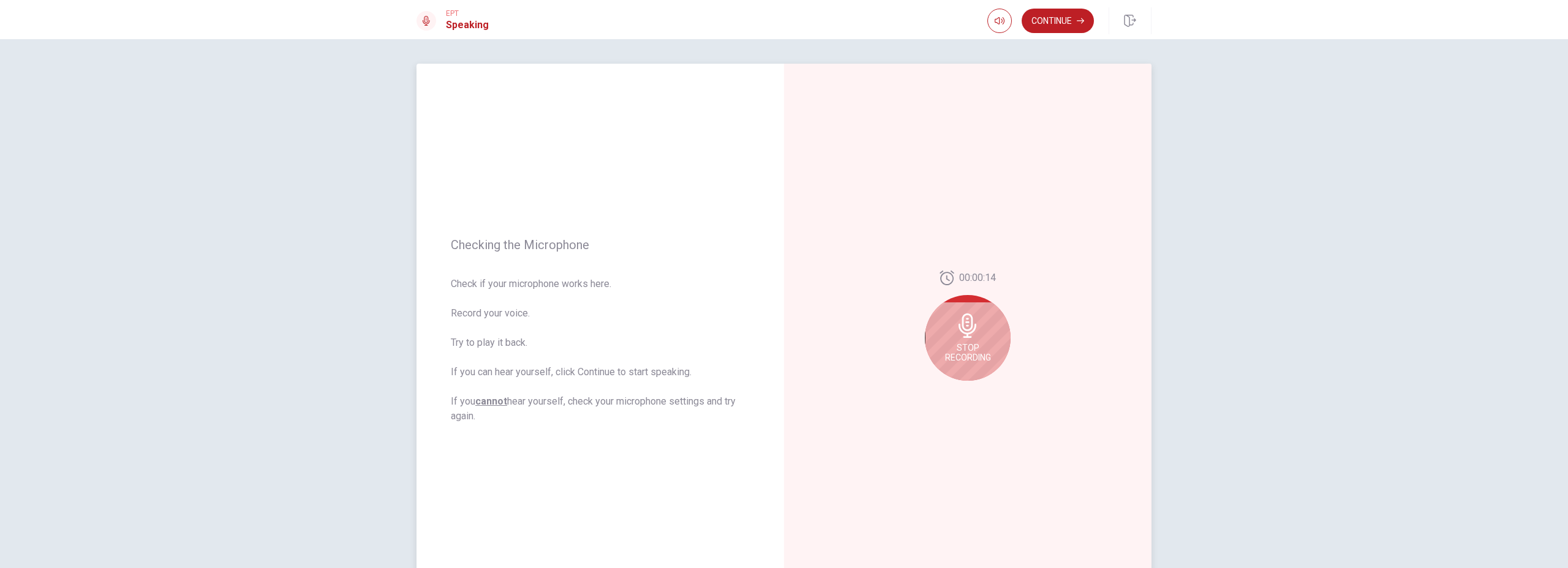
click at [966, 346] on span "Stop Recording" at bounding box center [968, 352] width 46 height 19
click at [981, 394] on button "Play Audio" at bounding box center [980, 390] width 17 height 17
click at [1056, 26] on button "Continue" at bounding box center [1057, 21] width 72 height 25
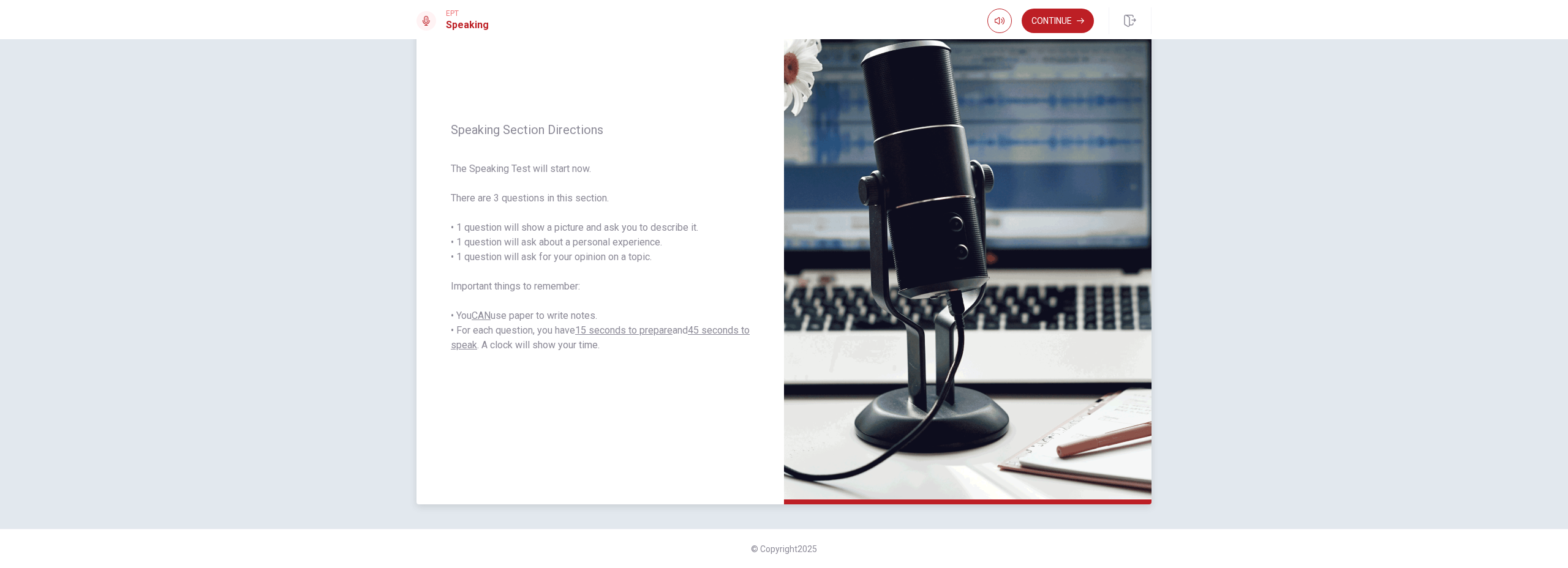
scroll to position [39, 0]
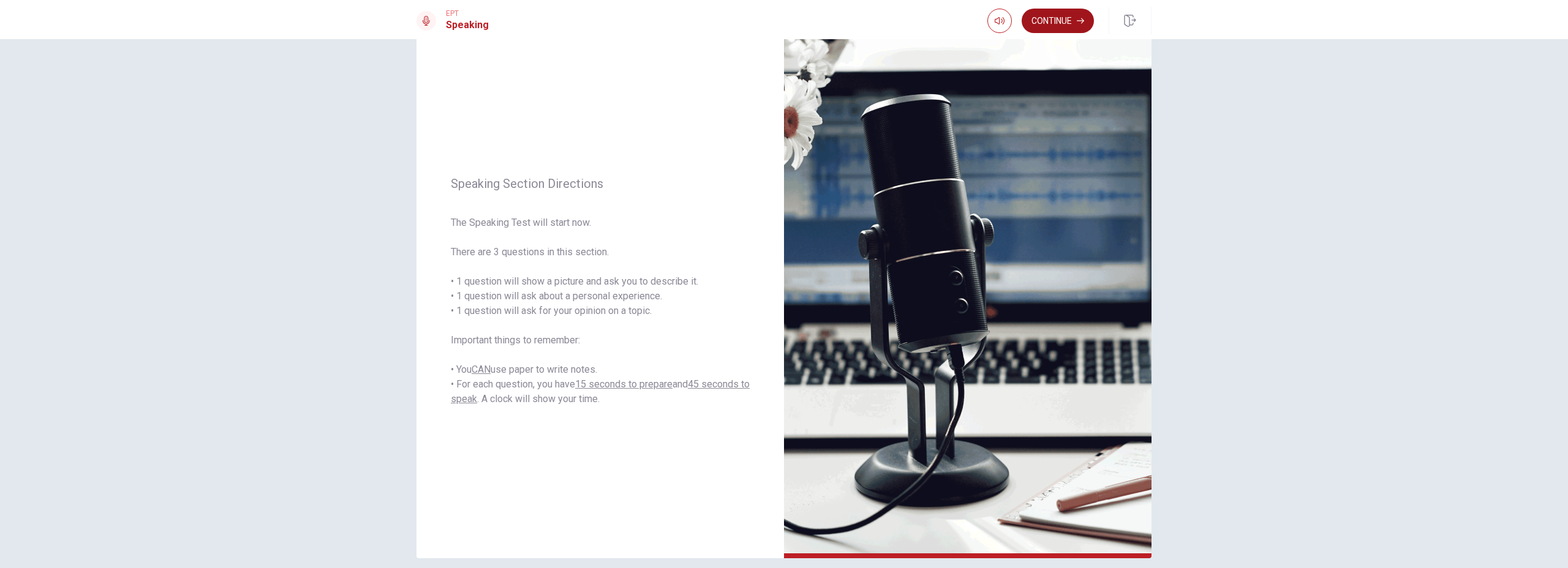
click at [1066, 20] on button "Continue" at bounding box center [1057, 21] width 72 height 25
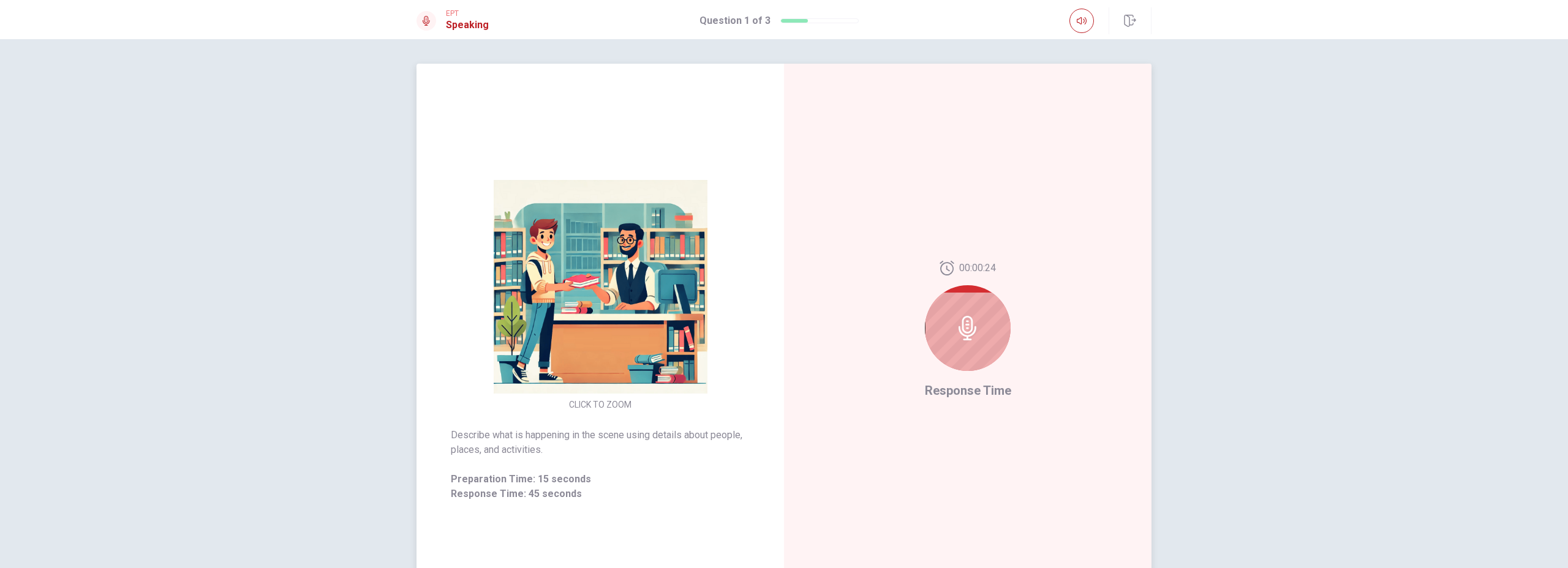
click at [942, 326] on div at bounding box center [967, 328] width 86 height 85
click at [965, 329] on icon at bounding box center [967, 328] width 25 height 25
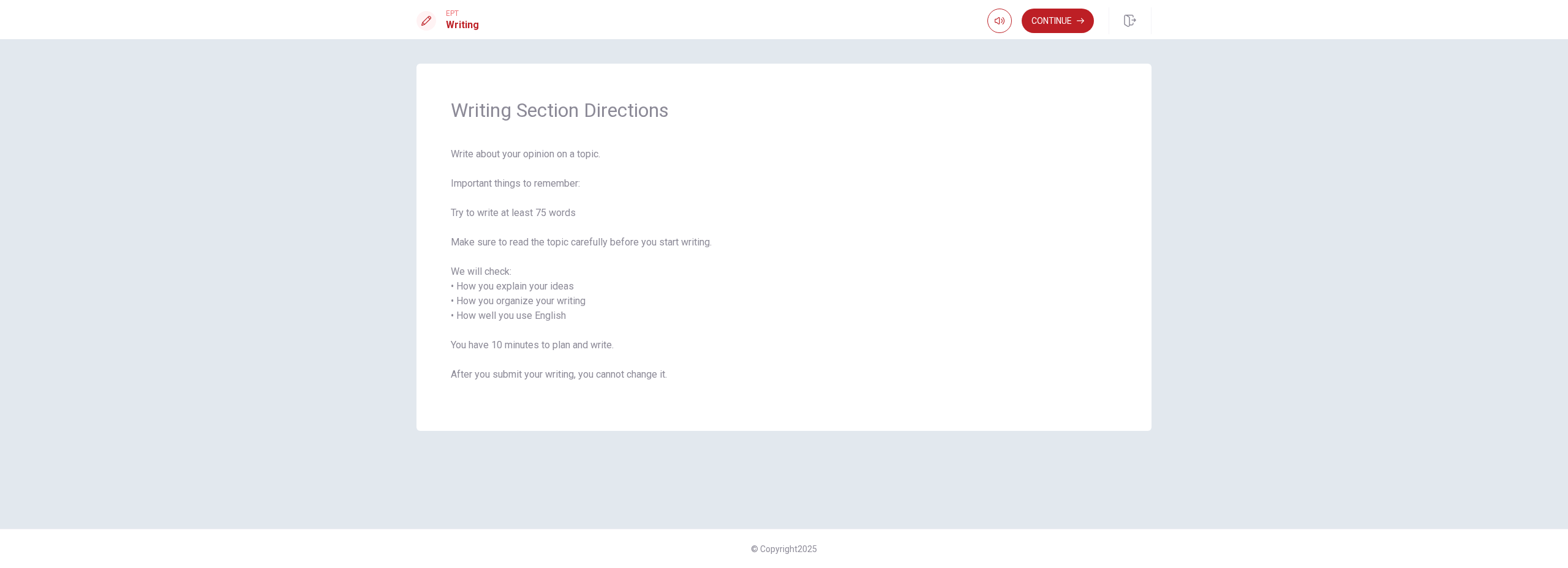
drag, startPoint x: 448, startPoint y: 184, endPoint x: 724, endPoint y: 190, distance: 276.1
click at [724, 190] on div "Writing Section Directions Write about your opinion on a topic. Important thing…" at bounding box center [784, 248] width 735 height 367
click at [724, 190] on span "Write about your opinion on a topic. Important things to remember: Try to write…" at bounding box center [784, 272] width 666 height 250
click at [1047, 18] on button "Continue" at bounding box center [1057, 21] width 72 height 25
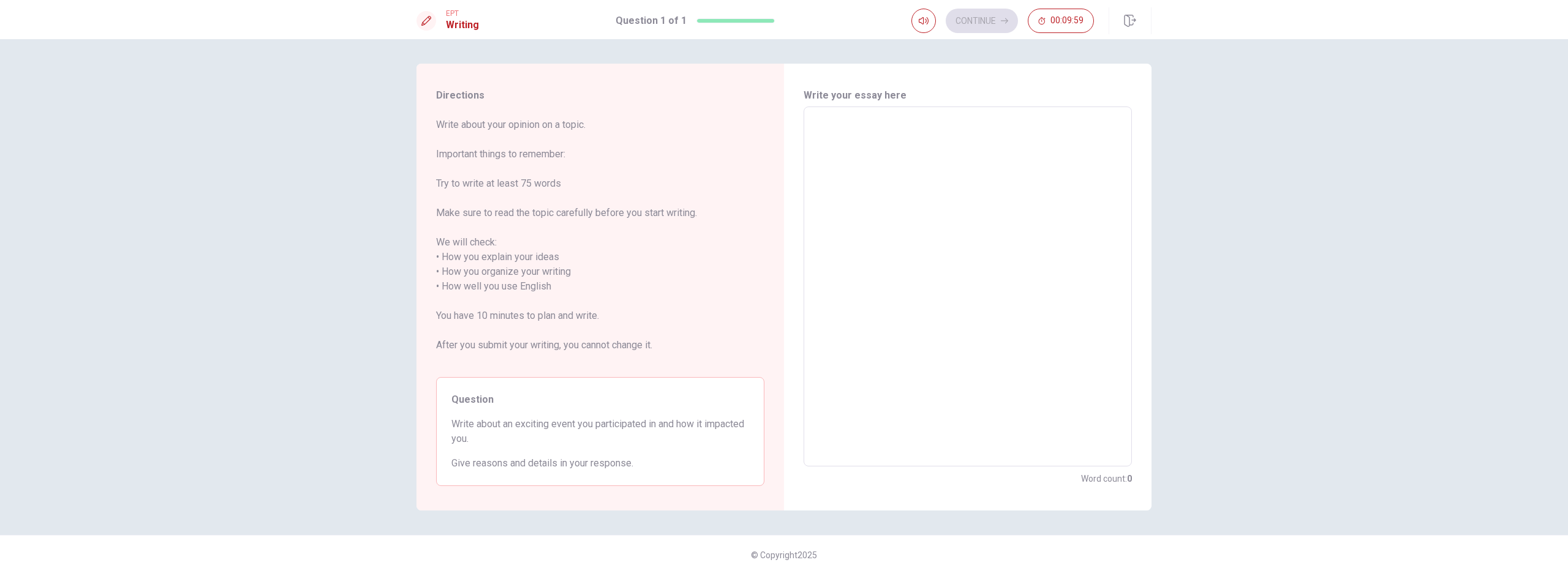
scroll to position [6, 0]
click at [566, 387] on span "Question" at bounding box center [600, 394] width 298 height 15
drag, startPoint x: 452, startPoint y: 417, endPoint x: 649, endPoint y: 457, distance: 201.0
click at [650, 457] on div "Question Write about an exciting event you participated in and how it impacted …" at bounding box center [600, 425] width 328 height 109
drag, startPoint x: 611, startPoint y: 459, endPoint x: 434, endPoint y: 410, distance: 183.7
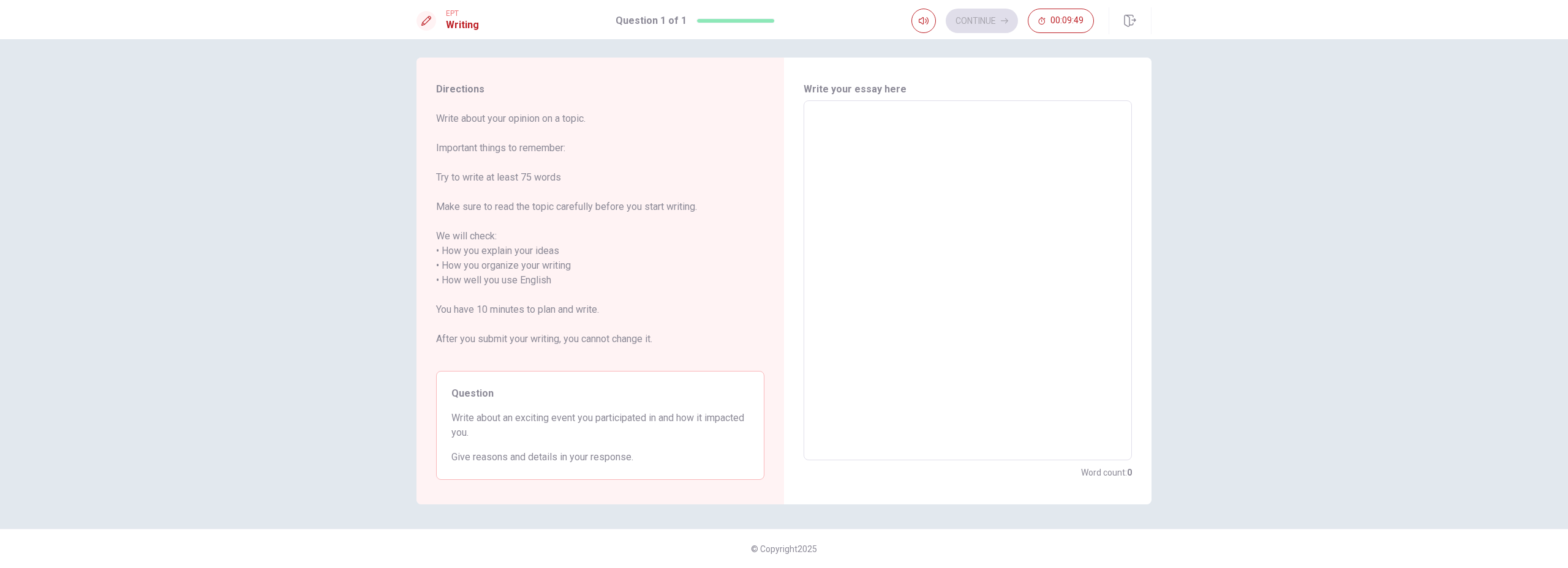
click at [438, 409] on div "Question Write about an exciting event you participated in and how it impacted …" at bounding box center [600, 425] width 328 height 109
click at [1021, 340] on textarea at bounding box center [968, 280] width 311 height 340
click at [925, 215] on textarea at bounding box center [968, 280] width 311 height 340
click at [932, 186] on textarea at bounding box center [968, 280] width 311 height 340
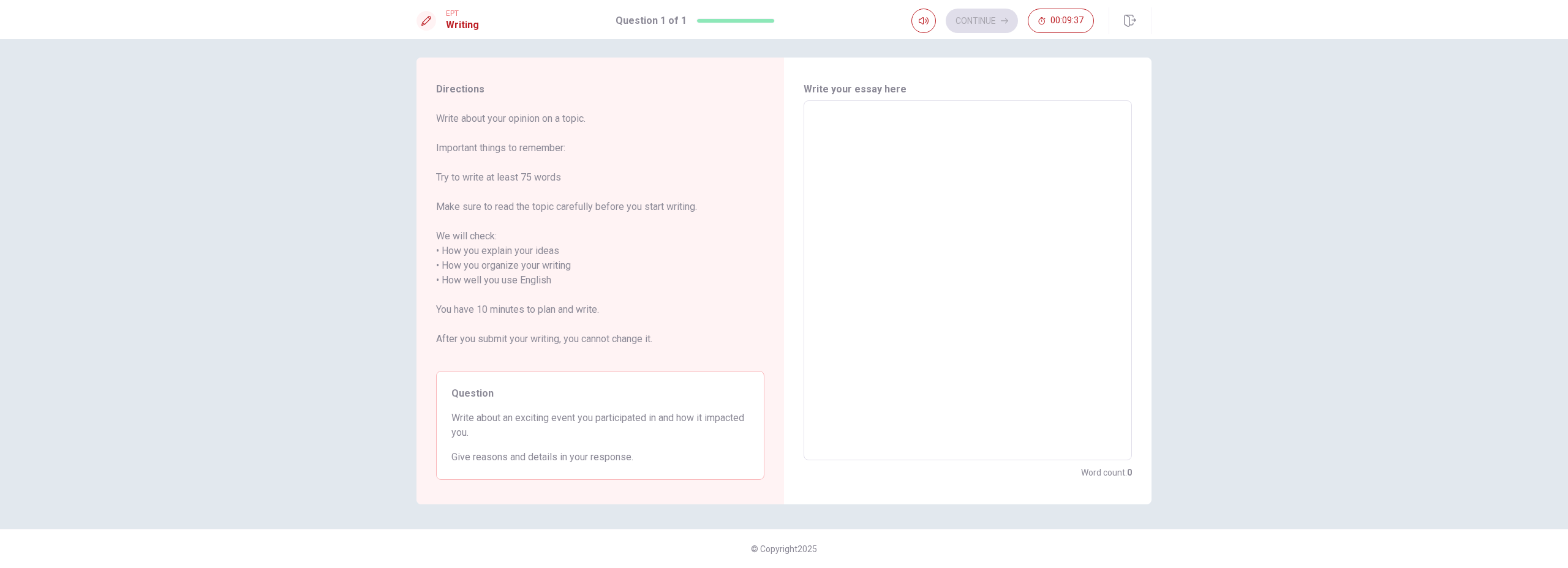
click at [932, 186] on textarea at bounding box center [968, 280] width 311 height 340
type textarea "I"
type textarea "x"
type textarea "I"
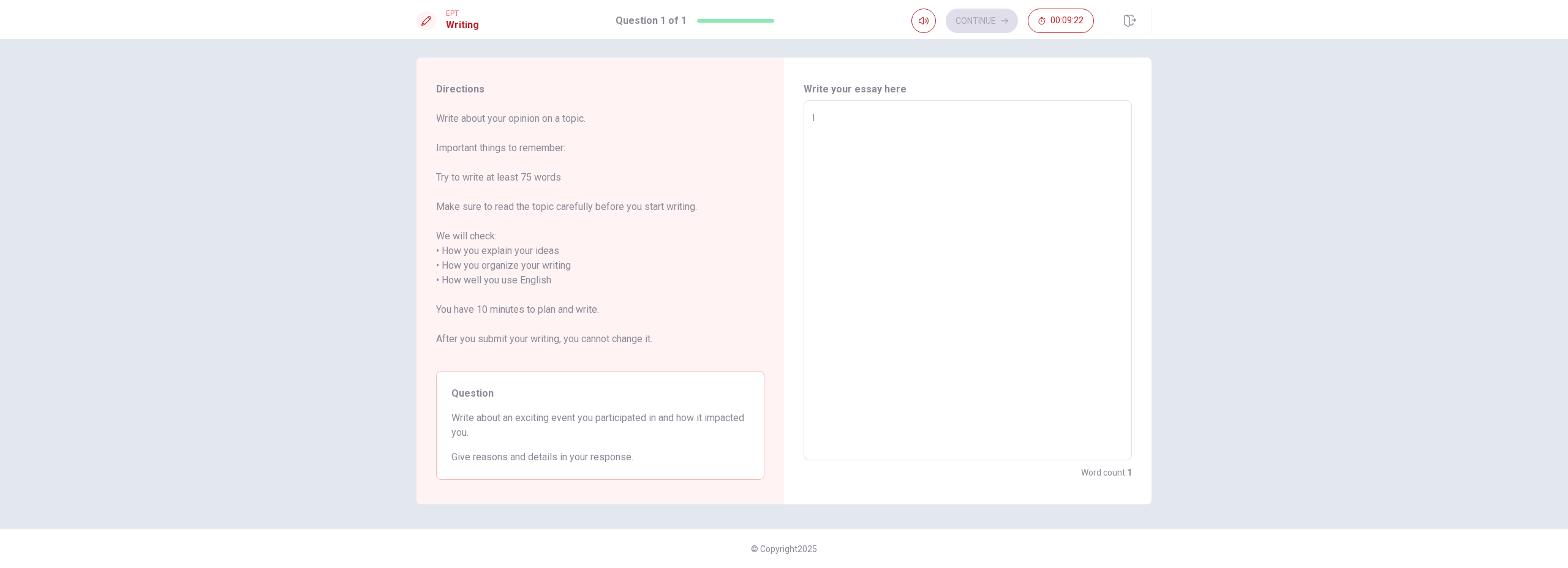
type textarea "x"
type textarea "I p"
type textarea "x"
type textarea "I pa"
type textarea "x"
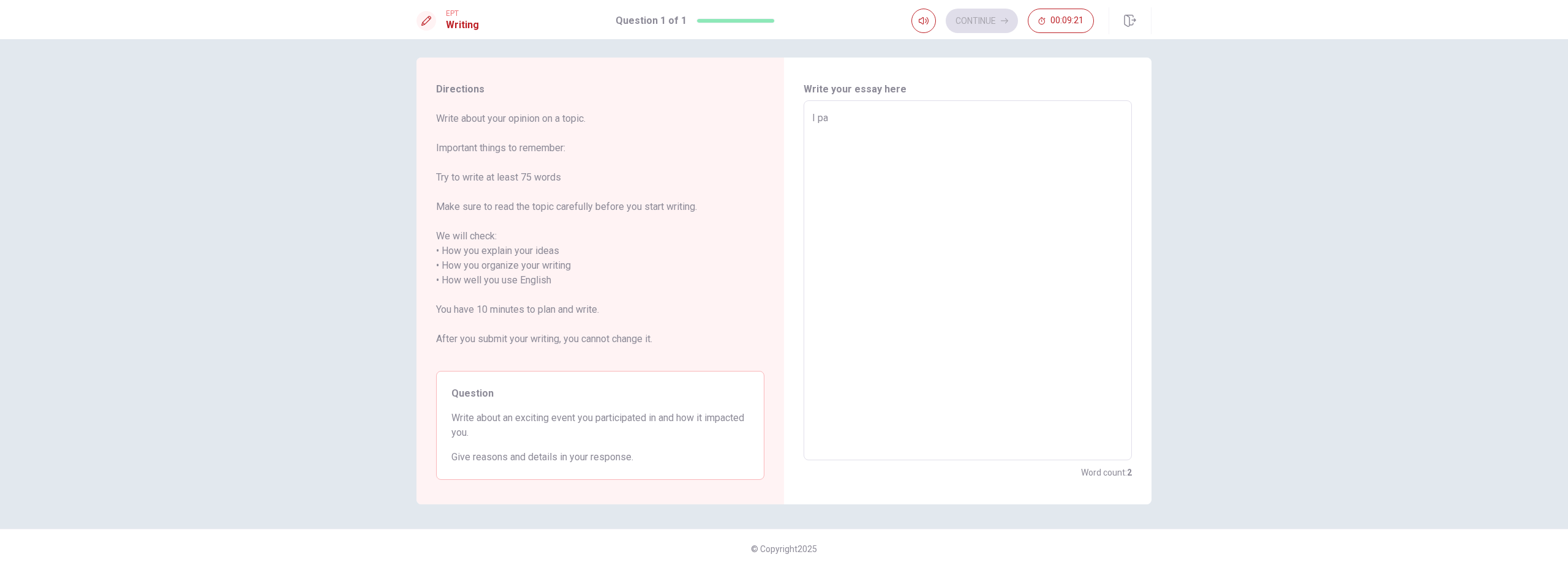
type textarea "I par"
type textarea "x"
type textarea "I part"
type textarea "x"
type textarea "I parti"
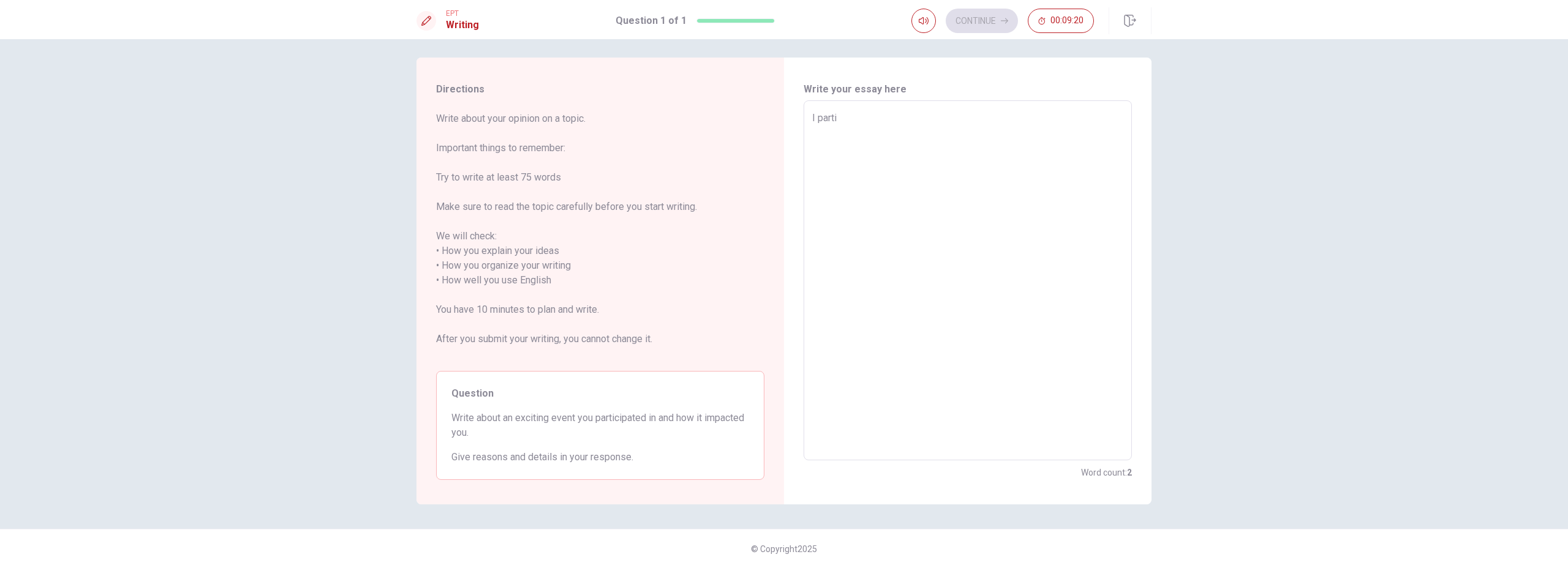
type textarea "x"
type textarea "I partic"
type textarea "x"
type textarea "I partici"
type textarea "x"
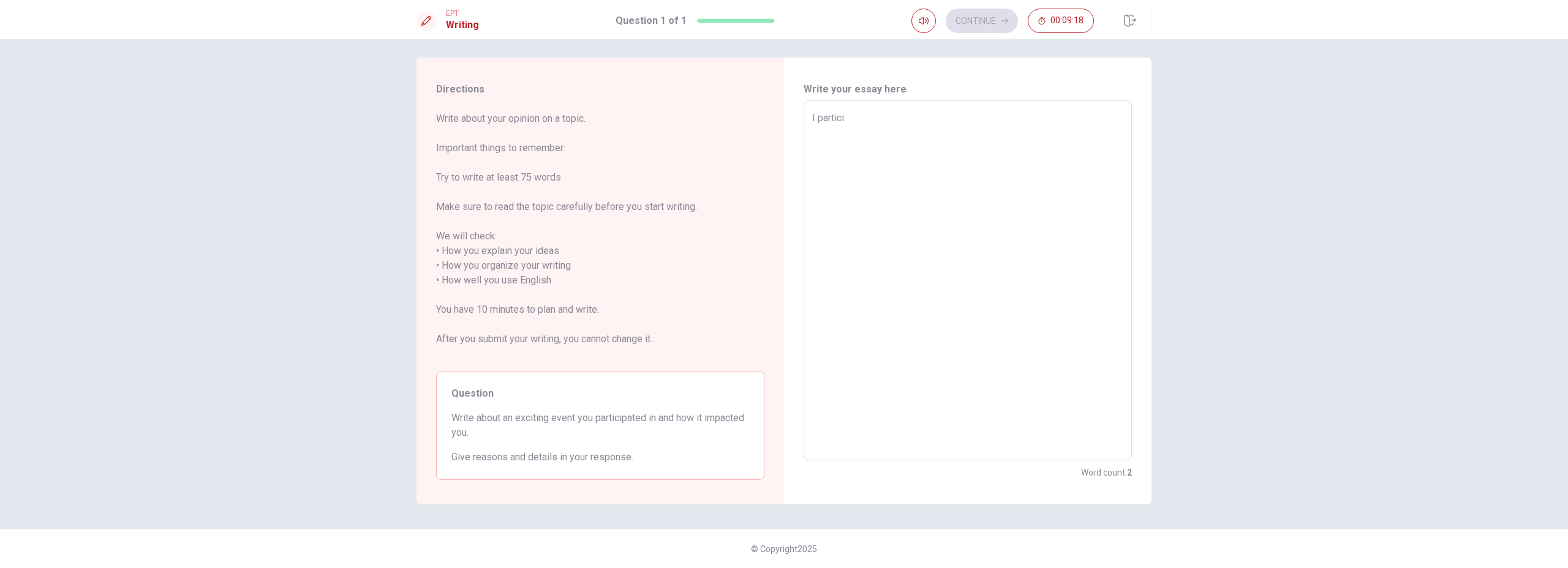
type textarea "I particip"
type textarea "x"
type textarea "I participa"
type textarea "x"
type textarea "I participat"
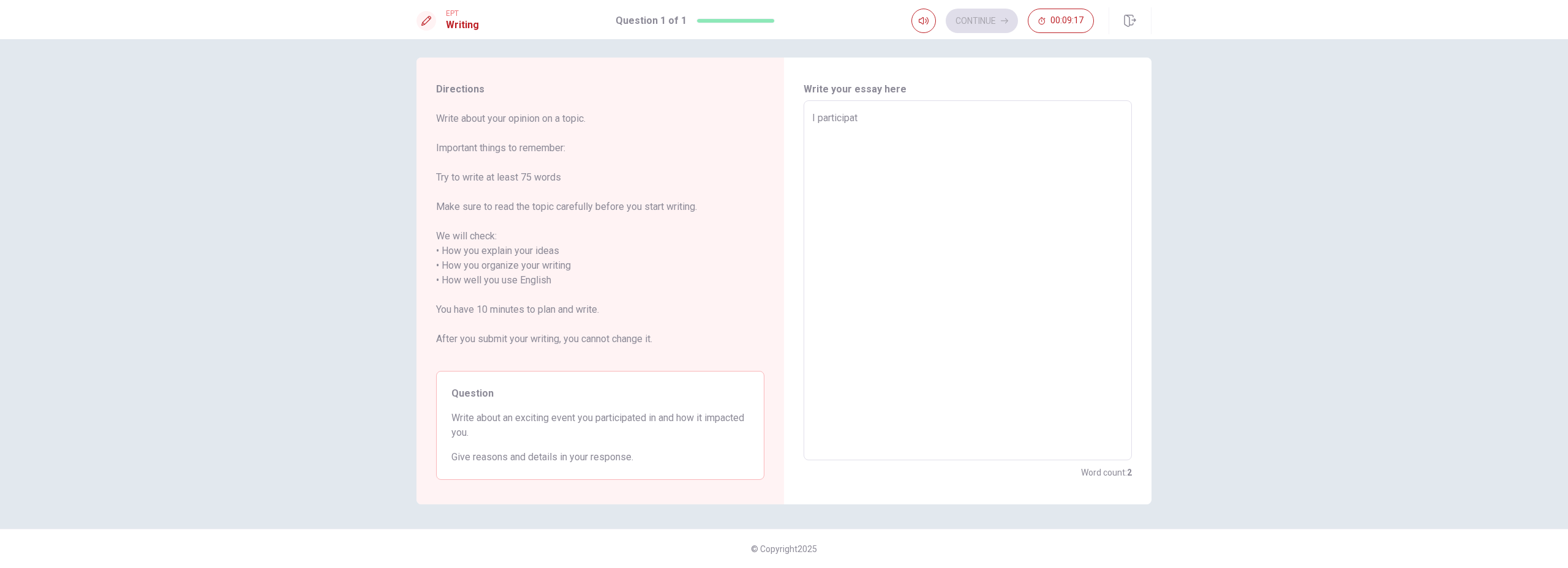
type textarea "x"
type textarea "I participate"
type textarea "x"
type textarea "I participated"
type textarea "x"
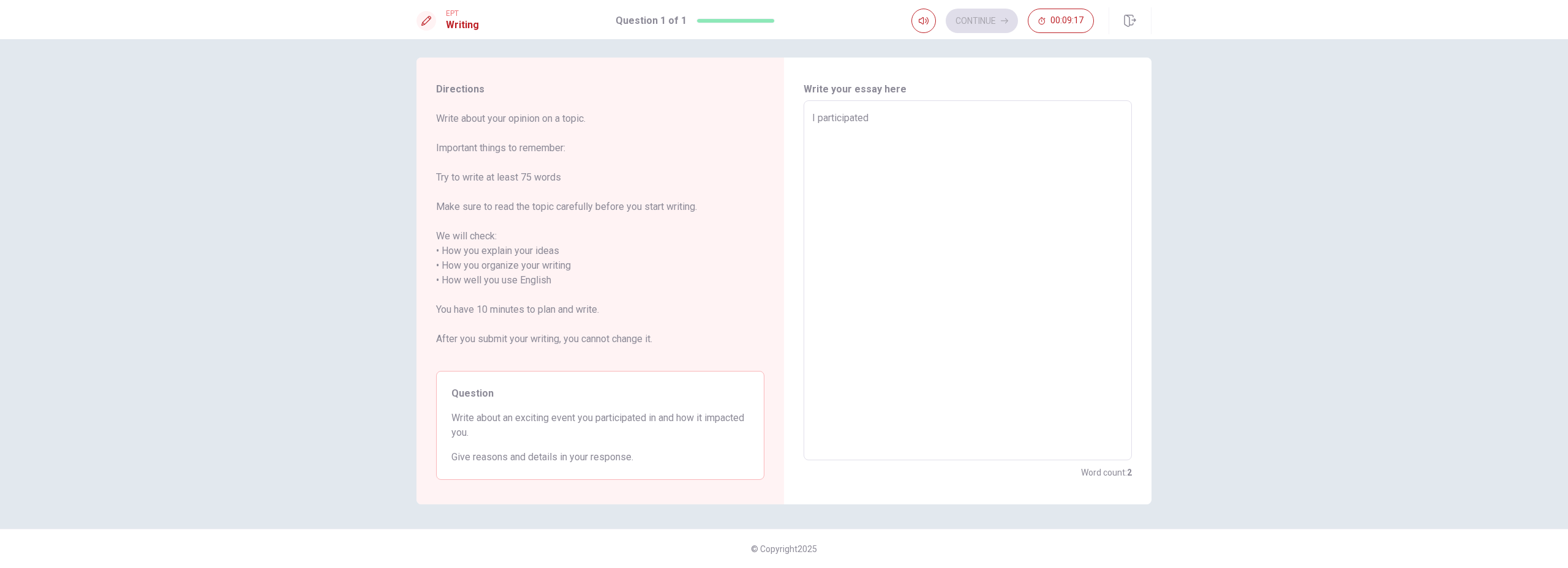
type textarea "I participated"
type textarea "x"
type textarea "I participated o"
type textarea "x"
type textarea "I participated of"
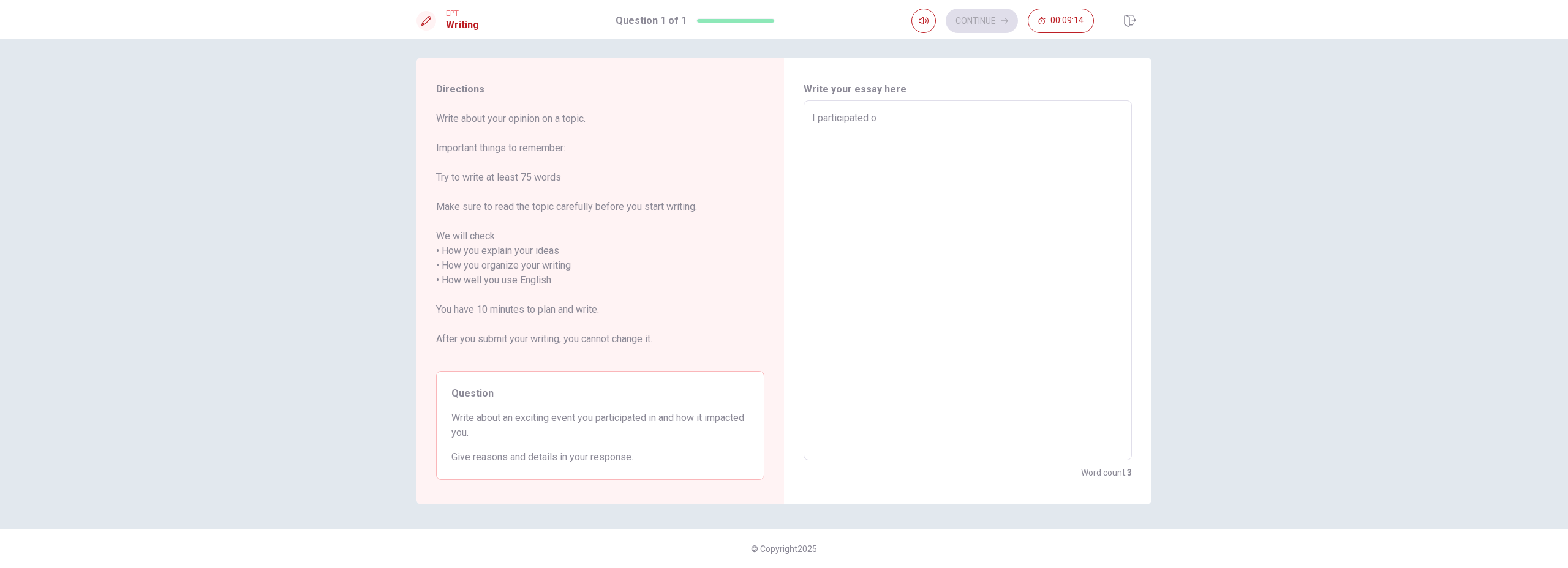
type textarea "x"
type textarea "I participated of"
type textarea "x"
type textarea "I participated of d"
type textarea "x"
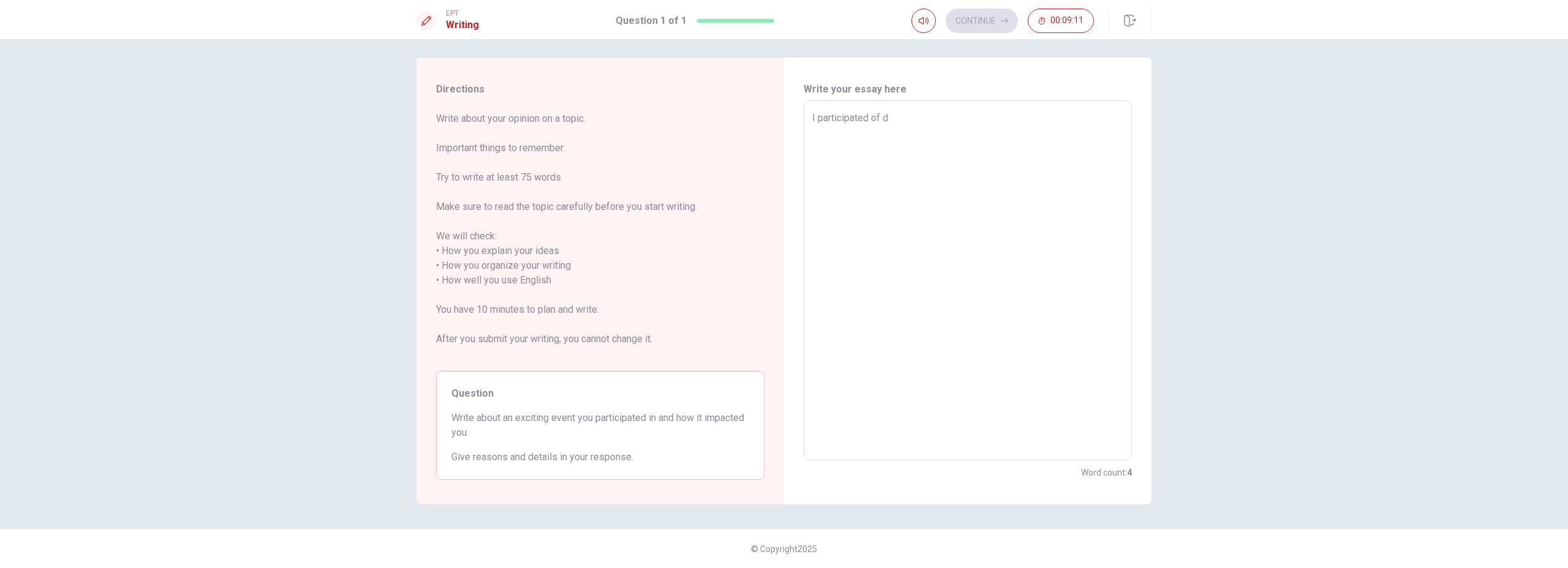
type textarea "I participated of do"
type textarea "x"
type textarea "I participated of dog"
type textarea "x"
type textarea "I participated of dogs"
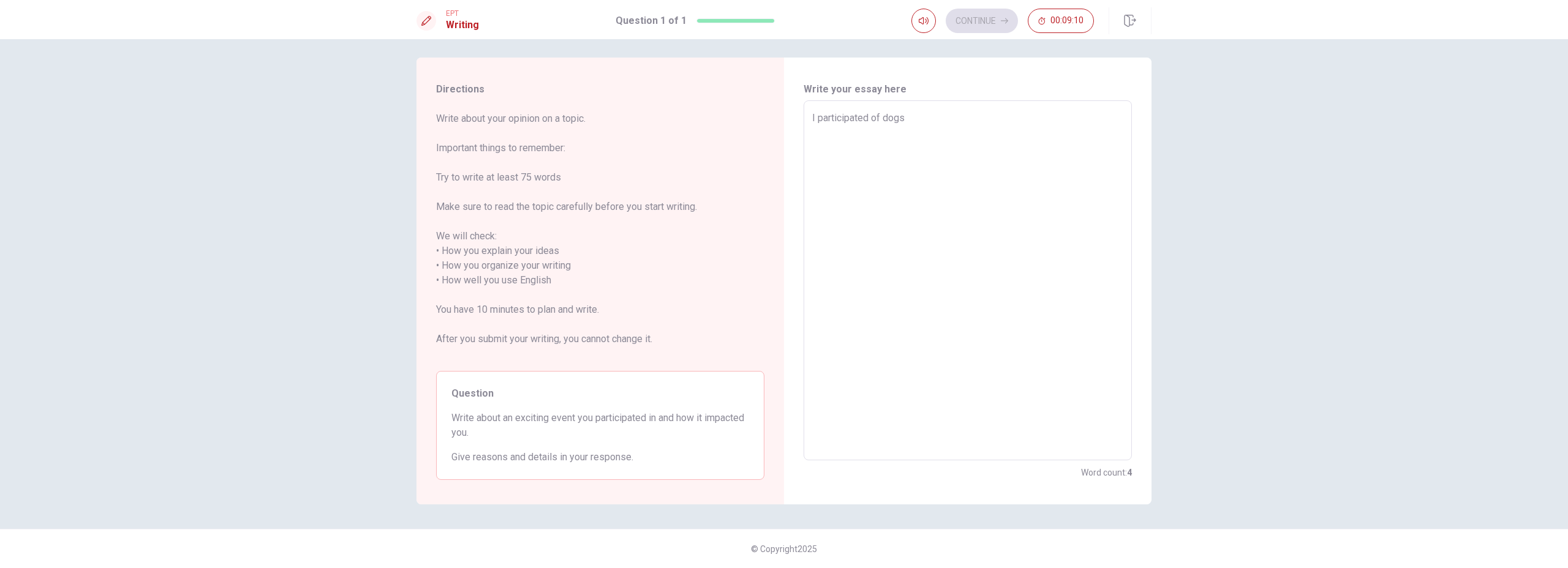
type textarea "x"
type textarea "I participated of dogs"
type textarea "x"
type textarea "I participated of dogs h"
type textarea "x"
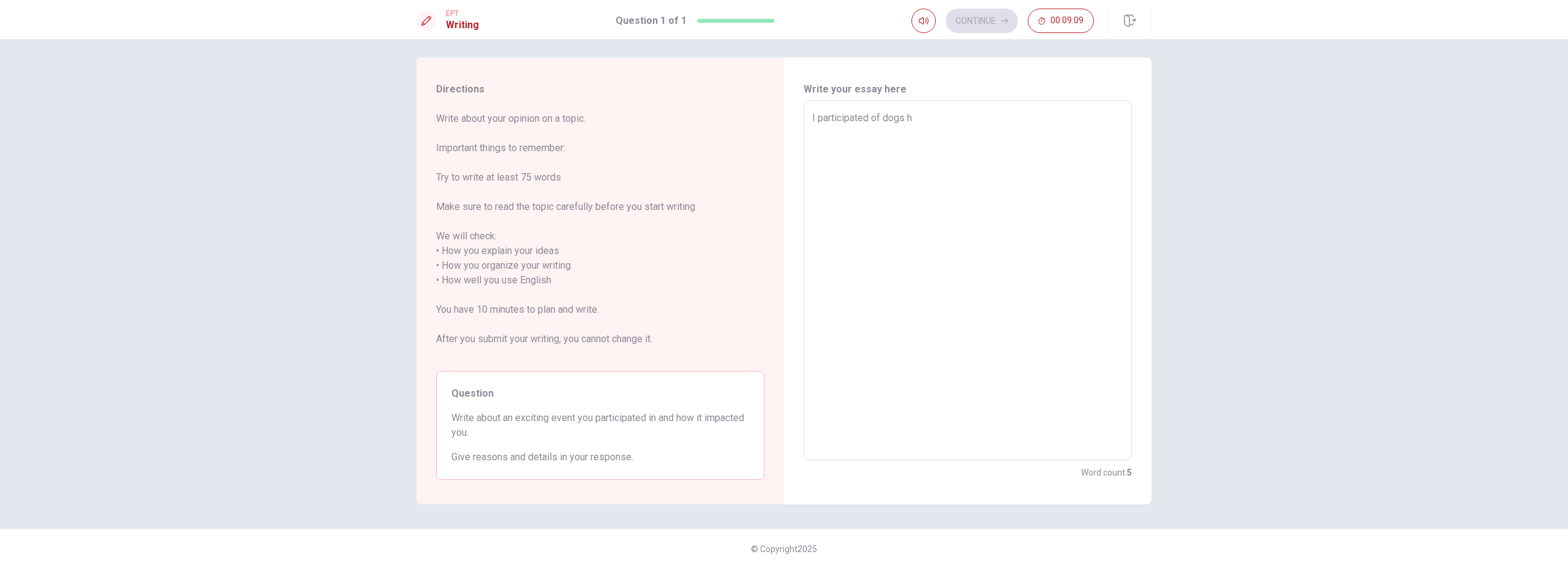
type textarea "I participated of dogs he"
type textarea "x"
type textarea "I participated of dogs hel"
type textarea "x"
type textarea "I participated of dogs help"
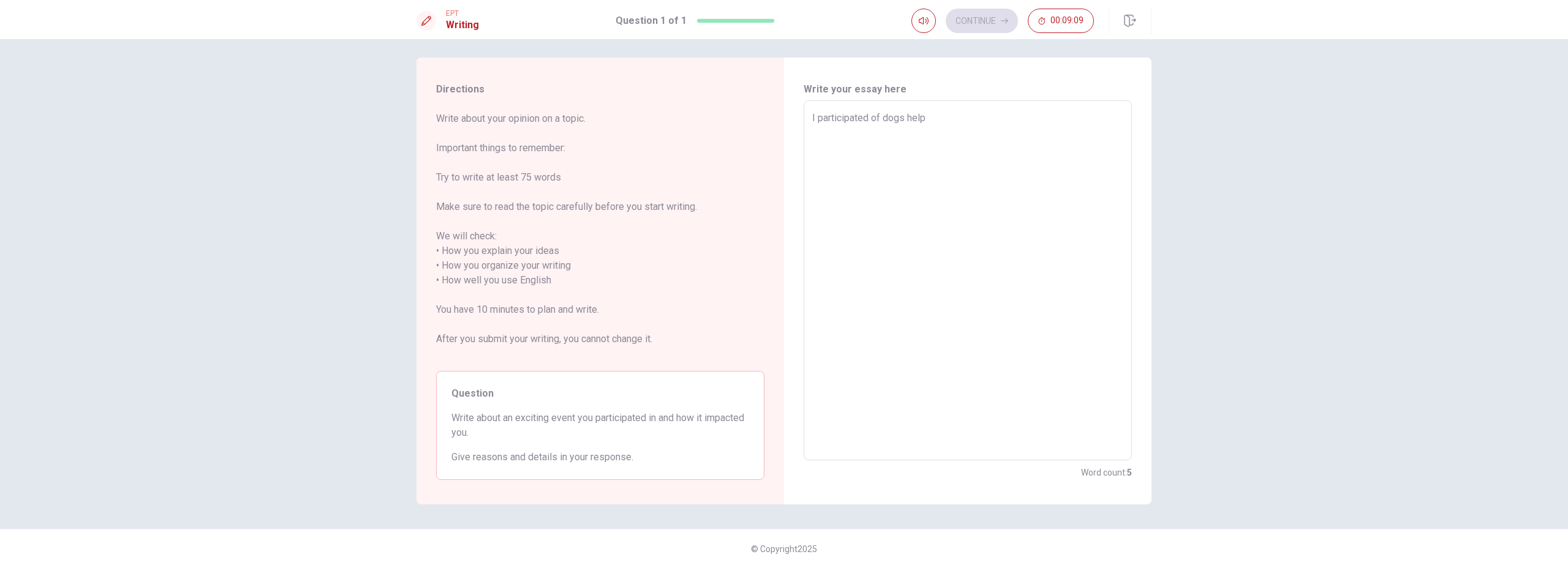
type textarea "x"
type textarea "I participated of dogs helps"
type textarea "x"
type textarea "I participated of dogs helps."
type textarea "x"
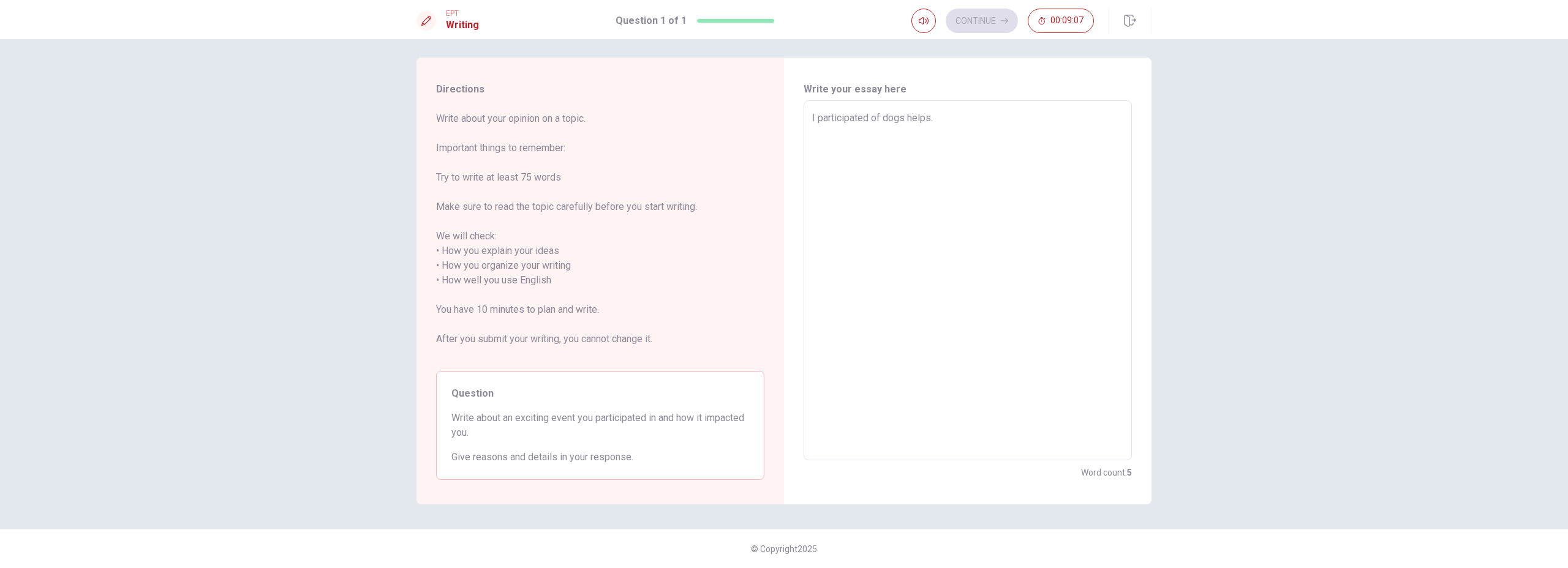
type textarea "I participated of dogs helps."
type textarea "x"
type textarea "I participated of dogs helps. I"
type textarea "x"
type textarea "I participated of dogs helps. I"
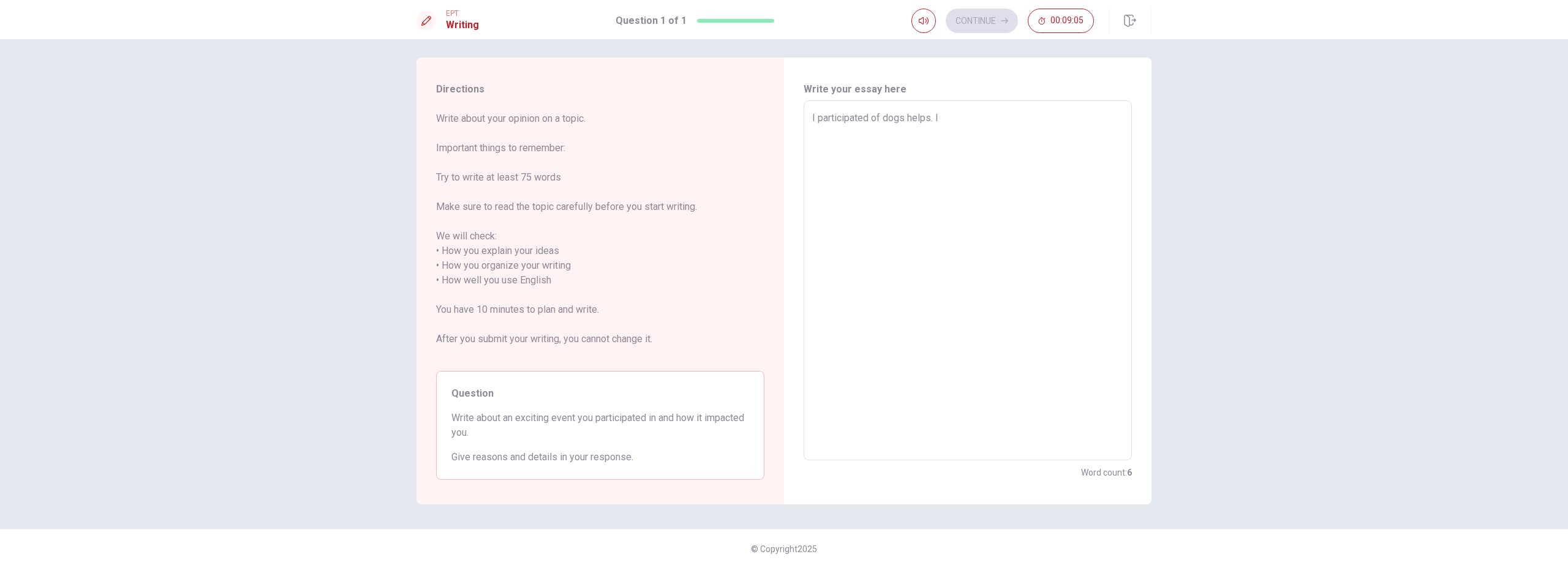
type textarea "x"
type textarea "I participated of dogs helps. I h"
type textarea "x"
type textarea "I participated of dogs helps. I ha"
type textarea "x"
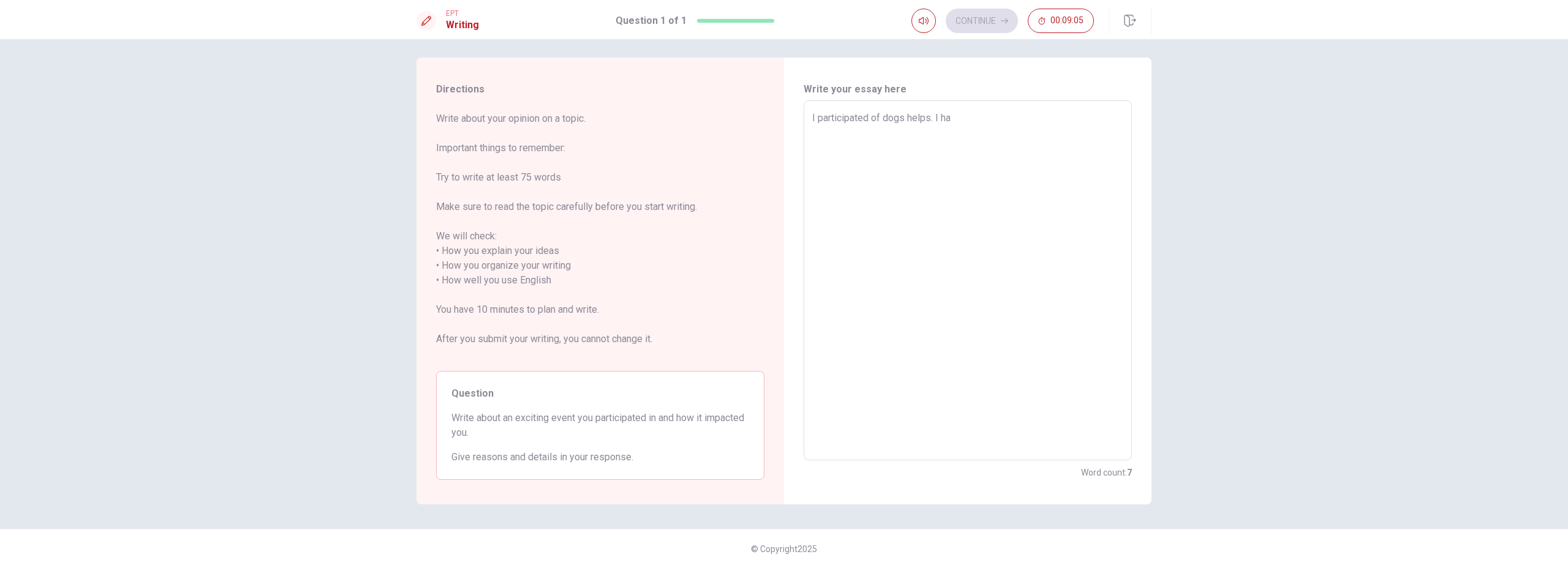
type textarea "I participated of dogs helps. I hav"
type textarea "x"
type textarea "I participated of dogs helps. I have"
type textarea "x"
type textarea "I participated of dogs helps. I have"
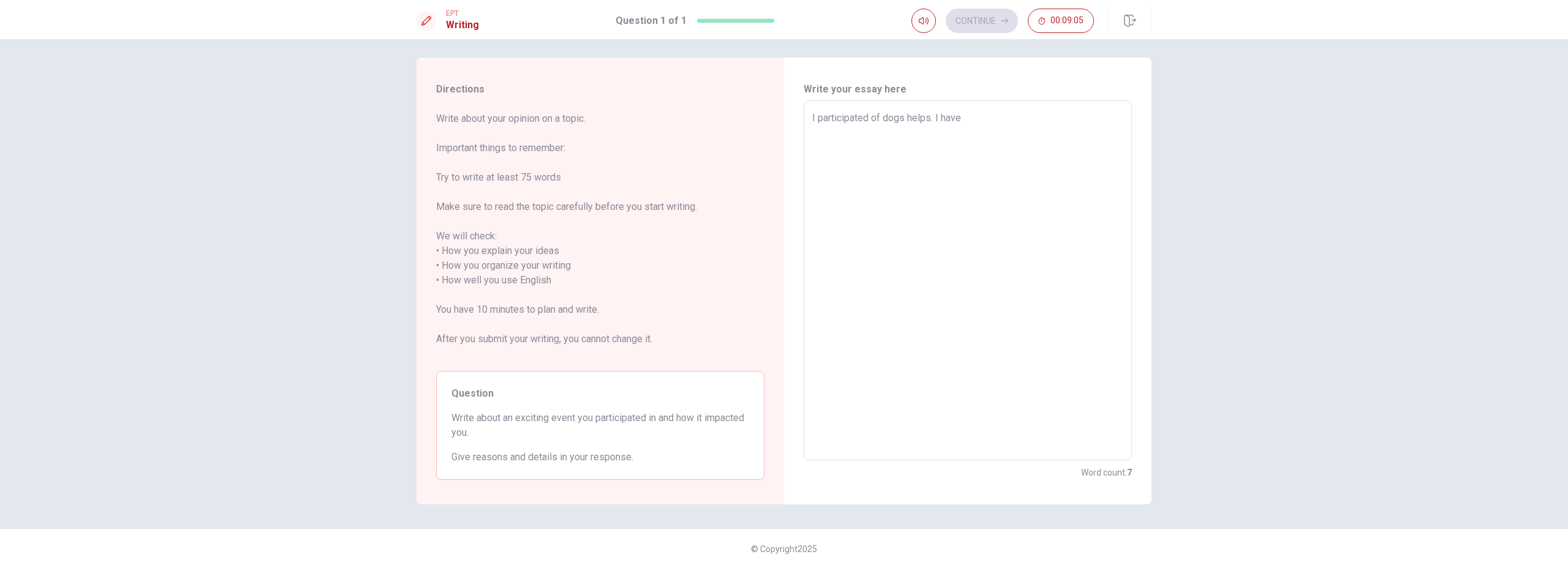
type textarea "x"
type textarea "I participated of dogs helps. I have a"
type textarea "x"
type textarea "I participated of dogs helps. I have a"
type textarea "x"
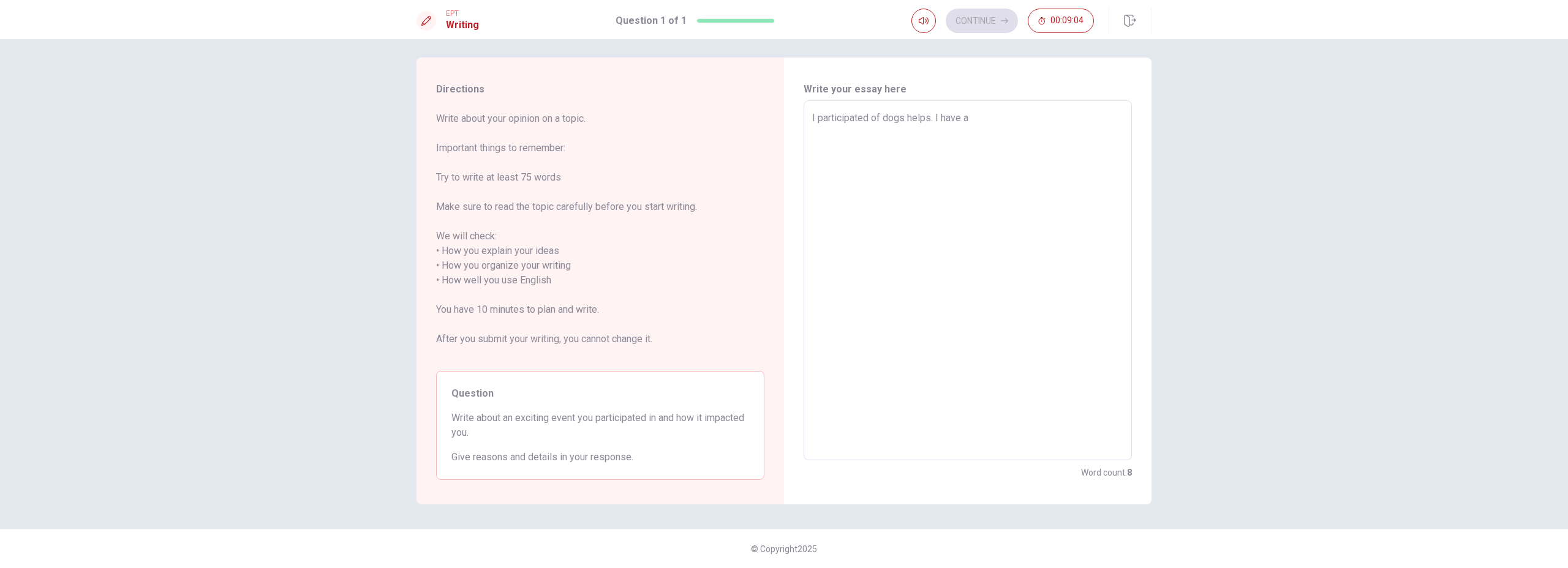
type textarea "I participated of dogs helps. I have a d"
type textarea "x"
type textarea "I participated of dogs helps. I have a do"
type textarea "x"
type textarea "I participated of dogs helps. I have a dog"
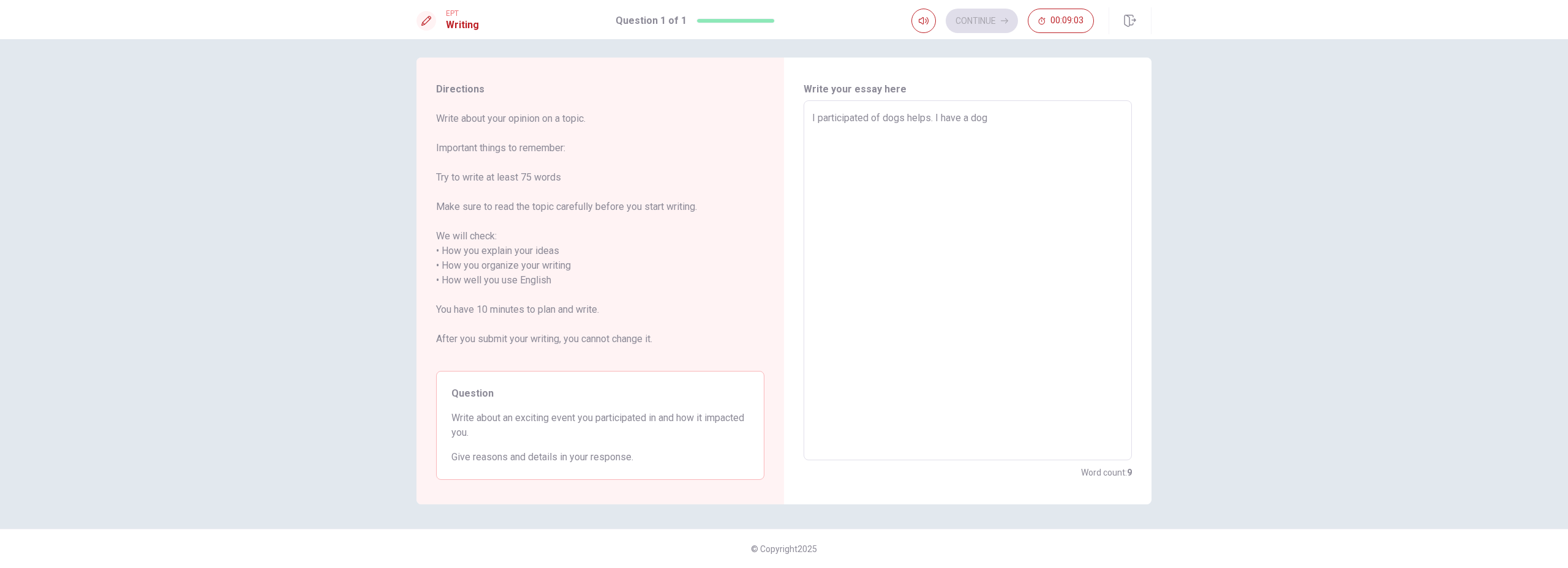
type textarea "x"
type textarea "I participated of dogs helps. I have a dog"
type textarea "x"
type textarea "I participated of dogs helps. I have a dog e"
type textarea "x"
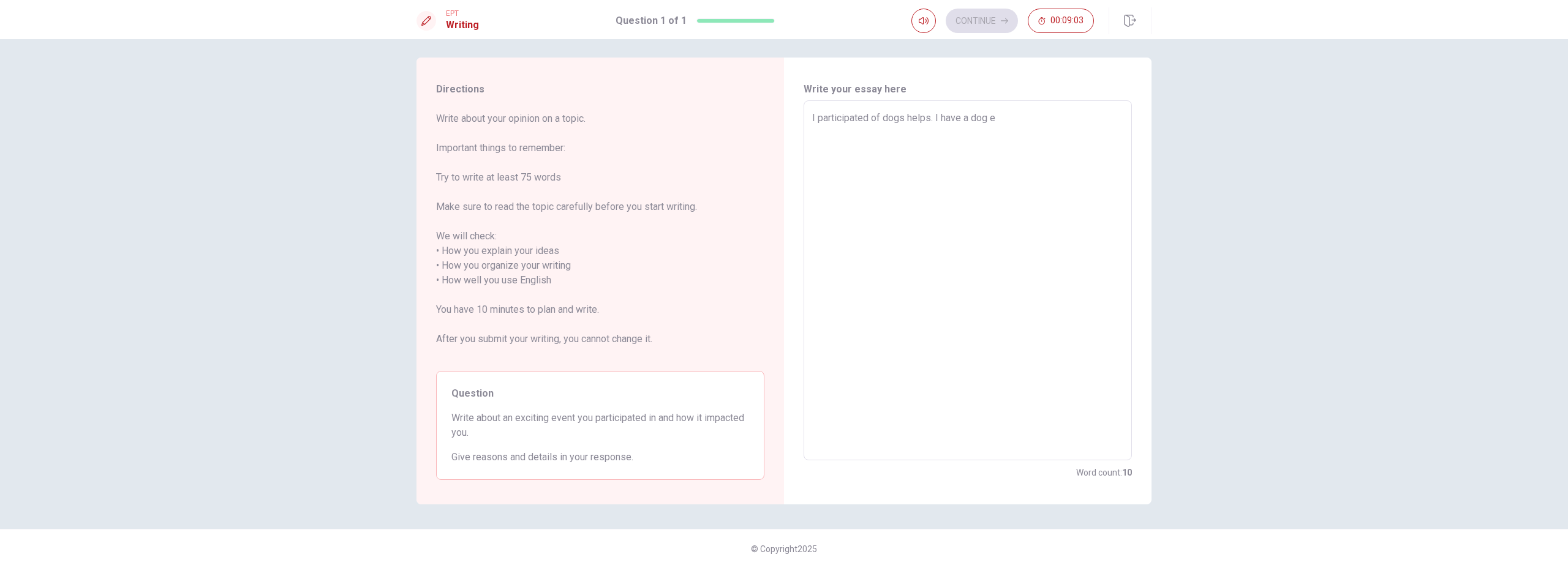
type textarea "I participated of dogs helps. I have a dog e"
type textarea "x"
type textarea "I participated of dogs helps. I have a dog e s"
type textarea "x"
type textarea "I participated of dogs helps. I have a dog e so"
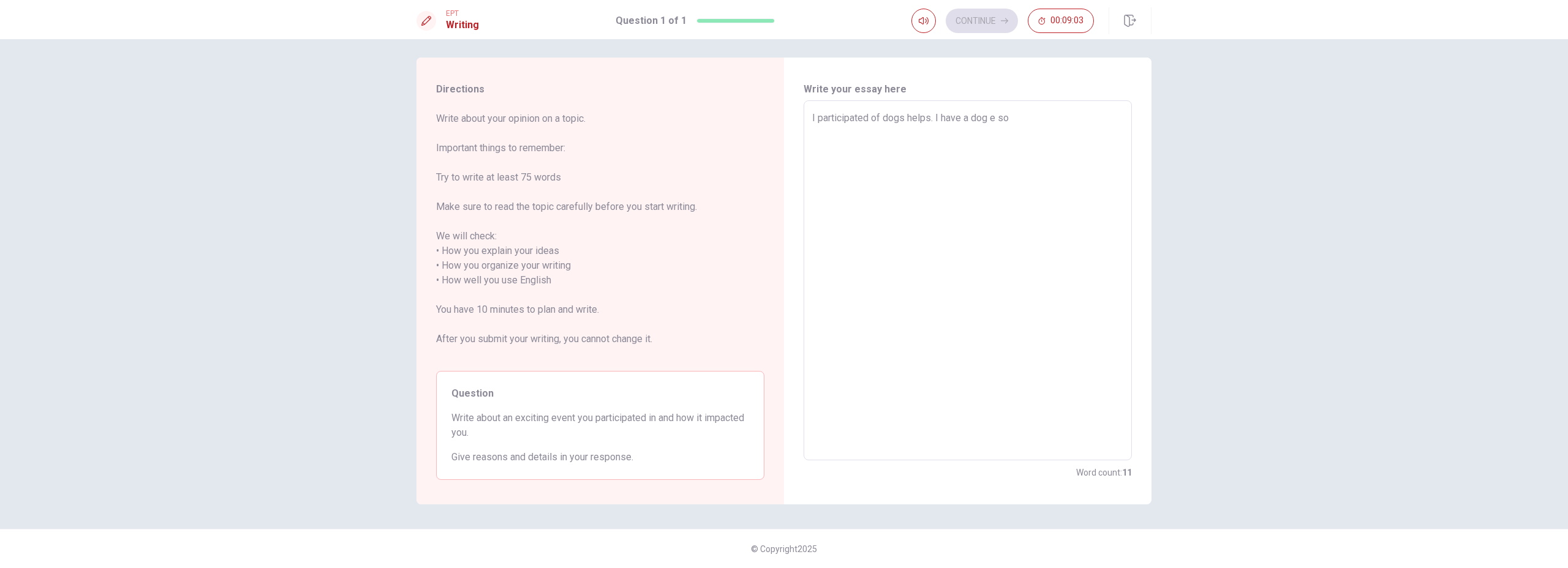
type textarea "x"
type textarea "I participated of dogs helps. I have a dog e som"
type textarea "x"
type textarea "I participated of dogs helps. I have a dog e some"
type textarea "x"
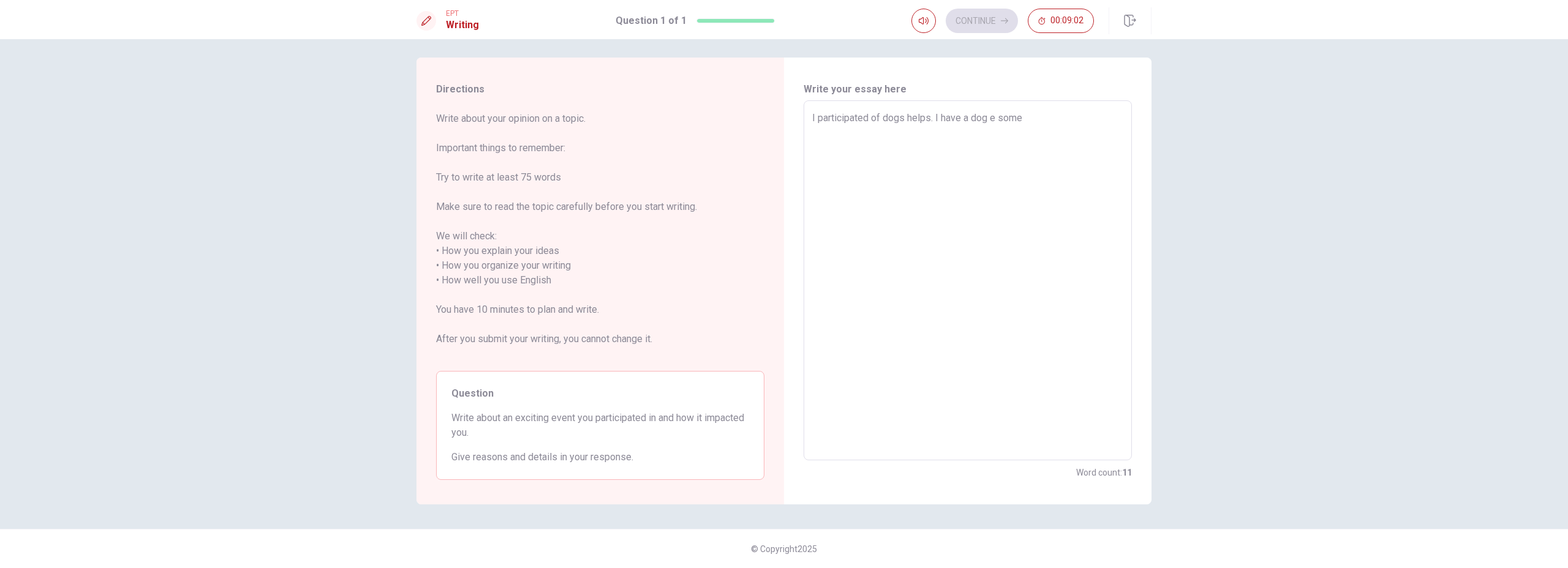
type textarea "I participated of dogs helps. I have a dog e som"
type textarea "x"
type textarea "I participated of dogs helps. I have a dog e so"
type textarea "x"
type textarea "I participated of dogs helps. I have a dog e s"
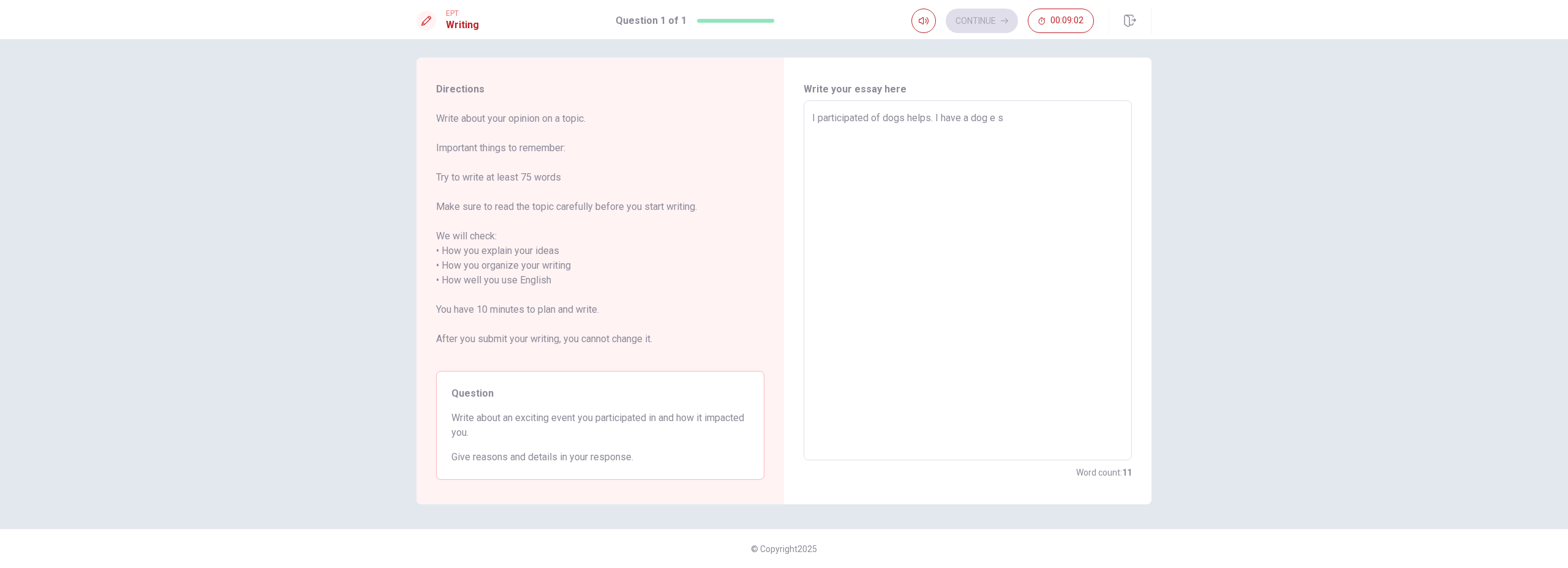
type textarea "x"
type textarea "I participated of dogs helps. I have a dog e"
type textarea "x"
type textarea "I participated of dogs helps. I have a dog e"
type textarea "x"
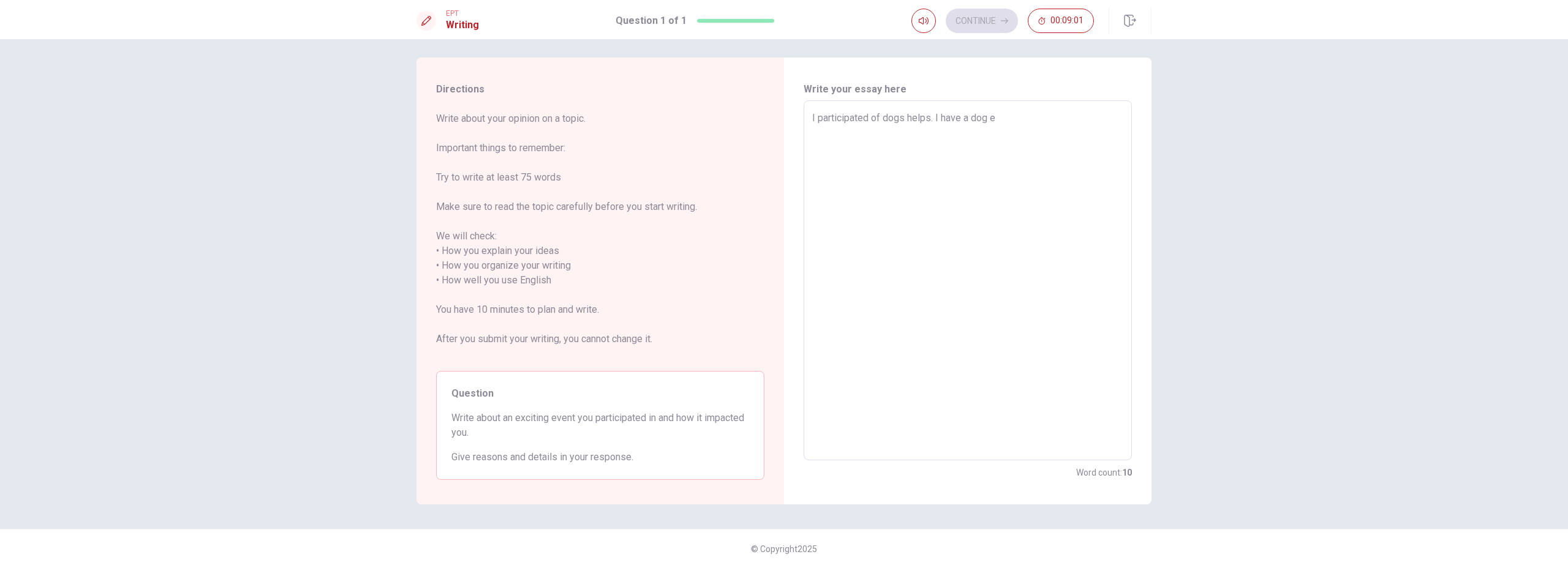
type textarea "I participated of dogs helps. I have a dog ea"
type textarea "x"
type textarea "I participated of dogs helps. I have a dog e"
type textarea "x"
type textarea "I participated of dogs helps. I have a dog"
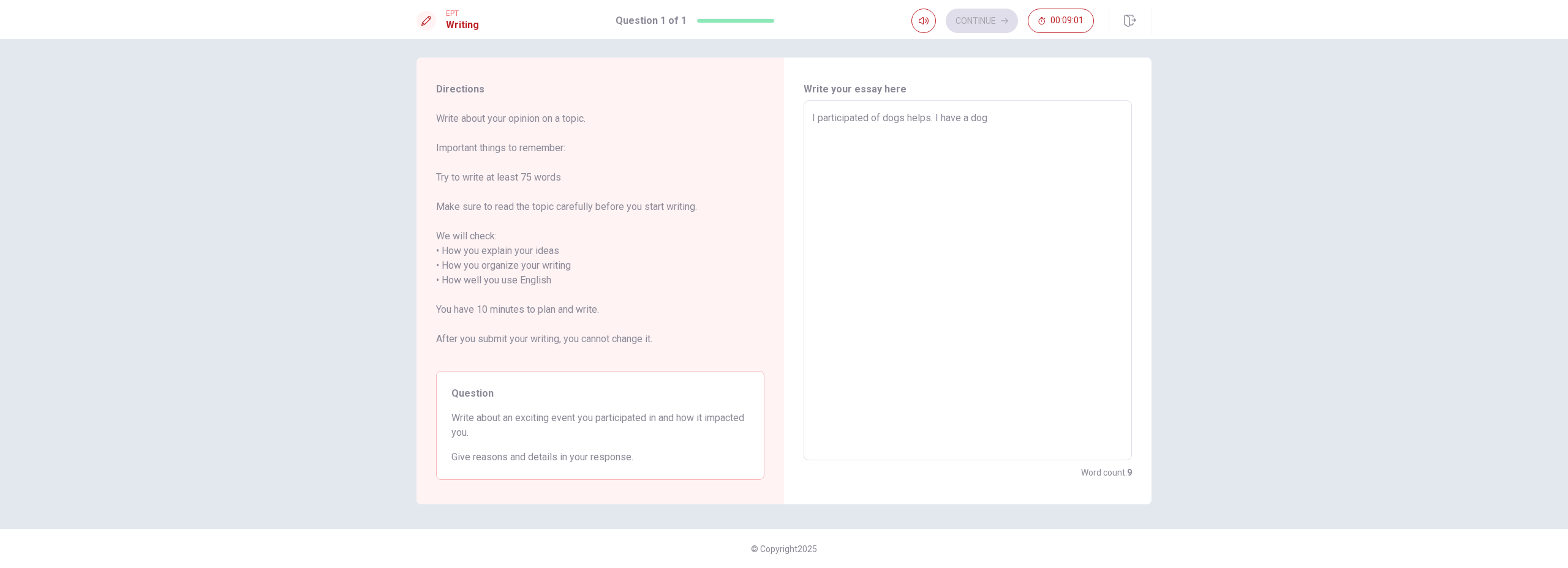
type textarea "x"
type textarea "I participated of dogs helps. I have a dog a"
type textarea "x"
type textarea "I participated of dogs helps. I have a dog an"
type textarea "x"
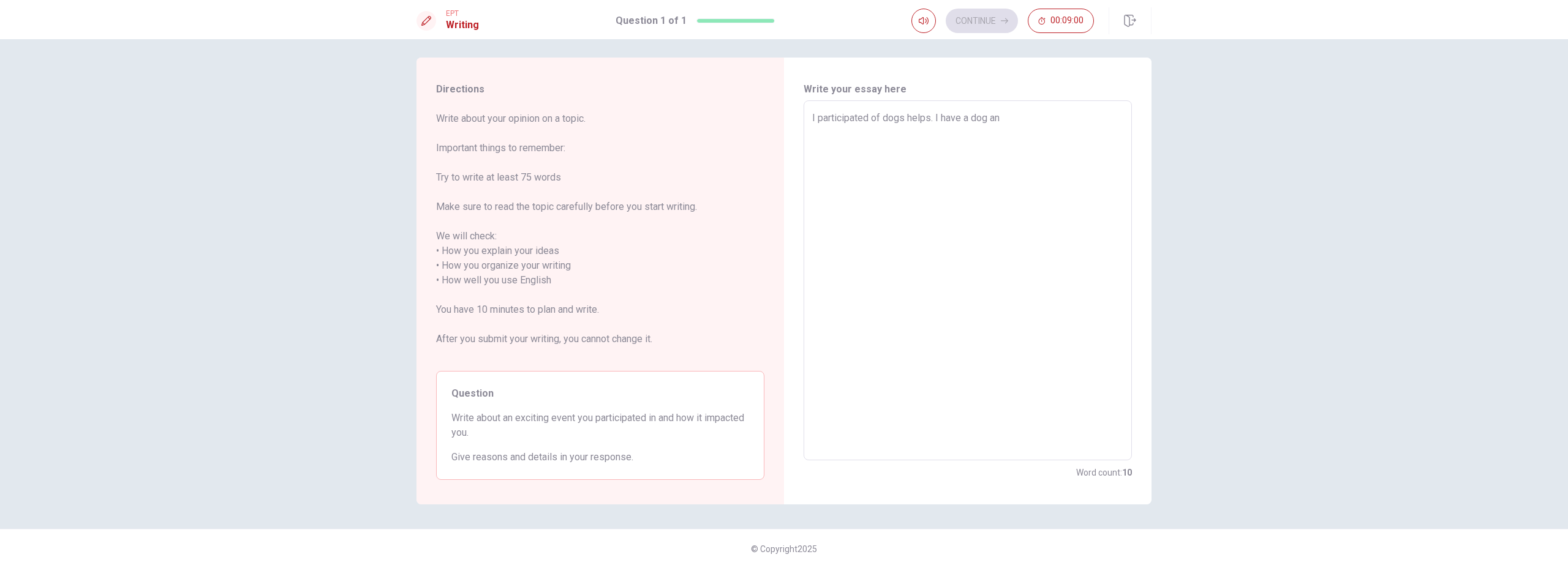
type textarea "I participated of dogs helps. I have a dog ans"
type textarea "x"
type textarea "I participated of dogs helps. I have a dog ans"
type textarea "x"
type textarea "I participated of dogs helps. I have a dog ans"
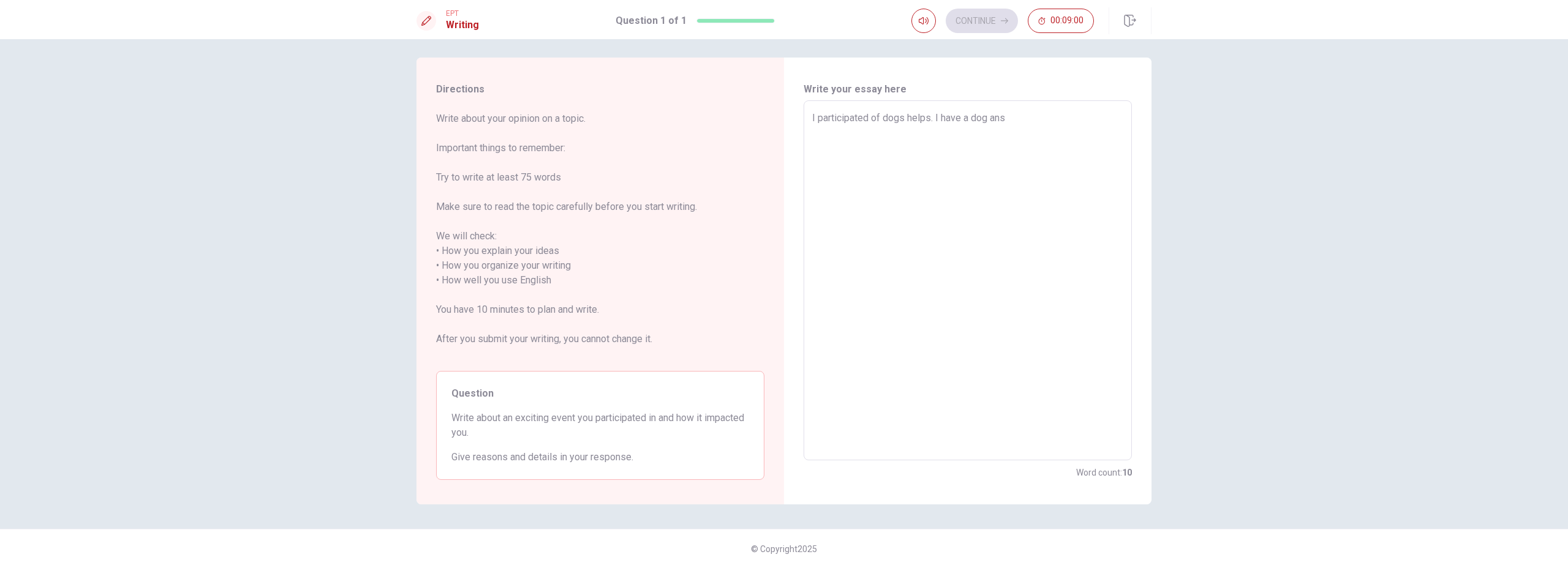
type textarea "x"
type textarea "I participated of dogs helps. I have a dog an"
type textarea "x"
type textarea "I participated of dogs helps. I have a dog and"
type textarea "x"
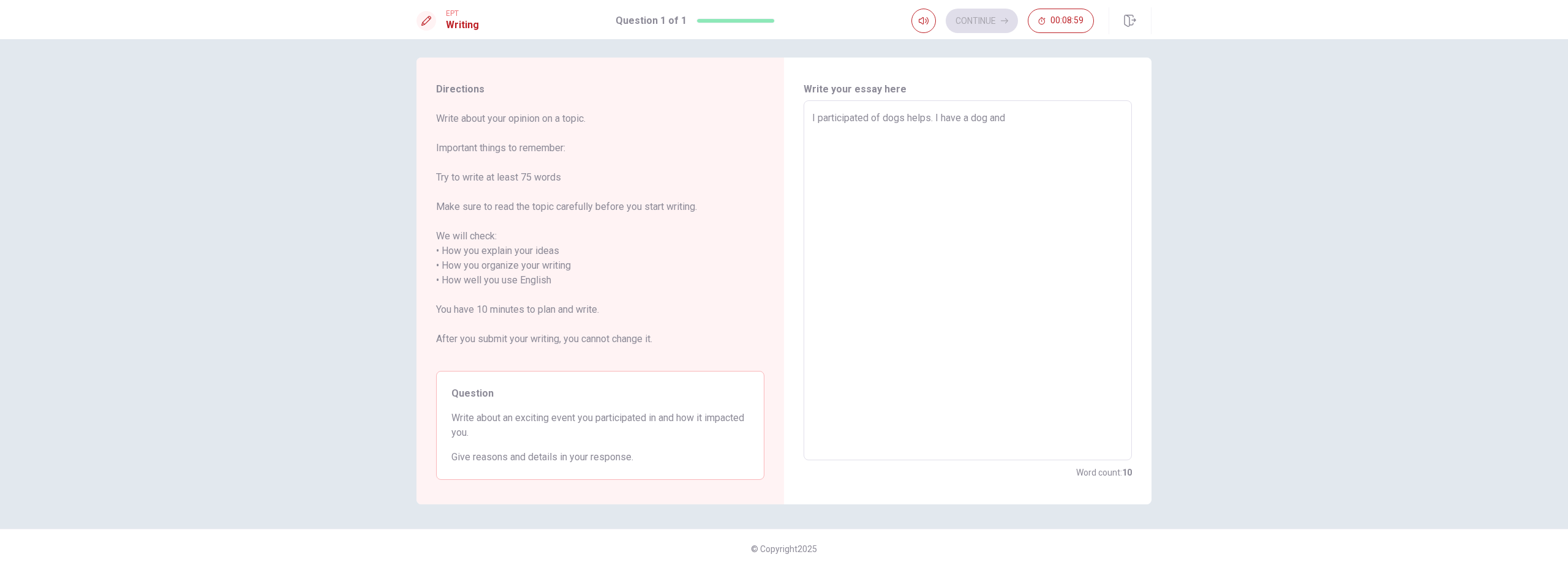
type textarea "I participated of dogs helps. I have a dog and"
type textarea "x"
type textarea "I participated of dogs helps. I have a dog and s"
type textarea "x"
type textarea "I participated of dogs helps. I have a dog and so"
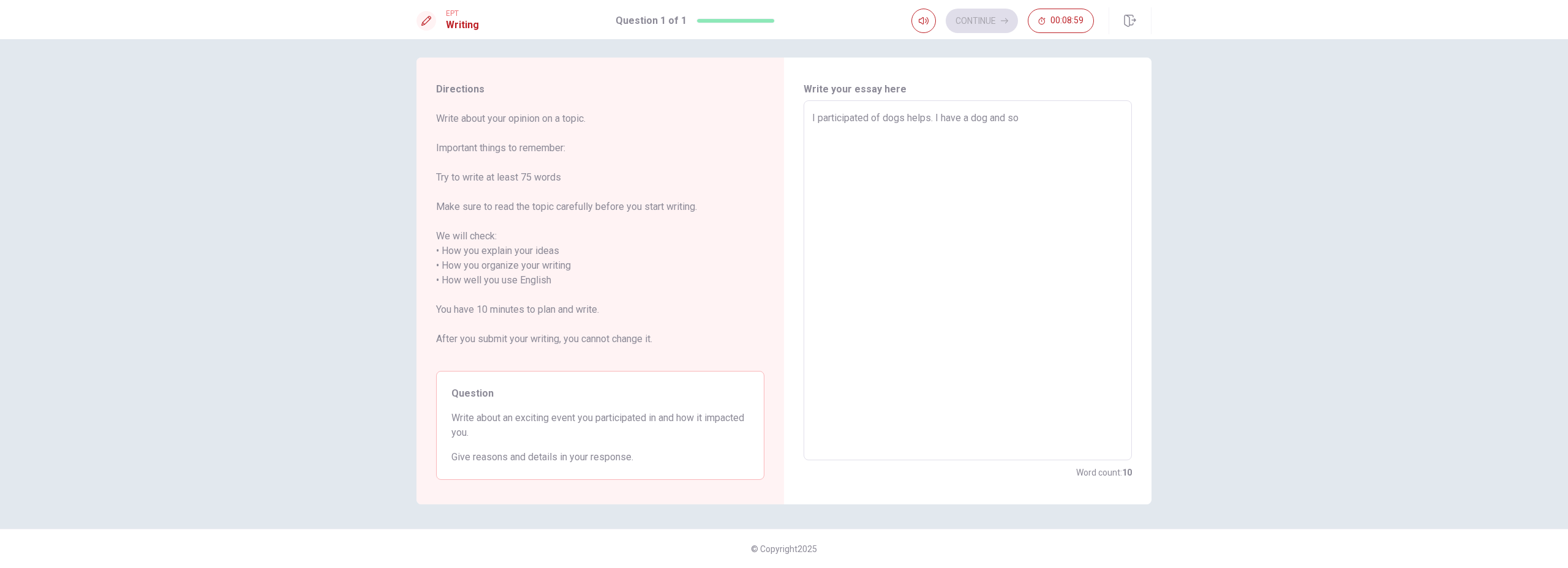
type textarea "x"
type textarea "I participated of dogs helps. I have a dog and som"
type textarea "x"
type textarea "I participated of dogs helps. I have a dog and some"
type textarea "x"
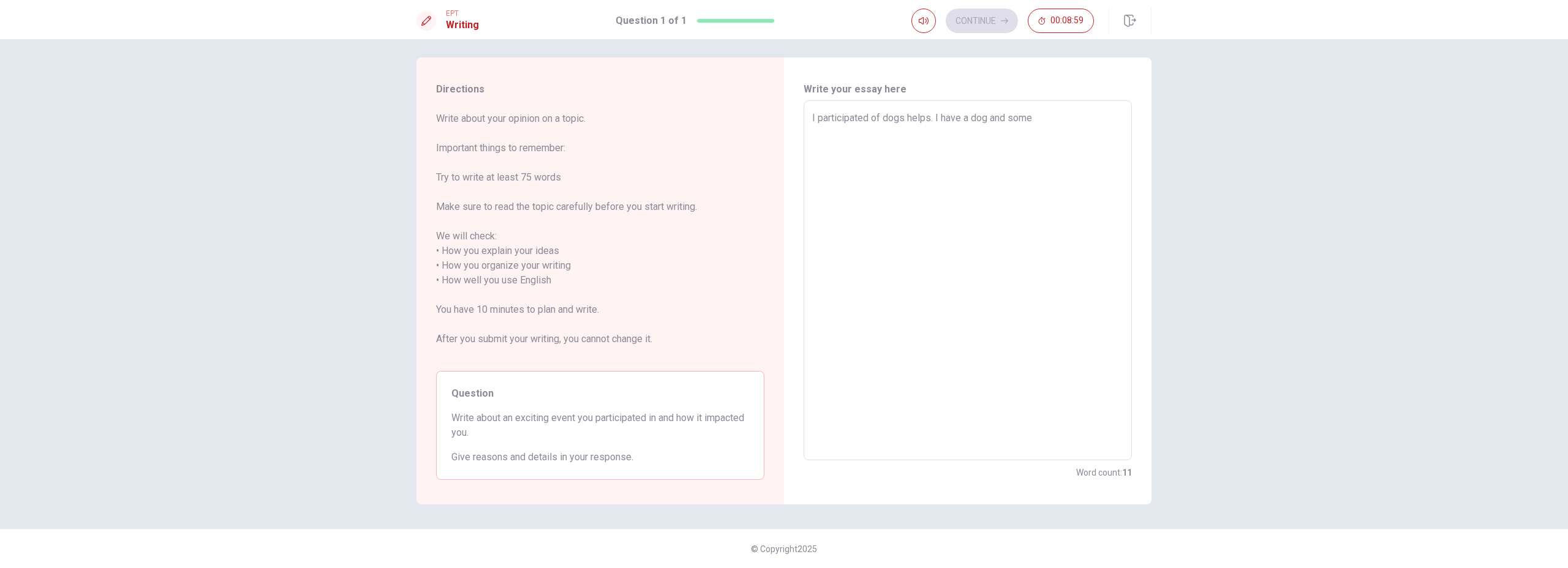
type textarea "I participated of dogs helps. I have a dog and some"
type textarea "x"
type textarea "I participated of dogs helps. I have a dog and some"
click at [989, 119] on textarea "I participated of dogs helps. I have a dog and some" at bounding box center [968, 280] width 311 height 340
type textarea "x"
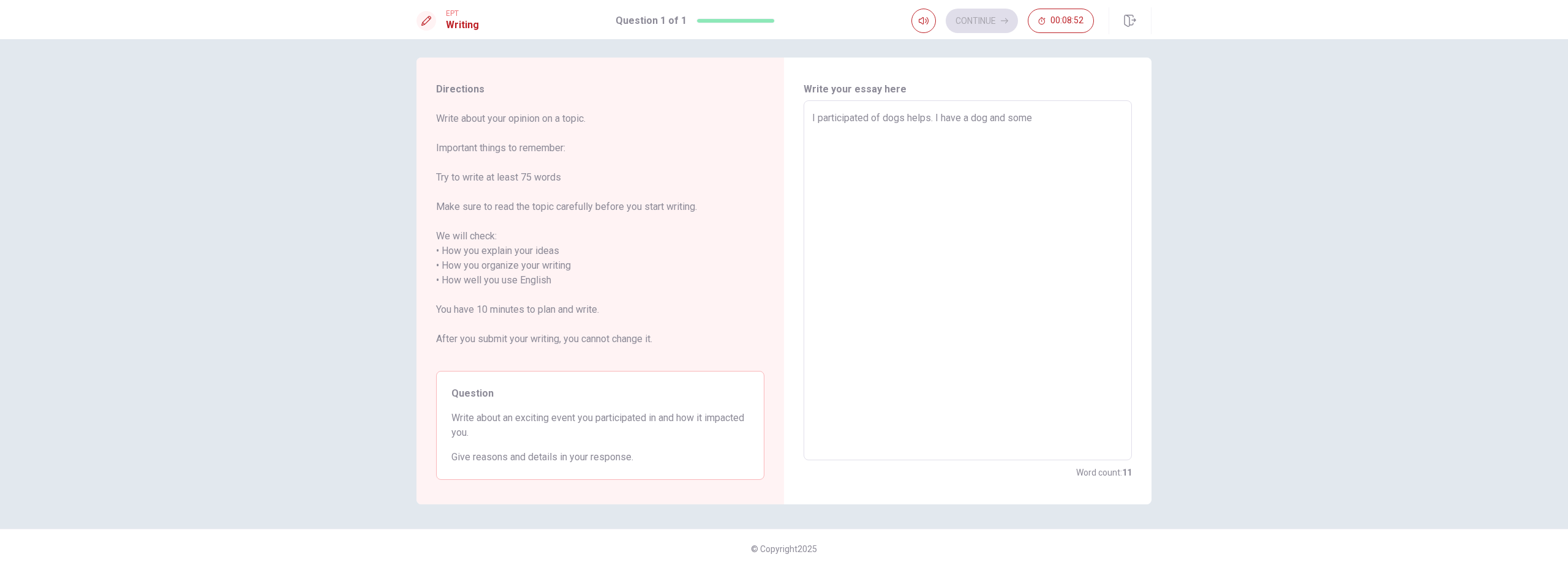
type textarea "I participated of dogs helps. I have a dog"
type textarea "x"
type textarea "I participated of dogs helps. I have a dog"
type textarea "x"
type textarea "I participated of dogs helps. I have a dog,"
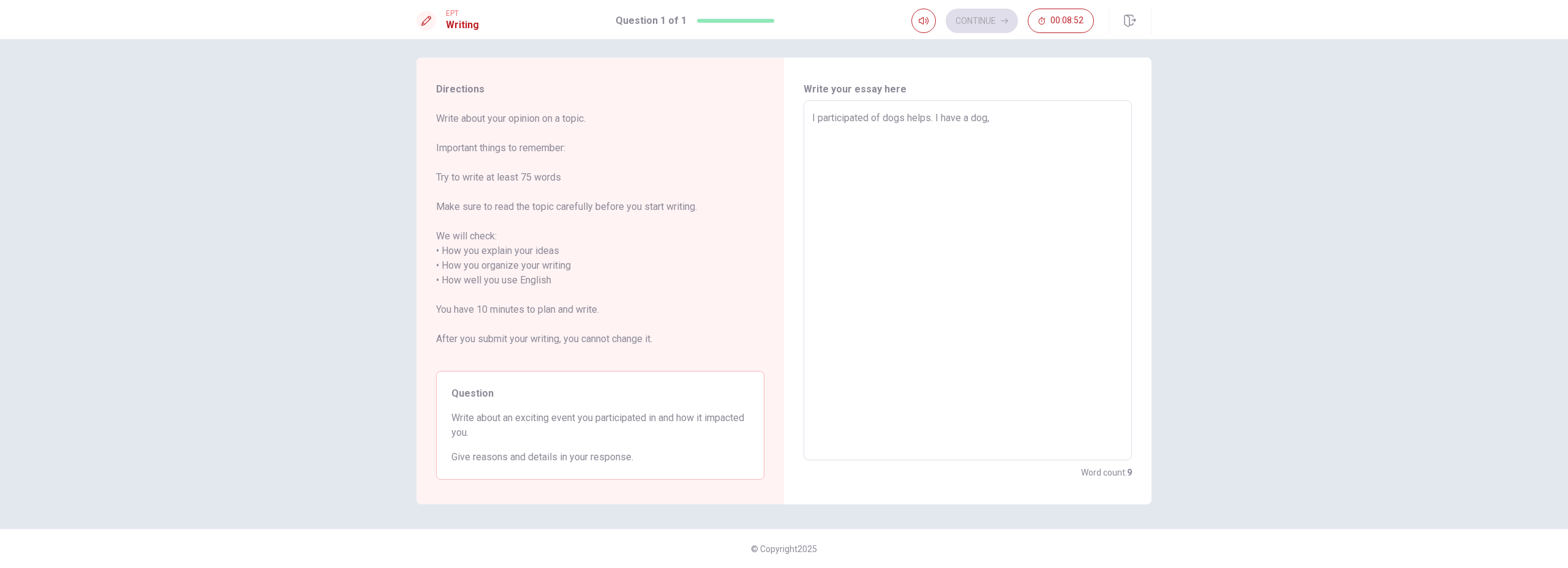
type textarea "x"
type textarea "I participated of dogs helps. I have a dog,"
type textarea "x"
type textarea "I participated of dogs helps. I have a dog, s"
type textarea "x"
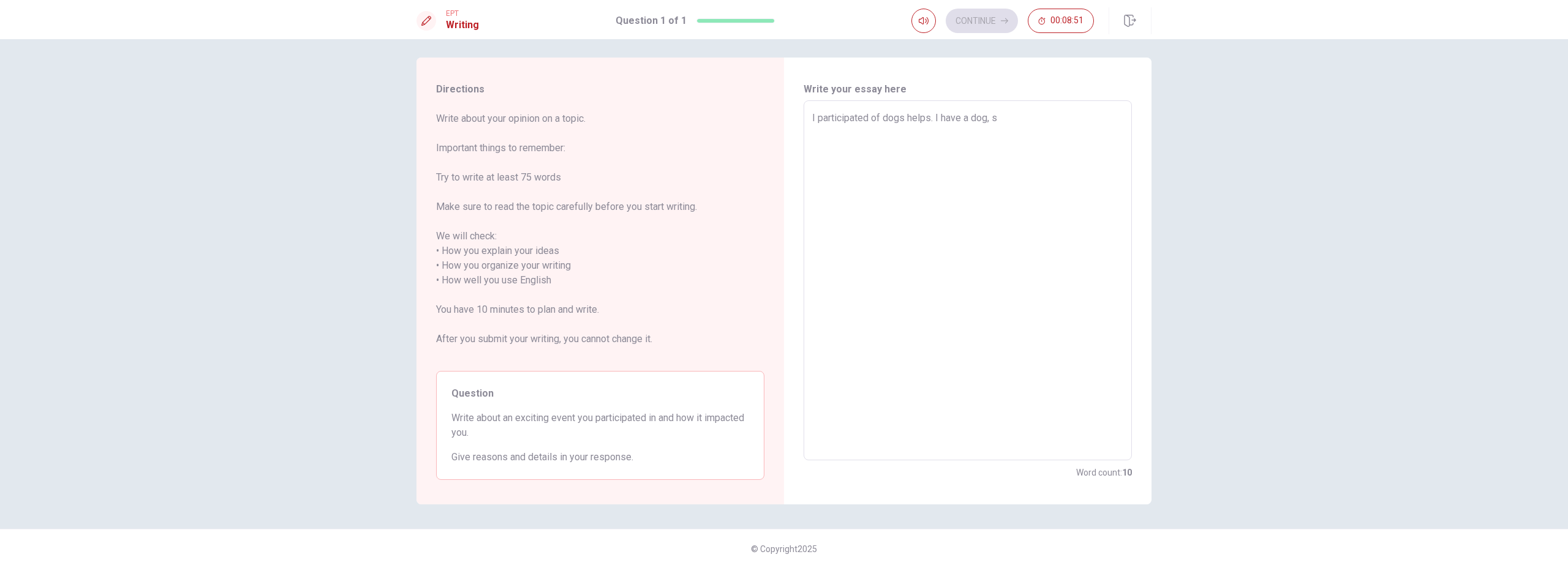
type textarea "I participated of dogs helps. I have a dog, so"
type textarea "x"
type textarea "I participated of dogs helps. I have a dog, so"
type textarea "x"
type textarea "I participated of dogs helps. I have a dog, so i"
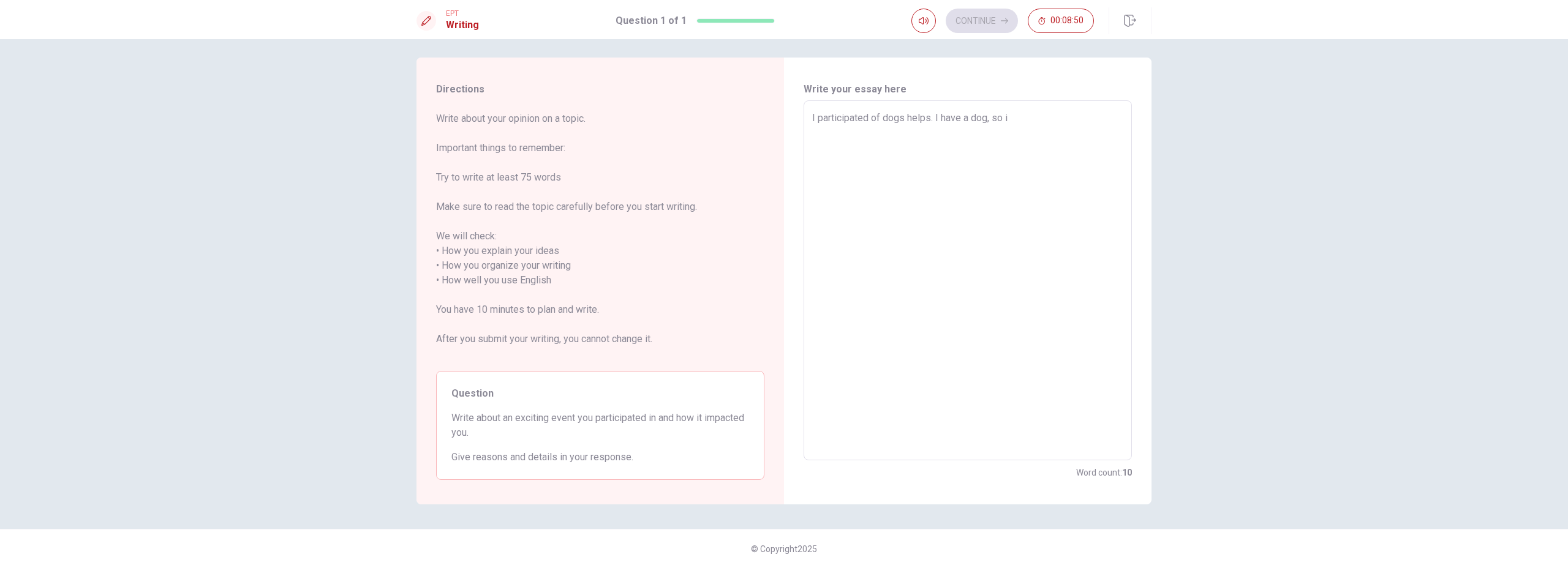
type textarea "x"
type textarea "I participated of dogs helps. I have a dog, so it"
type textarea "x"
type textarea "I participated of dogs helps. I have a dog, so its"
type textarea "x"
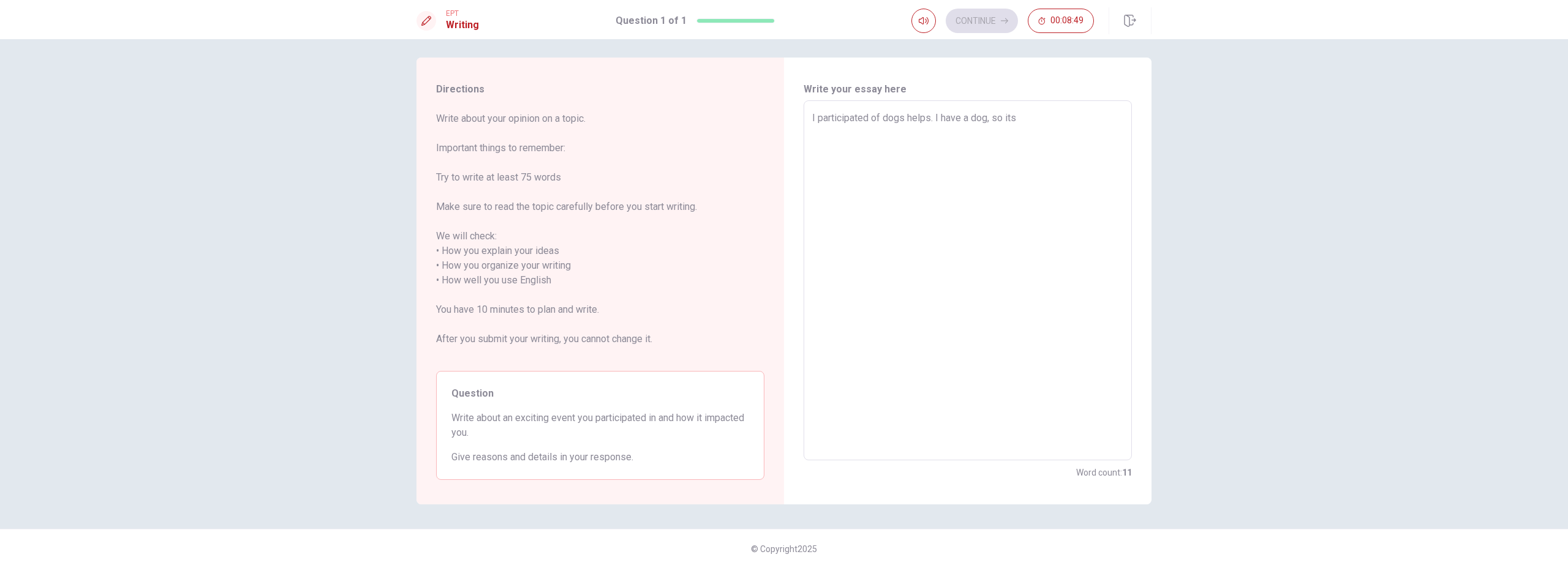
type textarea "I participated of dogs helps. I have a dog, so its"
type textarea "x"
type textarea "I participated of dogs helps. I have a dog, so its i"
type textarea "x"
type textarea "I participated of dogs helps. I have a dog, so its im"
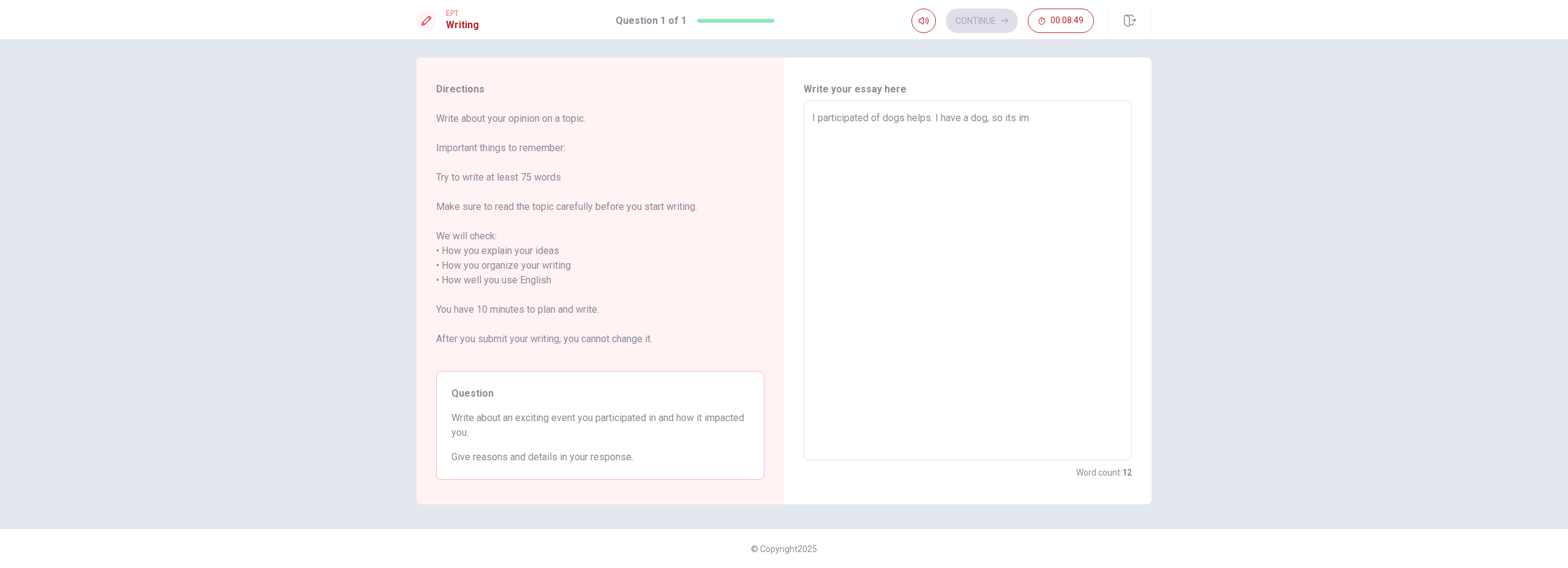
type textarea "x"
type textarea "I participated of dogs helps. I have a dog, so its imp"
type textarea "x"
type textarea "I participated of dogs helps. I have a dog, so its impo"
type textarea "x"
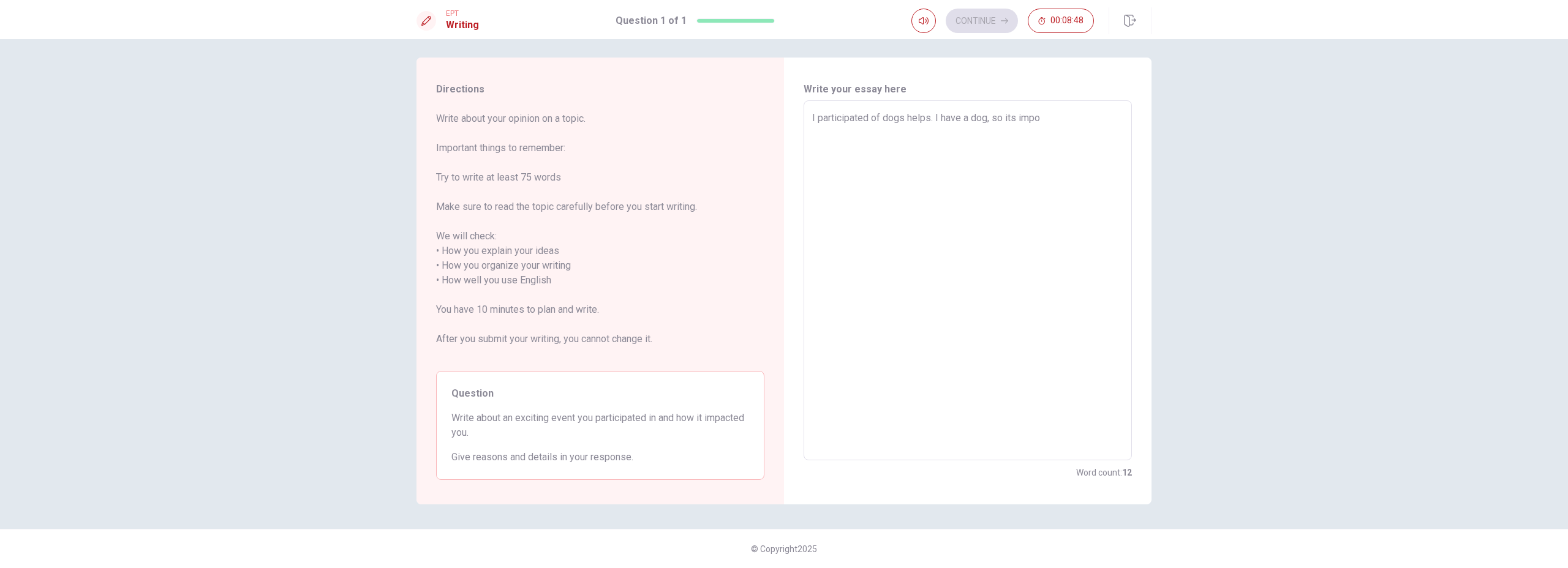
type textarea "I participated of dogs helps. I have a dog, so its impor"
type textarea "x"
type textarea "I participated of dogs helps. I have a dog, so its import"
type textarea "x"
type textarea "I participated of dogs helps. I have a dog, so its importa"
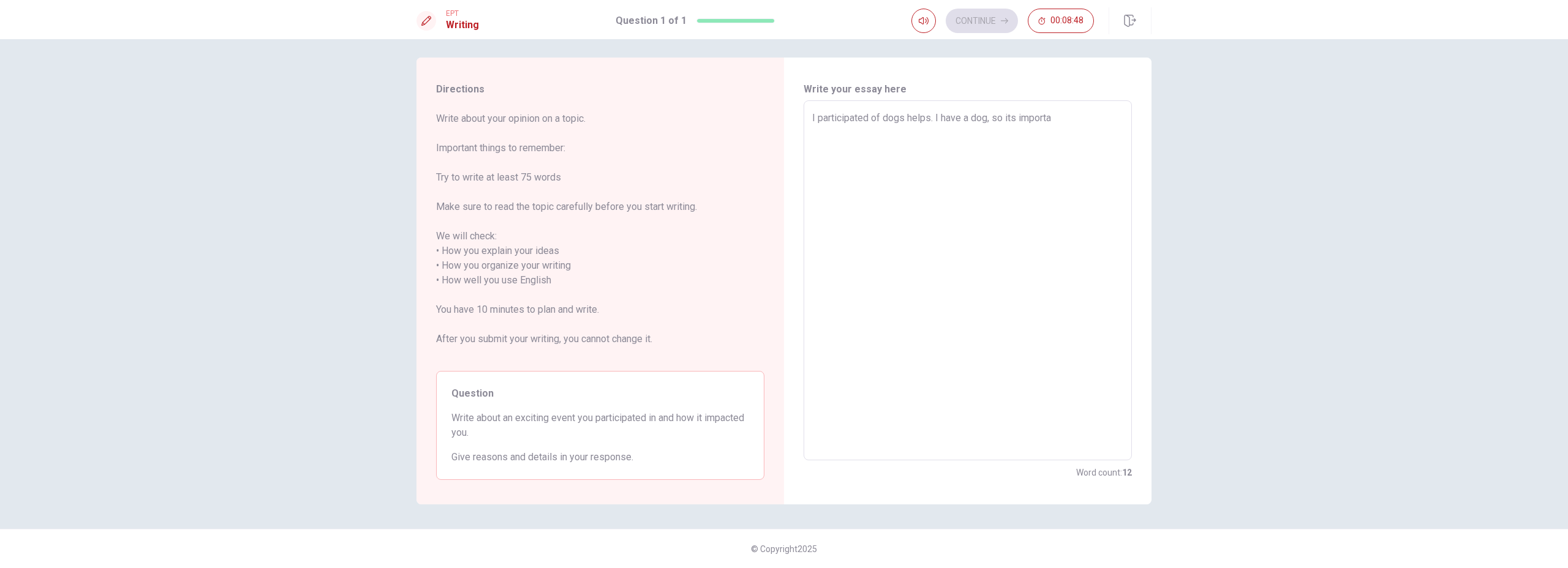
type textarea "x"
type textarea "I participated of dogs helps. I have a dog, so its importan"
type textarea "x"
type textarea "I participated of dogs helps. I have a dog, so its important"
type textarea "x"
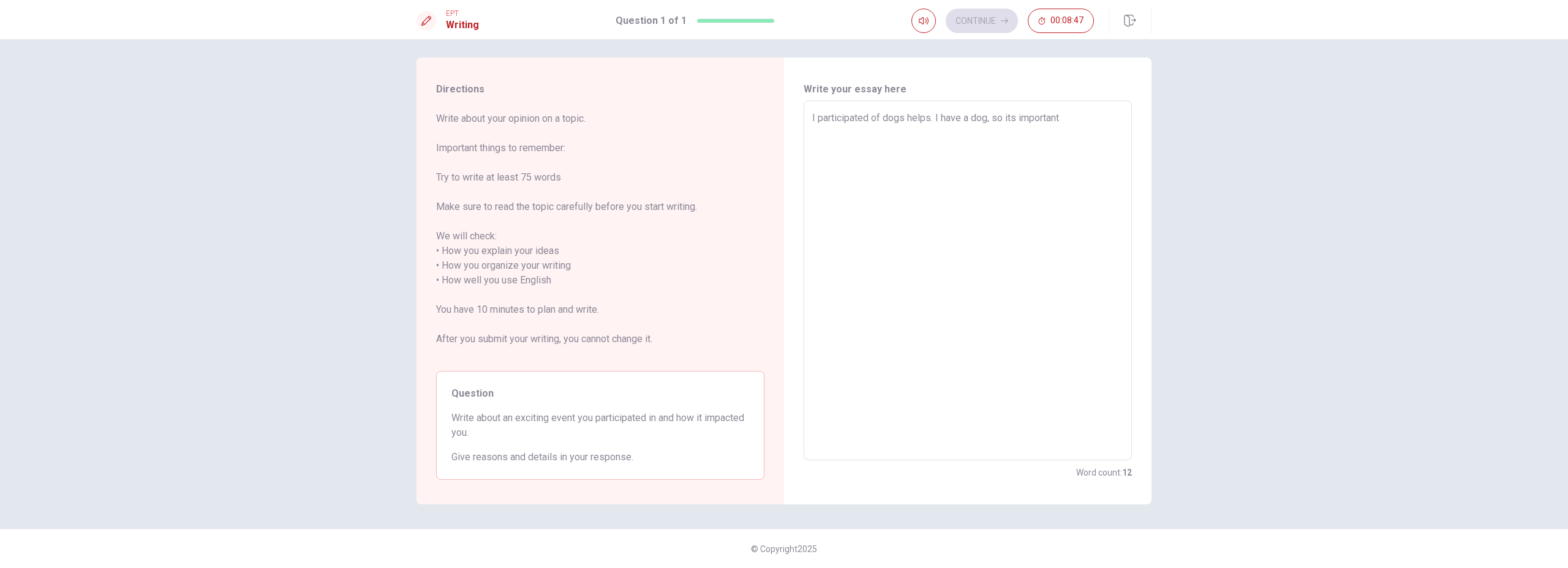
type textarea "I participated of dogs helps. I have a dog, so its important"
type textarea "x"
type textarea "I participated of dogs helps. I have a dog, so its important t"
type textarea "x"
type textarea "I participated of dogs helps. I have a dog, so its important to"
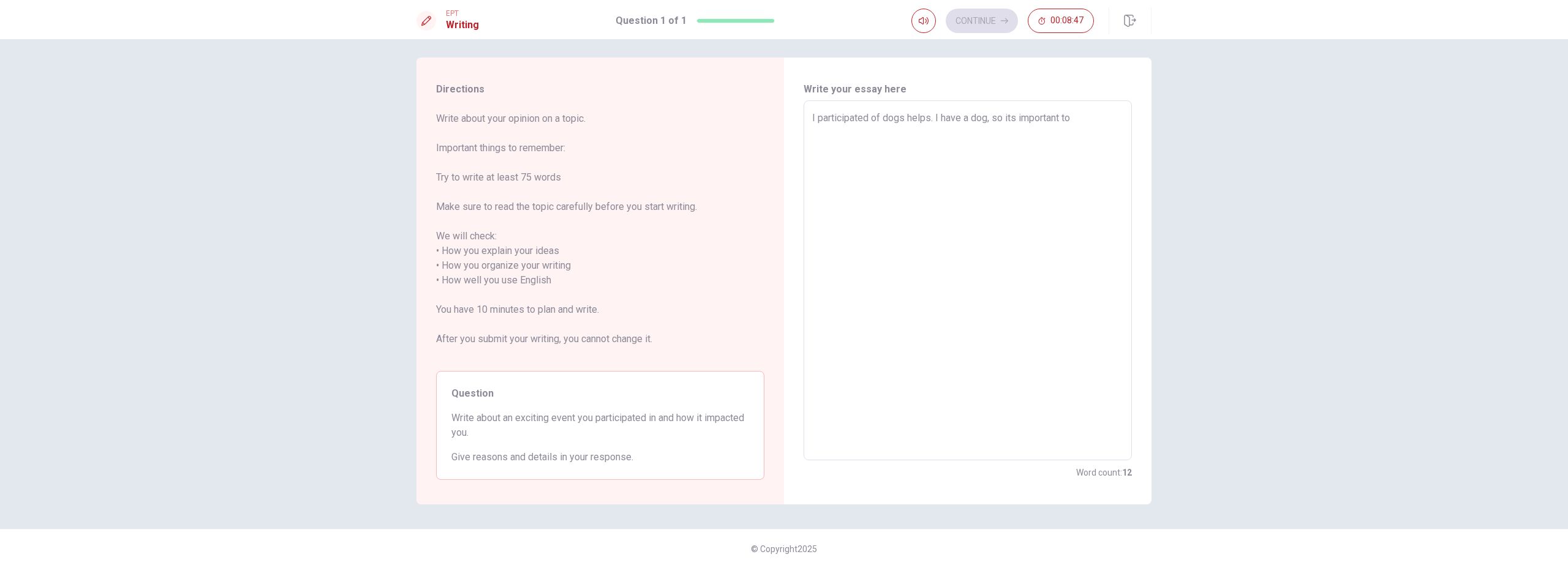
type textarea "x"
type textarea "I participated of dogs helps. I have a dog, so its important to"
type textarea "x"
type textarea "I participated of dogs helps. I have a dog, so its important to m"
type textarea "x"
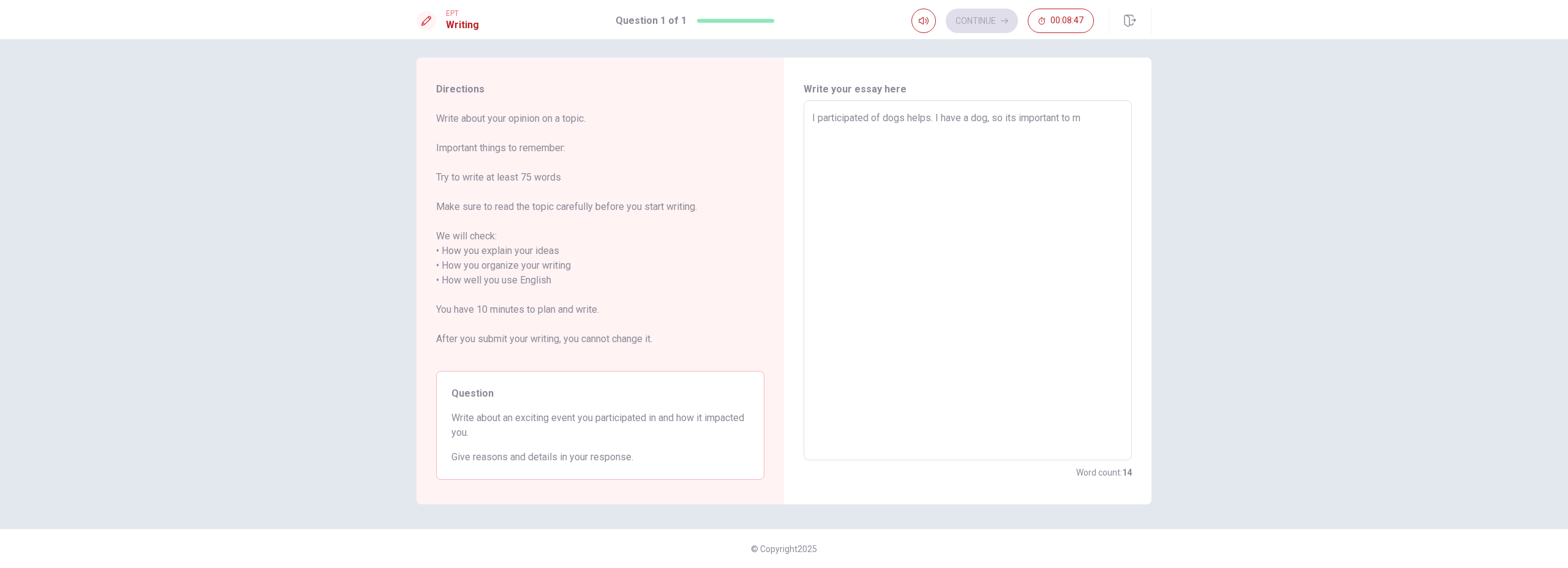
type textarea "I participated of dogs helps. I have a dog, so its important to me"
type textarea "x"
type textarea "I participated of dogs helps. I have a dog, so its important to me"
type textarea "x"
type textarea "I participated of dogs helps. I have a dog, so its important to me c"
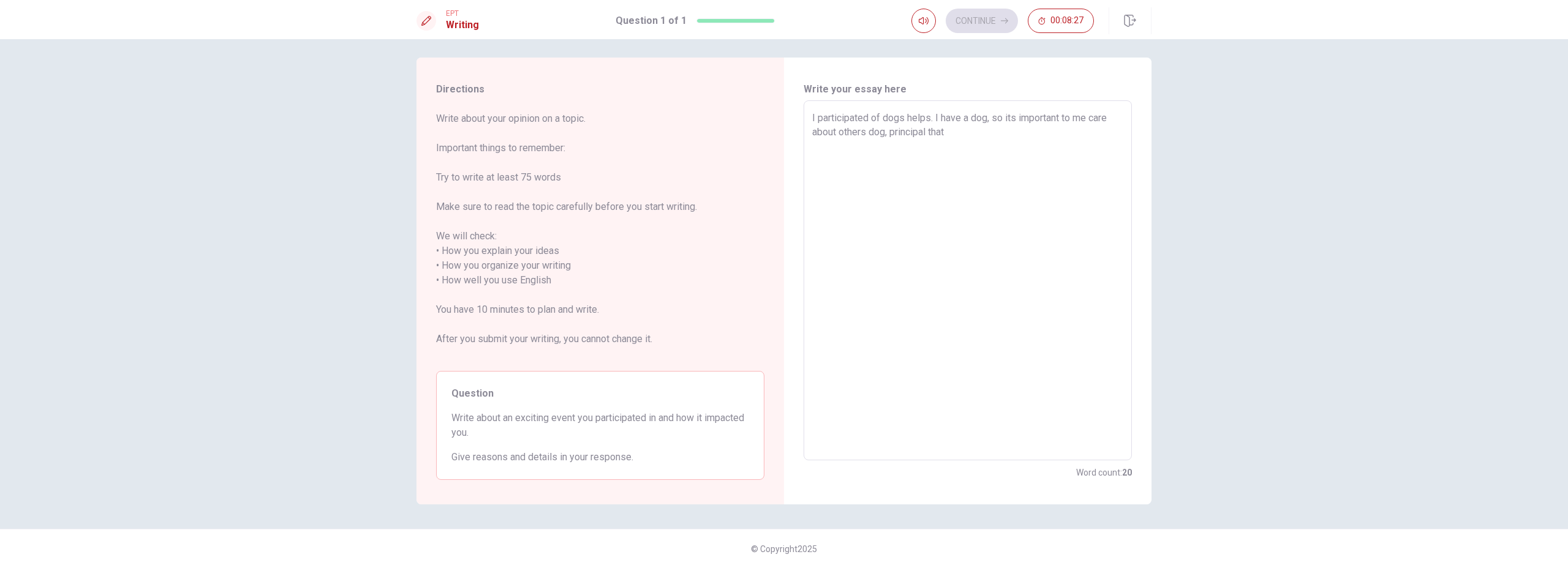
click at [974, 130] on textarea "I participated of dogs helps. I have a dog, so its important to me care about o…" at bounding box center [968, 280] width 311 height 340
click at [946, 152] on textarea "I participated of dogs helps. I have a dog, so its important to me care about o…" at bounding box center [968, 280] width 311 height 340
click at [890, 146] on textarea "I participated of dogs helps. I have a dog, so its important to me care about o…" at bounding box center [968, 280] width 311 height 340
click at [924, 146] on textarea "I participated of dogs helps. I have a dog, so its important to me care about o…" at bounding box center [968, 280] width 311 height 340
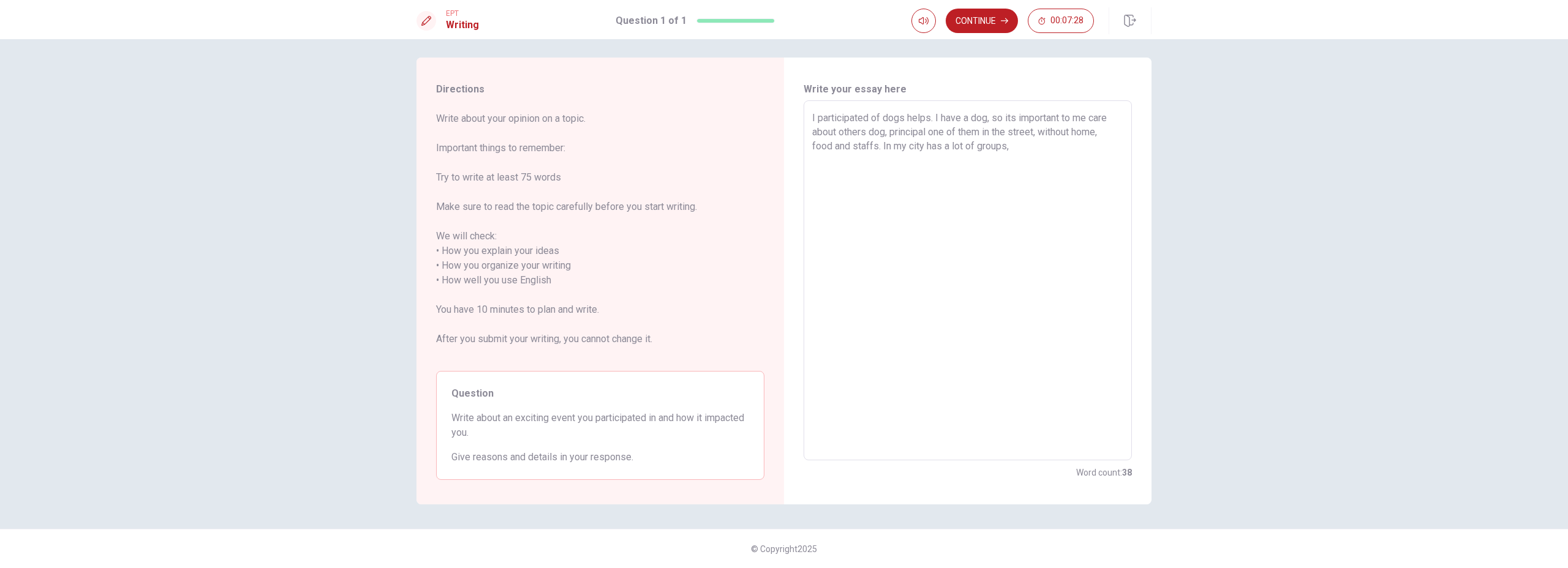
click at [1055, 143] on textarea "I participated of dogs helps. I have a dog, so its important to me care about o…" at bounding box center [968, 280] width 311 height 340
click at [937, 175] on textarea "I participated of dogs helps. I have a dog, so its important to me care about o…" at bounding box center [968, 280] width 311 height 340
click at [896, 178] on textarea "I participated of dogs helps. I have a dog, so its important to me care about o…" at bounding box center [968, 280] width 311 height 340
click at [977, 178] on textarea "I participated of dogs helps. I have a dog, so its important to me care about o…" at bounding box center [968, 280] width 311 height 340
click at [977, 178] on textarea "I participated of dogs helps. I have a dog, so its important to me care about o…" at bounding box center [968, 280] width 311 height 340
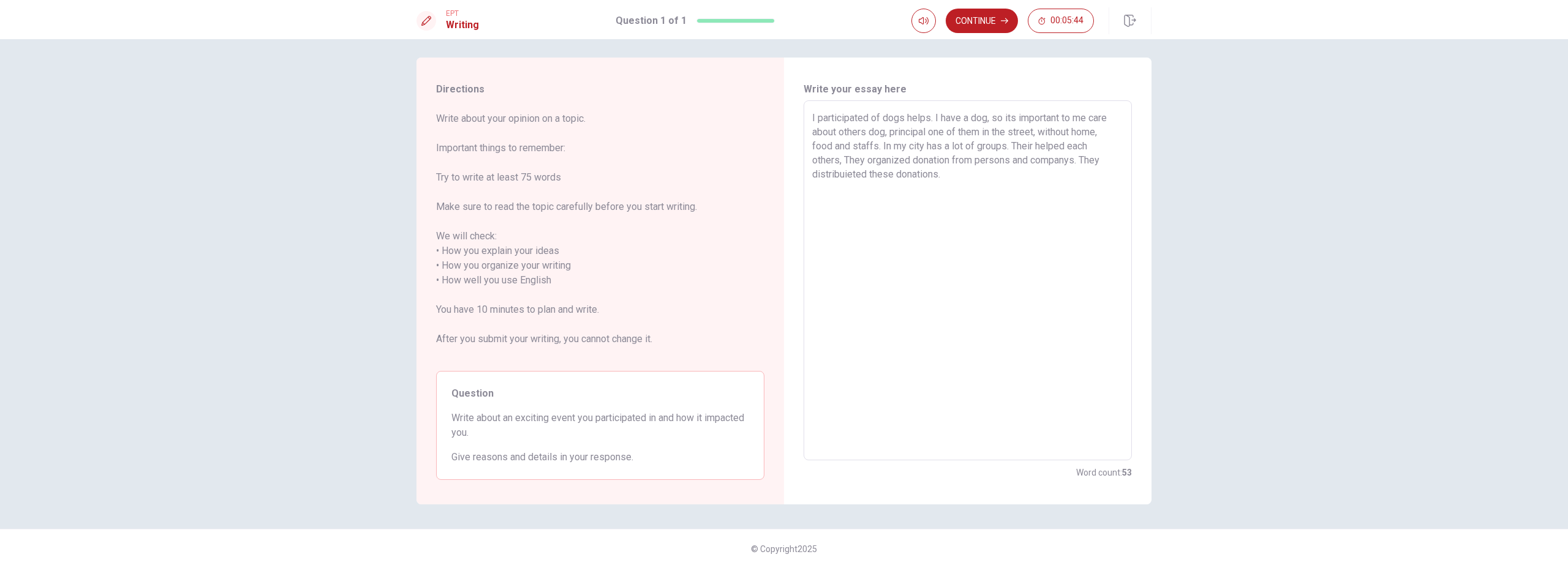
click at [1029, 189] on textarea "I participated of dogs helps. I have a dog, so its important to me care about o…" at bounding box center [968, 280] width 311 height 340
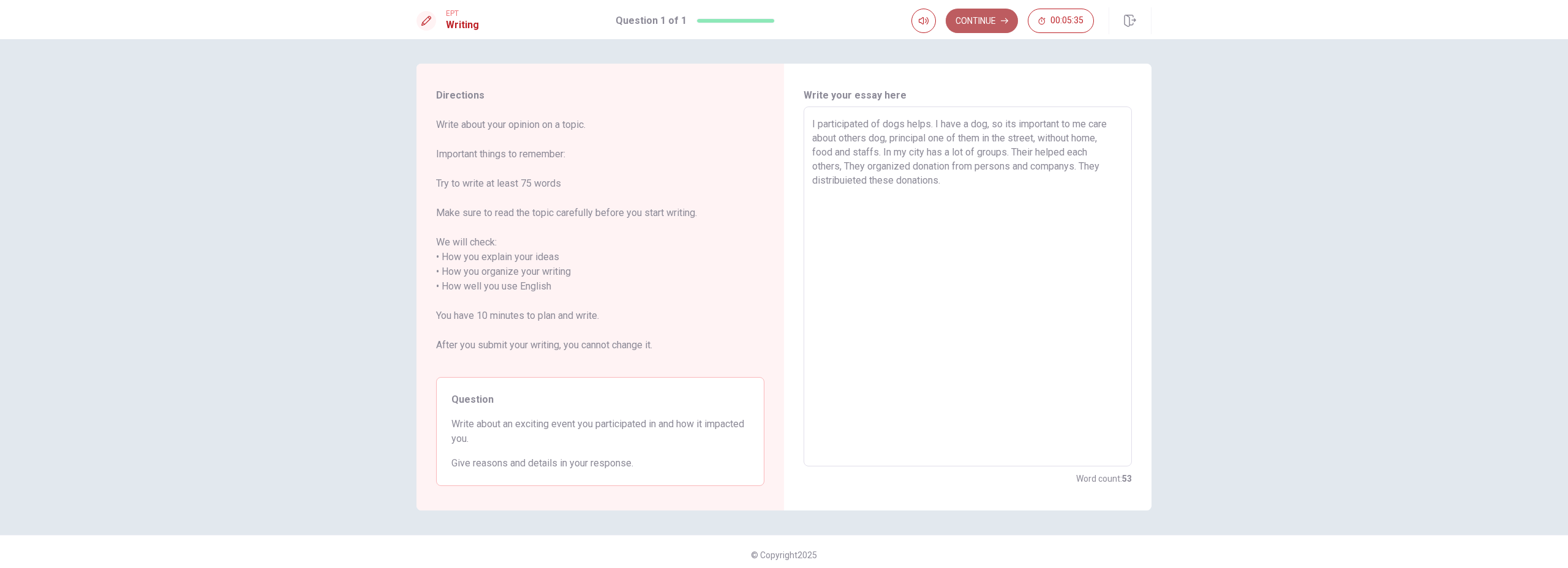
click at [988, 18] on button "Continue" at bounding box center [981, 21] width 72 height 25
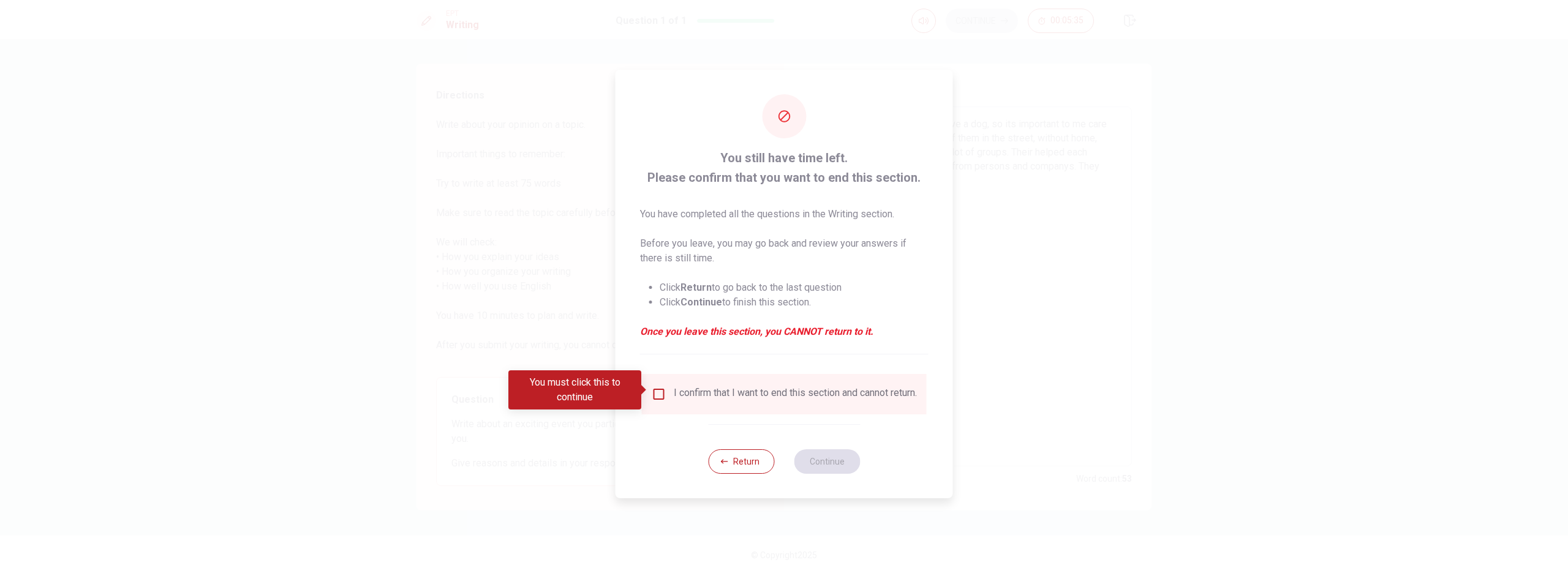
click at [684, 401] on div "I confirm that I want to end this section and cannot return." at bounding box center [795, 394] width 243 height 15
click at [657, 391] on input "You must click this to continue" at bounding box center [659, 394] width 15 height 15
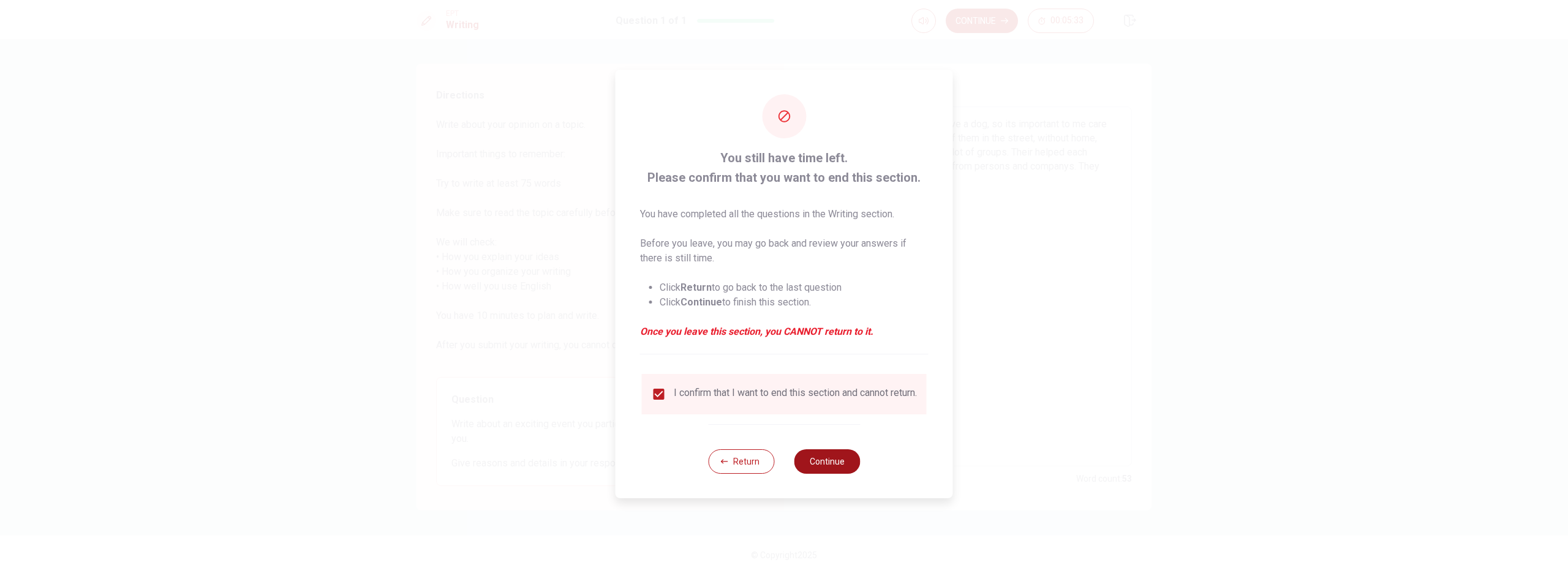
click at [823, 462] on button "Continue" at bounding box center [826, 461] width 66 height 25
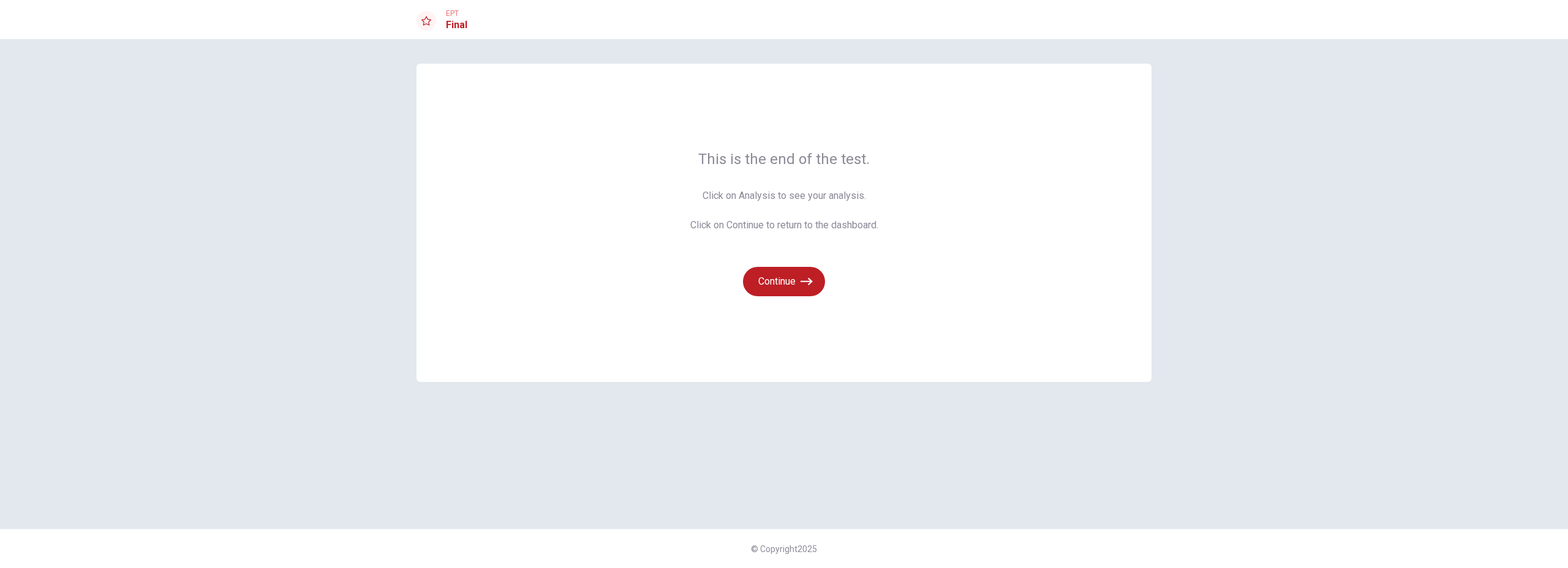
click at [886, 436] on div "This is the end of the test. Click on Analysis to see your analysis. Click on C…" at bounding box center [784, 284] width 774 height 441
click at [799, 282] on button "Continue" at bounding box center [784, 282] width 82 height 30
